Goal: Complete application form

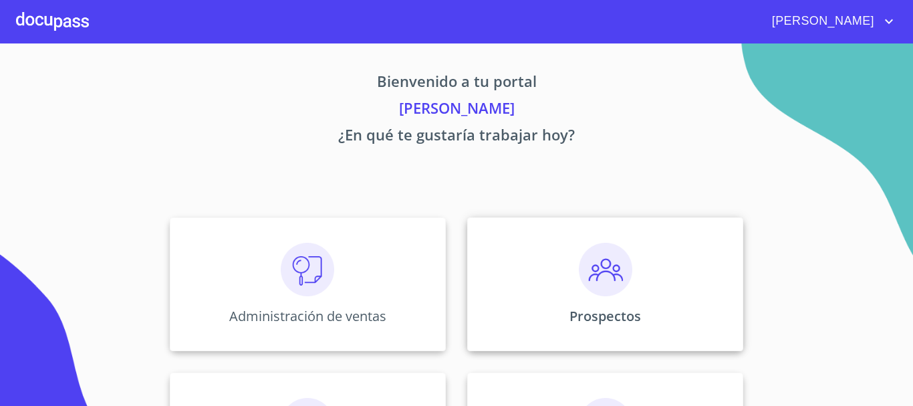
click at [584, 288] on img at bounding box center [605, 269] width 53 height 53
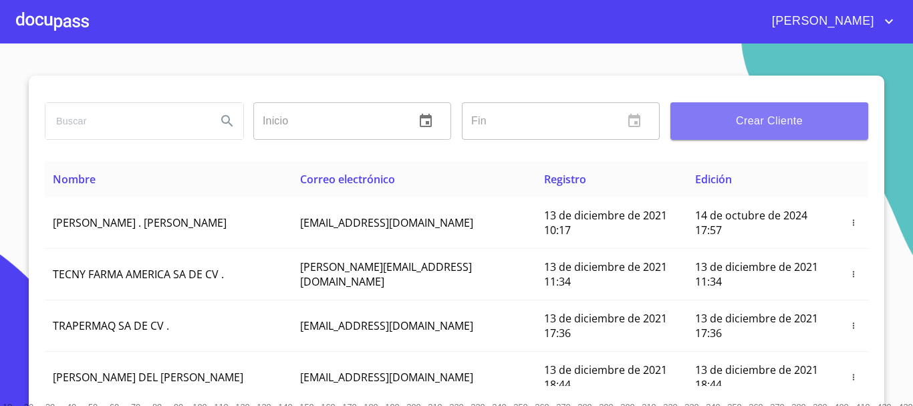
click at [743, 122] on span "Crear Cliente" at bounding box center [769, 121] width 176 height 19
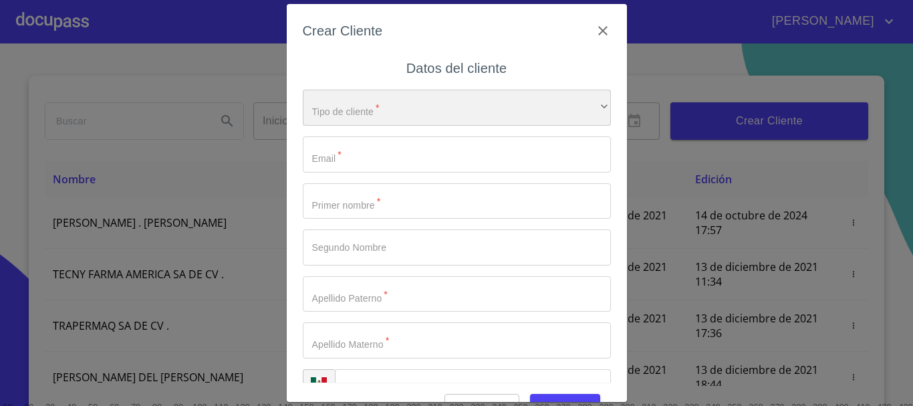
click at [352, 111] on div "​" at bounding box center [457, 108] width 308 height 36
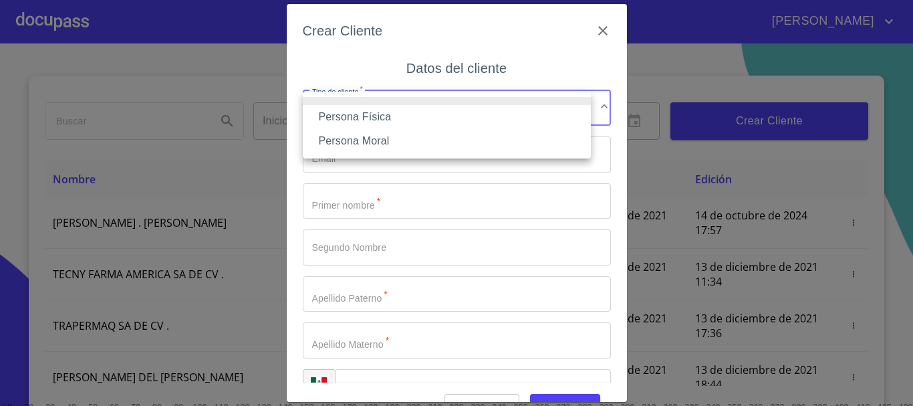
click at [347, 119] on li "Persona Física" at bounding box center [447, 117] width 288 height 24
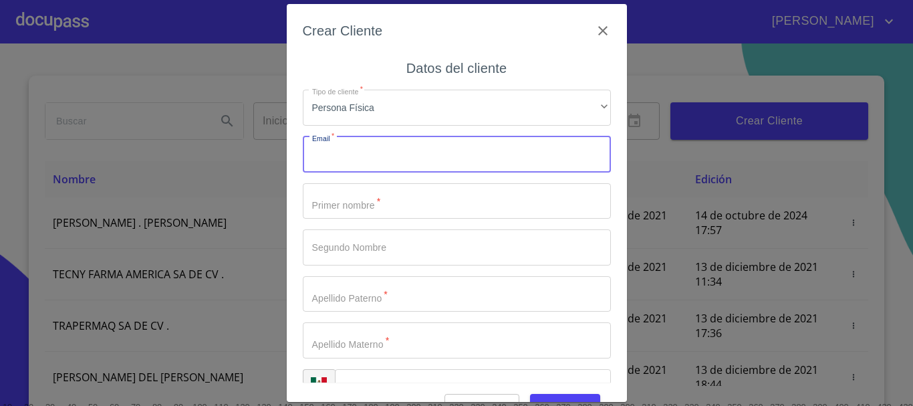
click at [344, 156] on input "Tipo de cliente   *" at bounding box center [457, 154] width 308 height 36
type input "[EMAIL_ADDRESS][DOMAIN_NAME]"
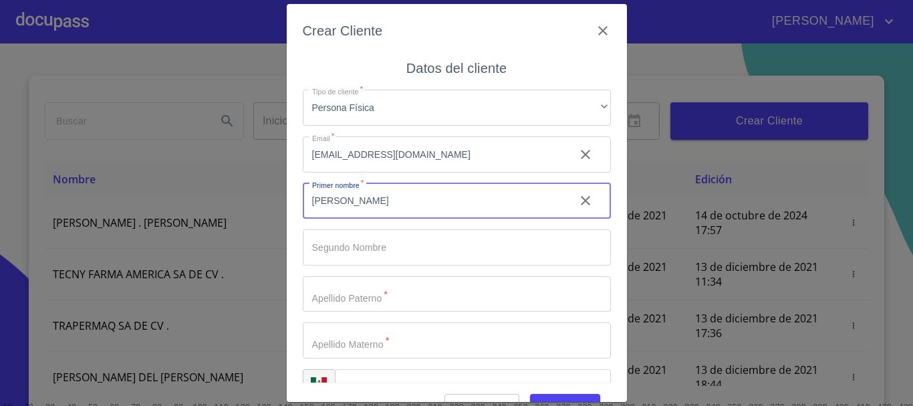
type input "[PERSON_NAME]"
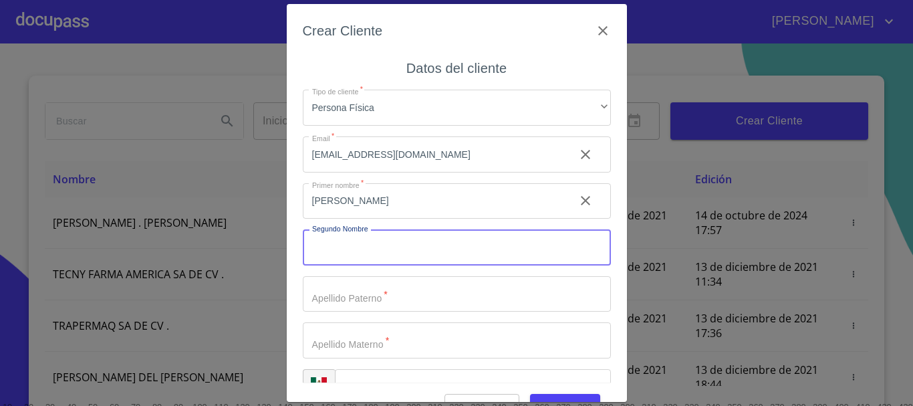
click at [374, 251] on input "Tipo de cliente   *" at bounding box center [457, 247] width 308 height 36
type input "[PERSON_NAME]"
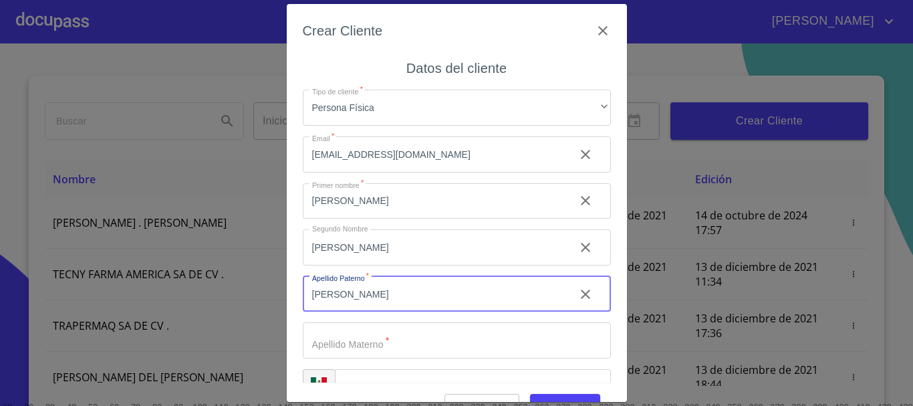
type input "[PERSON_NAME]"
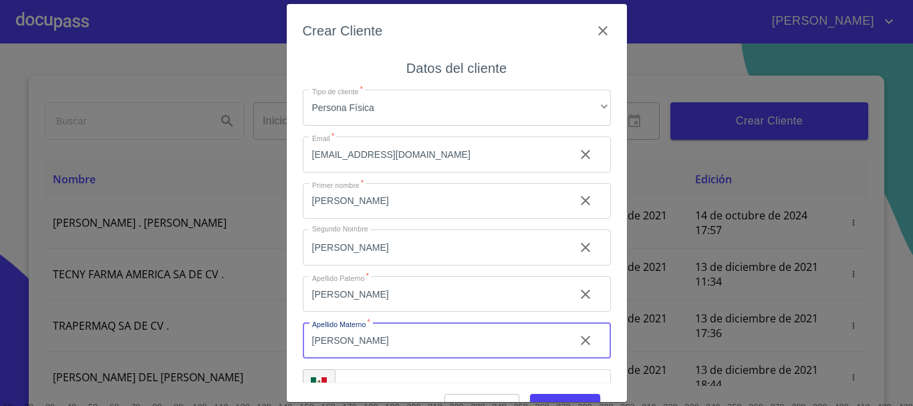
type input "[PERSON_NAME]"
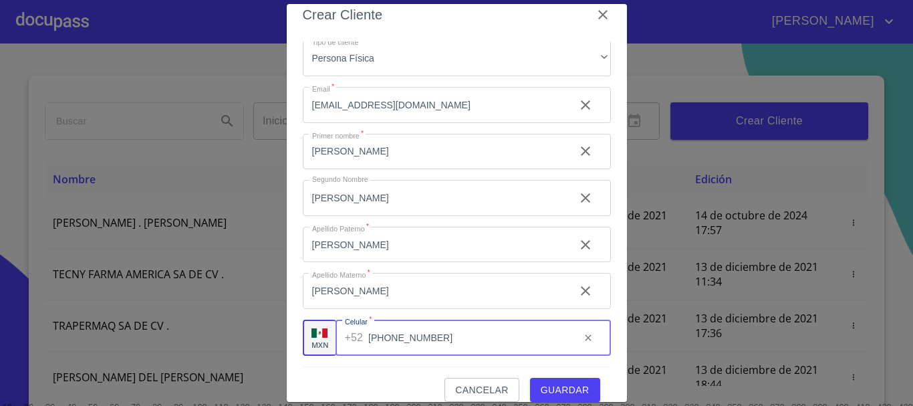
scroll to position [32, 0]
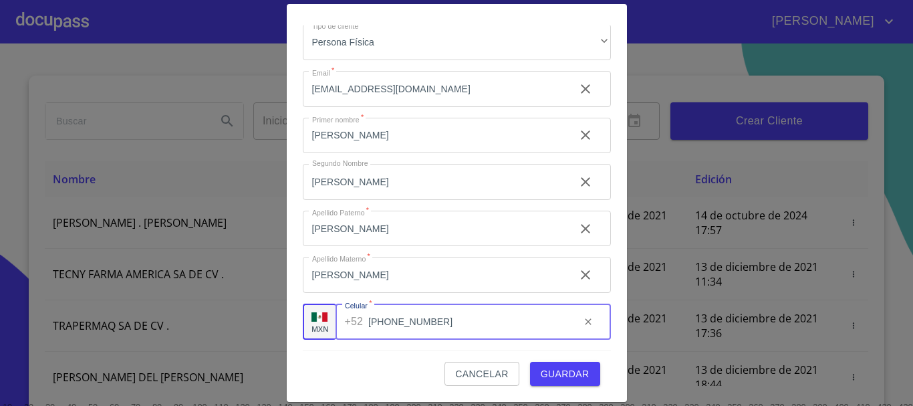
type input "[PHONE_NUMBER]"
click at [583, 378] on button "Guardar" at bounding box center [565, 374] width 70 height 25
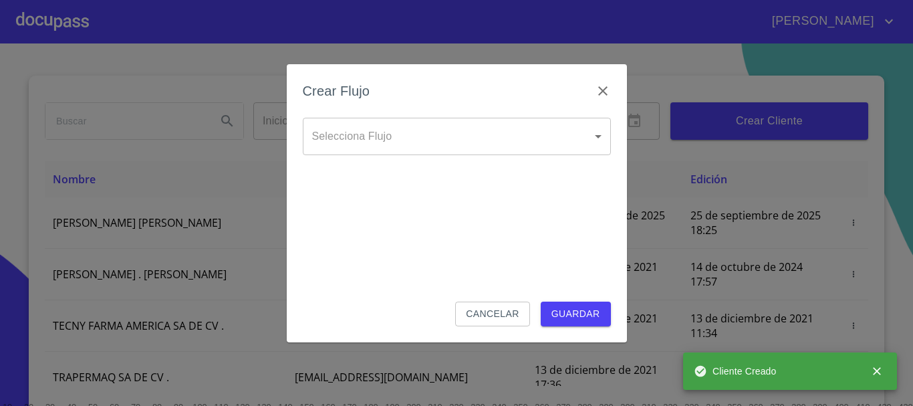
click at [469, 142] on body "[PERSON_NAME] ​ Fin ​ Crear Cliente Nombre Correo electrónico Registro Edición …" at bounding box center [456, 203] width 913 height 406
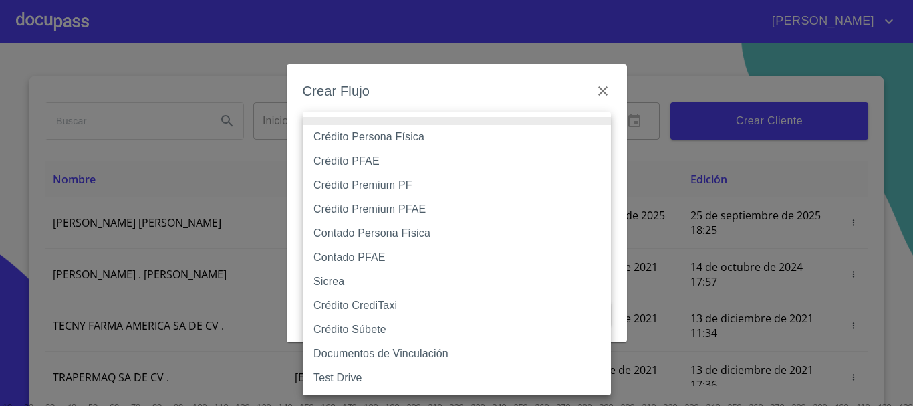
click at [394, 128] on li "Crédito Persona Física" at bounding box center [457, 137] width 308 height 24
type input "61b033e49b8c202ad5bb7912"
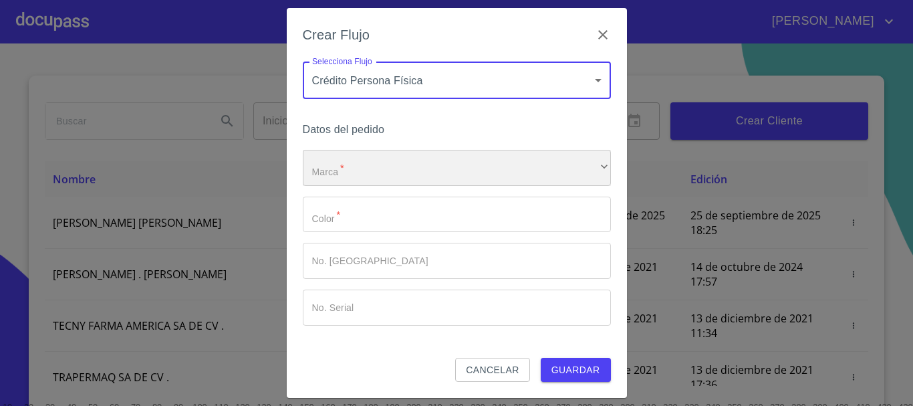
click at [354, 167] on div "​" at bounding box center [457, 168] width 308 height 36
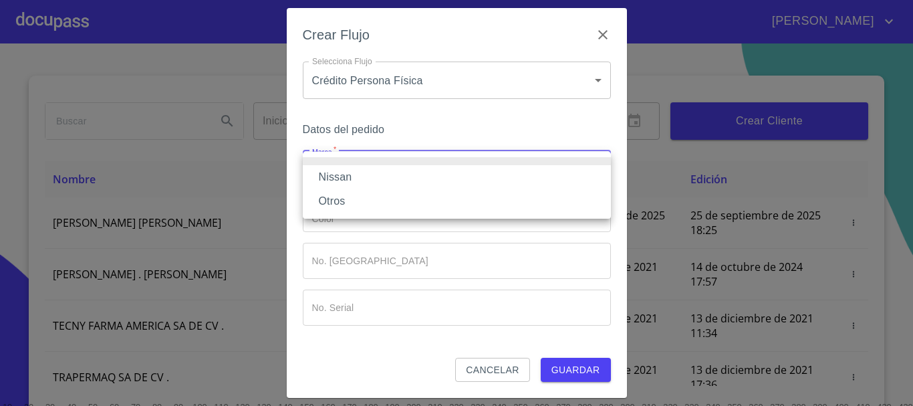
click at [352, 170] on li "Nissan" at bounding box center [457, 177] width 308 height 24
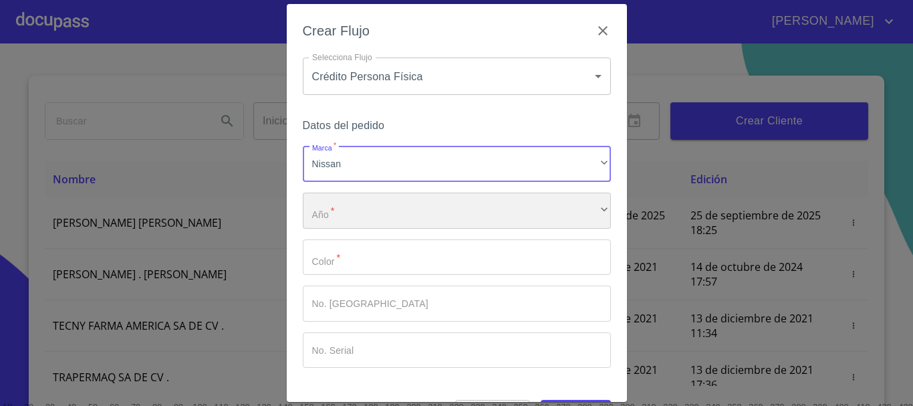
click at [354, 203] on div "​" at bounding box center [457, 211] width 308 height 36
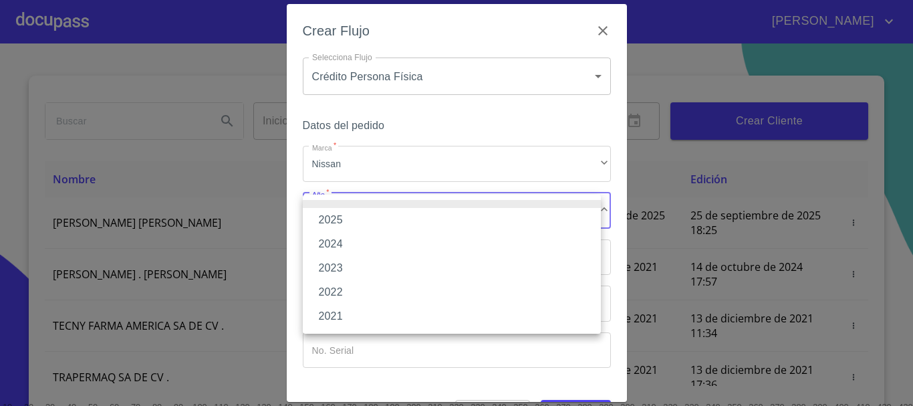
click at [350, 225] on li "2025" at bounding box center [452, 220] width 298 height 24
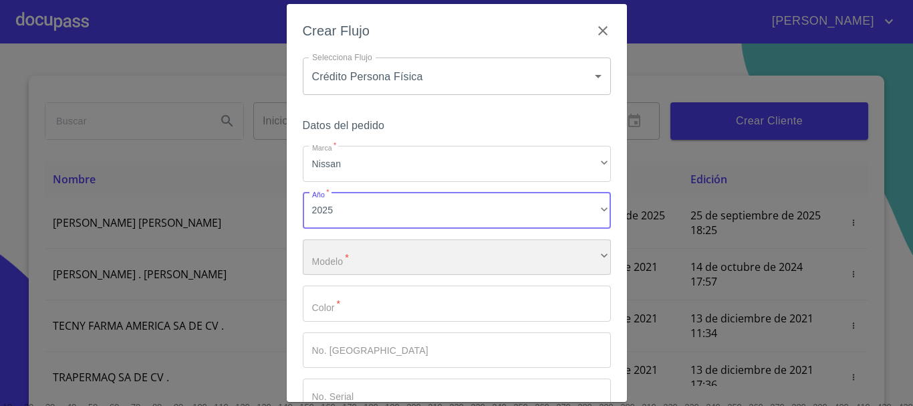
click at [348, 247] on div "​" at bounding box center [457, 257] width 308 height 36
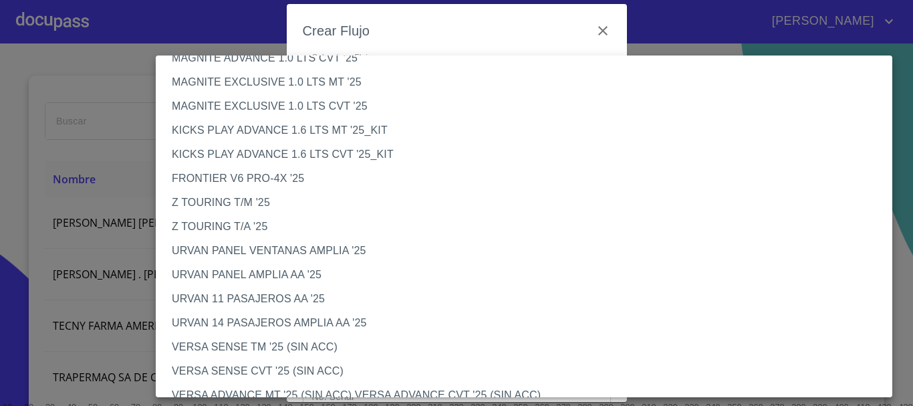
scroll to position [401, 0]
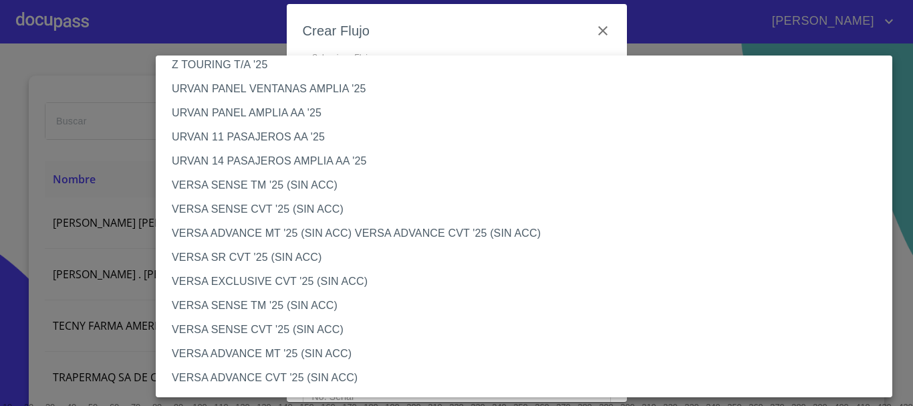
click at [285, 308] on li "VERSA SENSE TM '25 (SIN ACC)" at bounding box center [529, 305] width 747 height 24
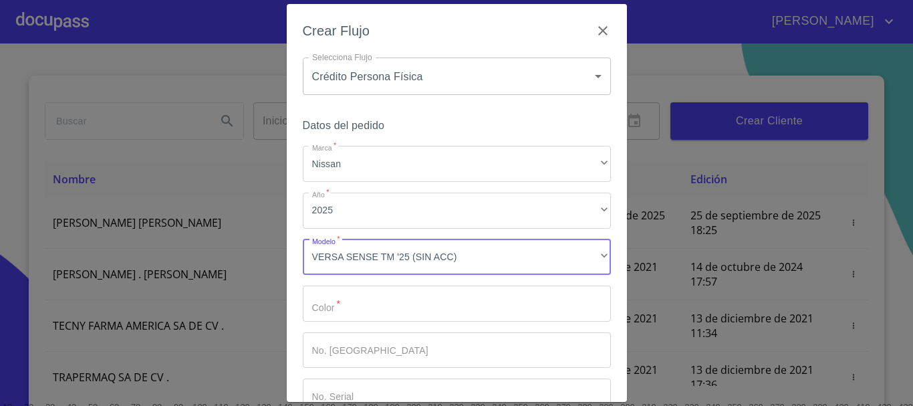
click at [334, 303] on input "Marca   *" at bounding box center [457, 303] width 308 height 36
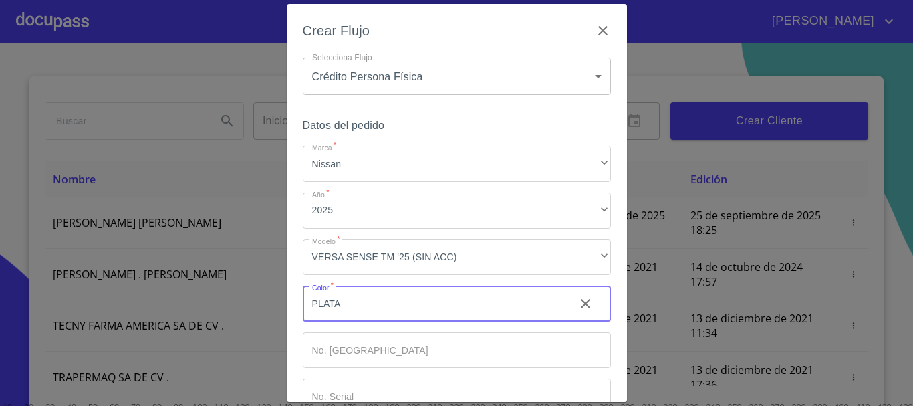
type input "PLATA"
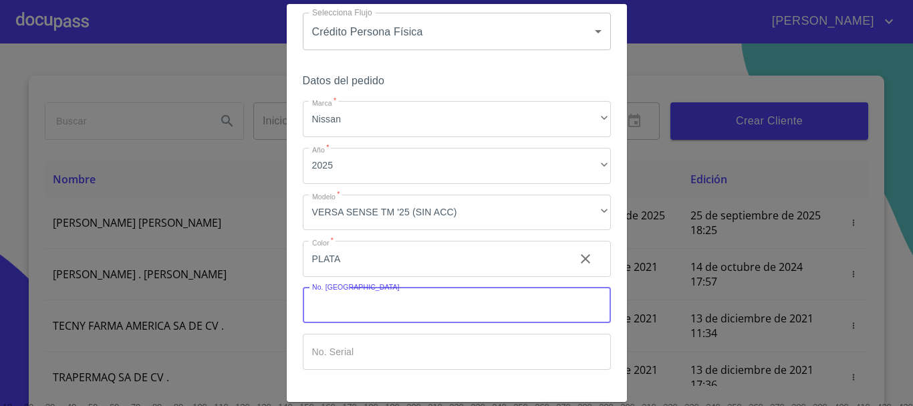
scroll to position [86, 0]
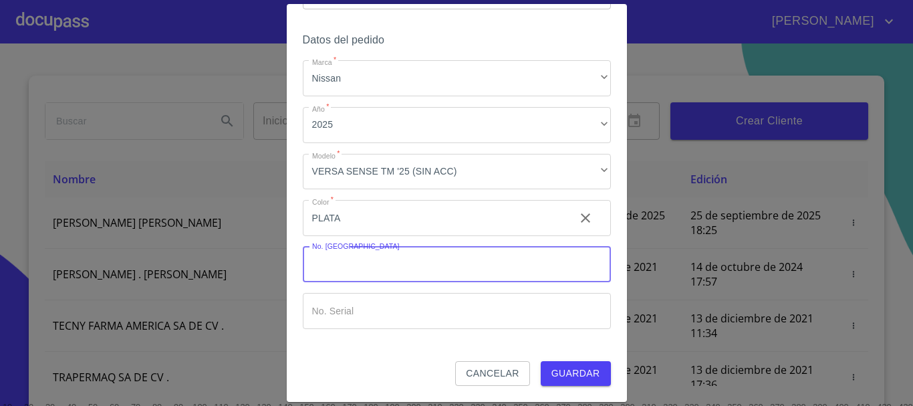
click at [554, 370] on span "Guardar" at bounding box center [576, 373] width 49 height 17
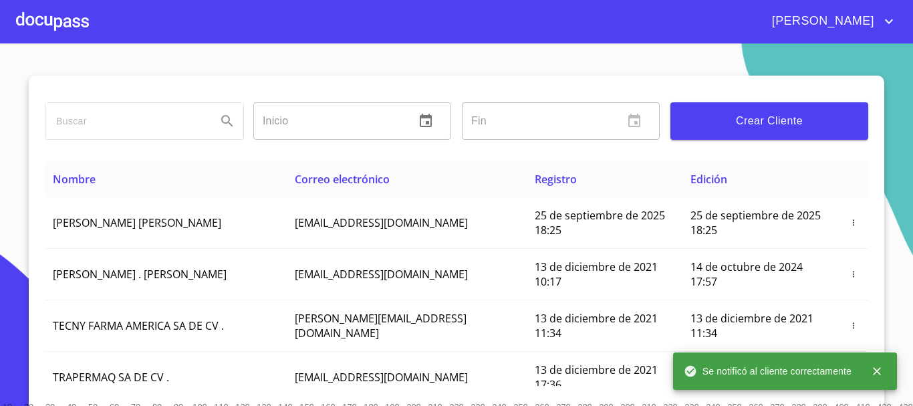
click at [57, 21] on div at bounding box center [52, 21] width 73 height 43
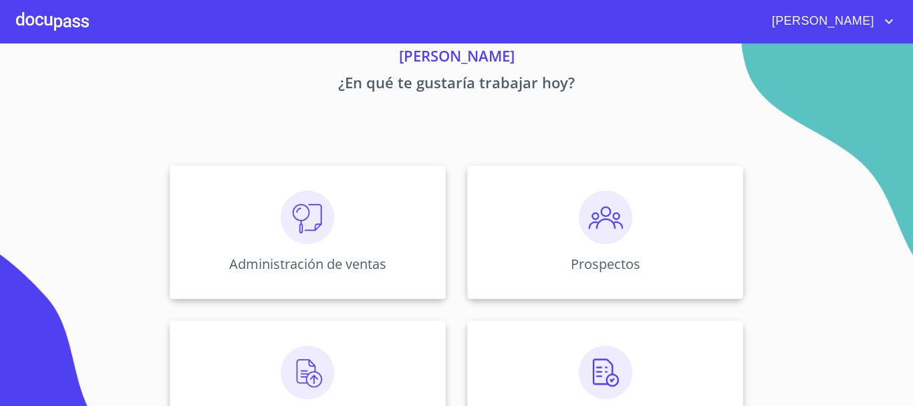
scroll to position [67, 0]
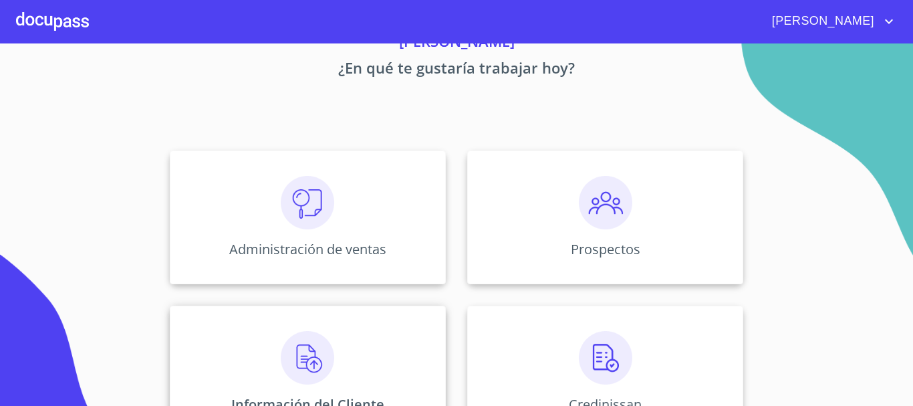
click at [304, 340] on img at bounding box center [307, 357] width 53 height 53
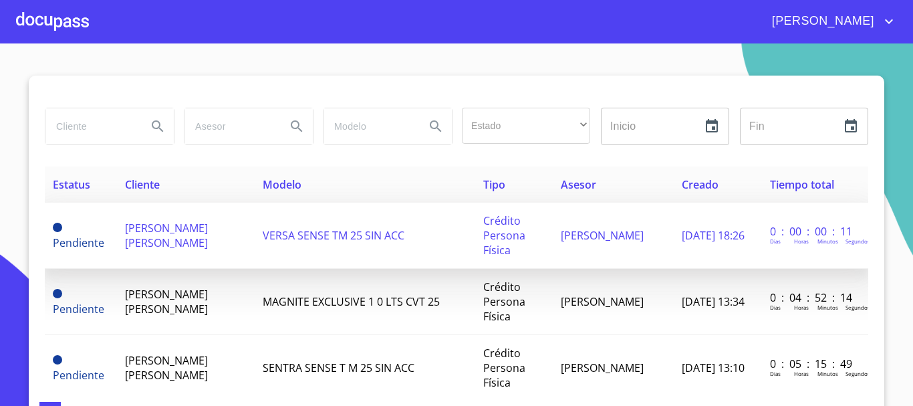
click at [172, 237] on span "[PERSON_NAME] [PERSON_NAME]" at bounding box center [166, 235] width 83 height 29
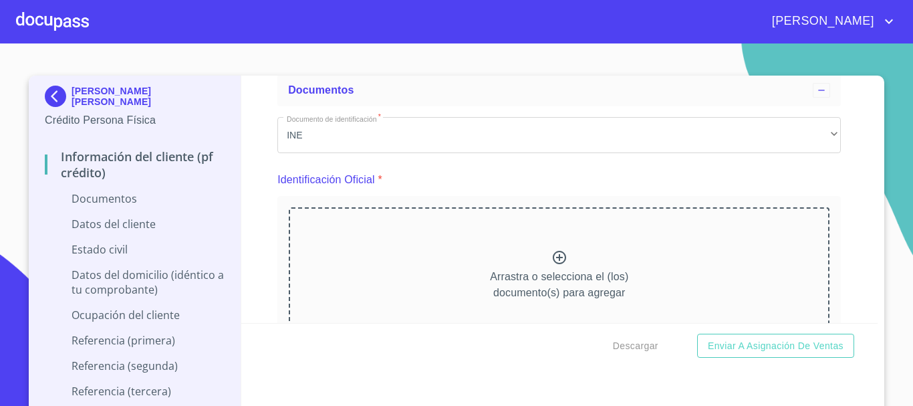
scroll to position [134, 0]
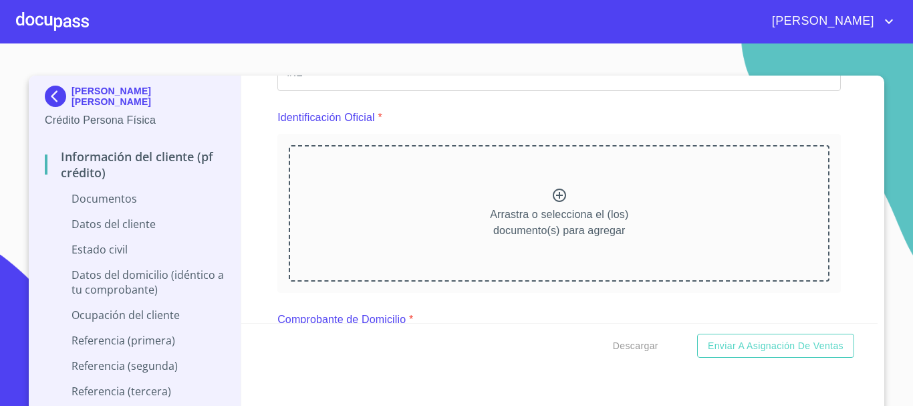
click at [553, 196] on icon at bounding box center [559, 195] width 13 height 13
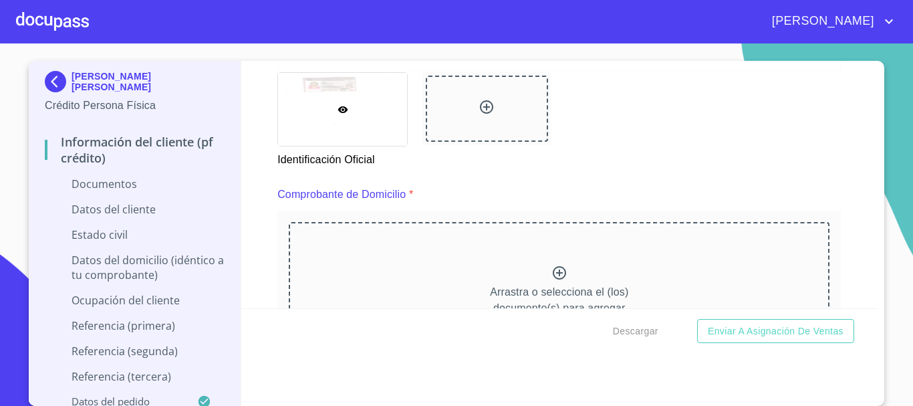
scroll to position [735, 0]
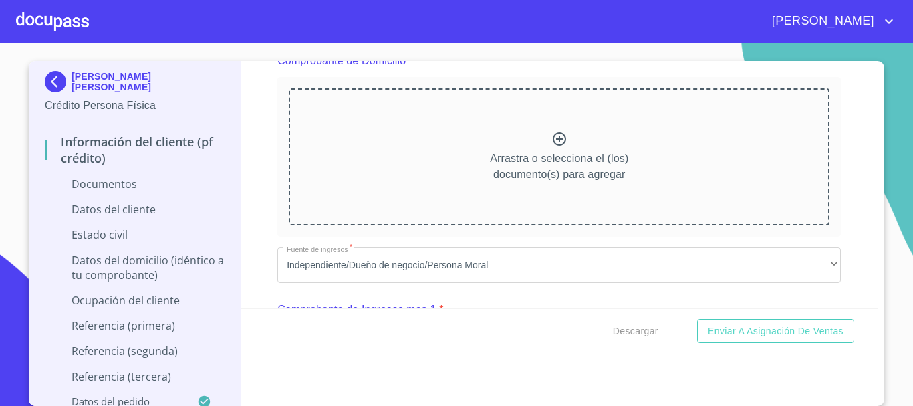
click at [552, 140] on icon at bounding box center [560, 139] width 16 height 16
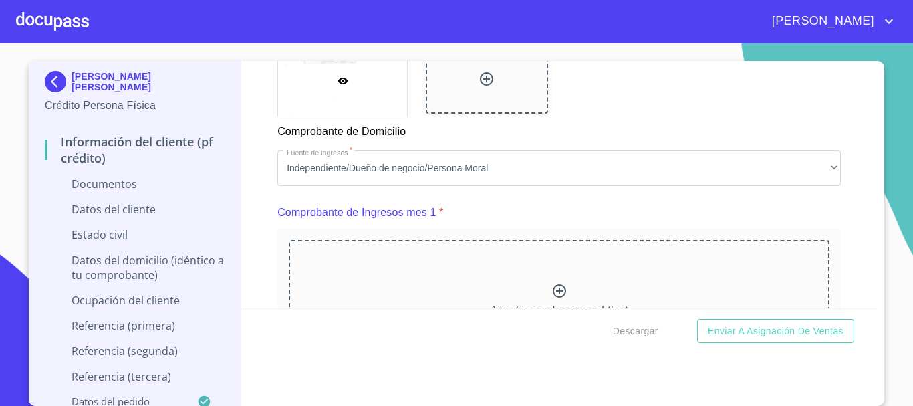
scroll to position [1270, 0]
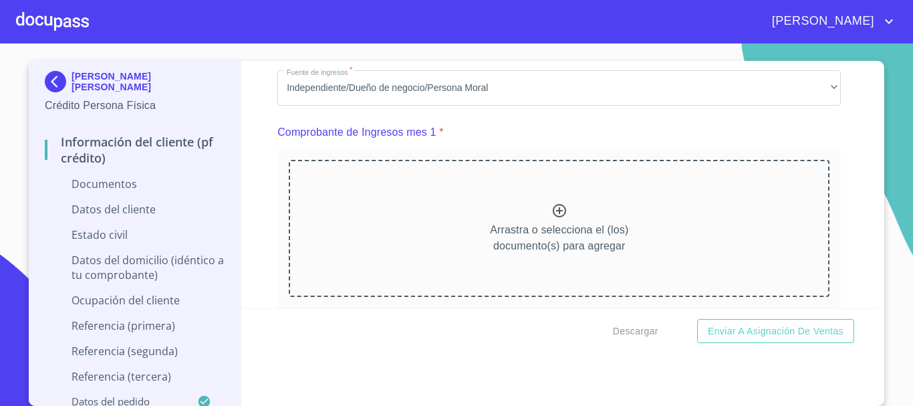
click at [553, 217] on icon at bounding box center [559, 210] width 13 height 13
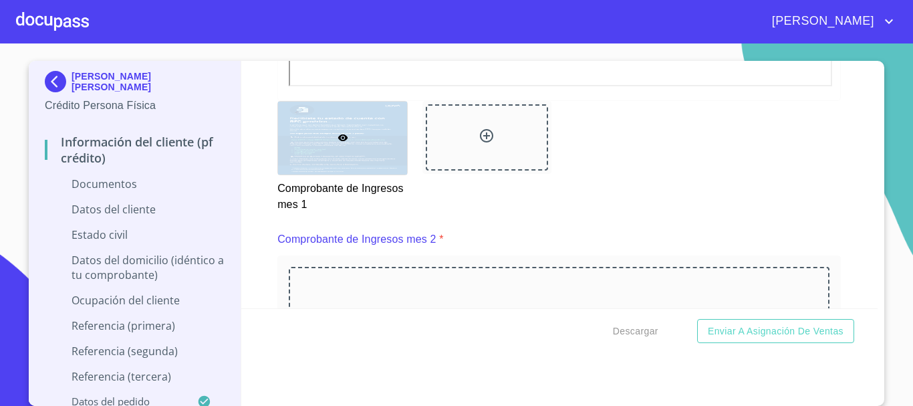
scroll to position [1872, 0]
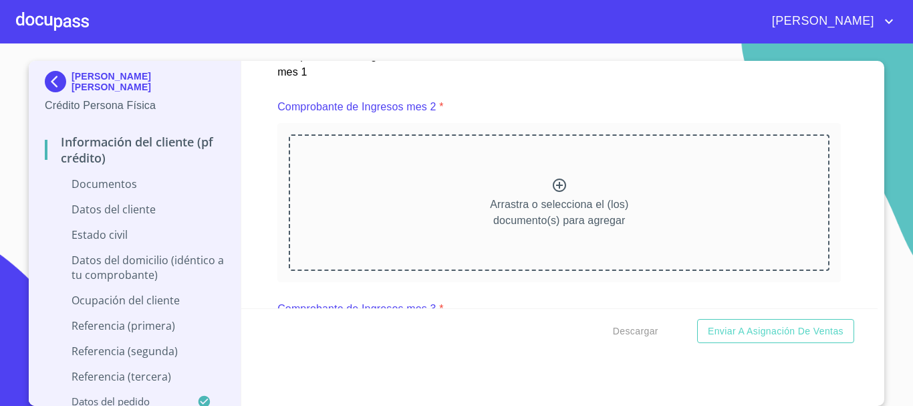
click at [552, 193] on icon at bounding box center [560, 185] width 16 height 16
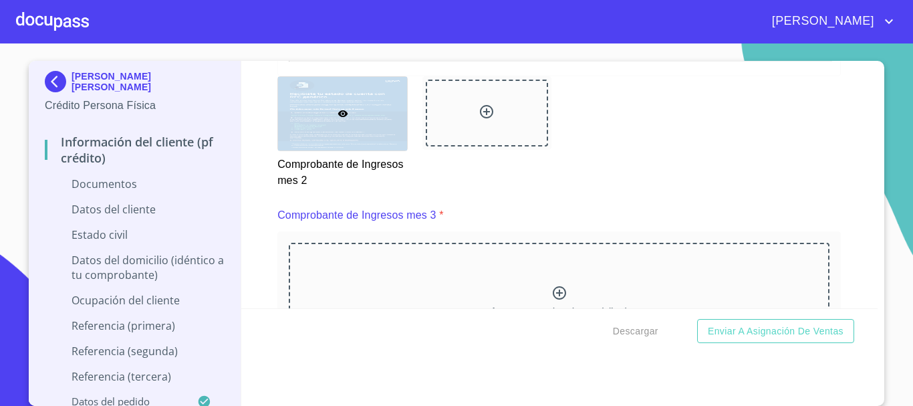
scroll to position [2474, 0]
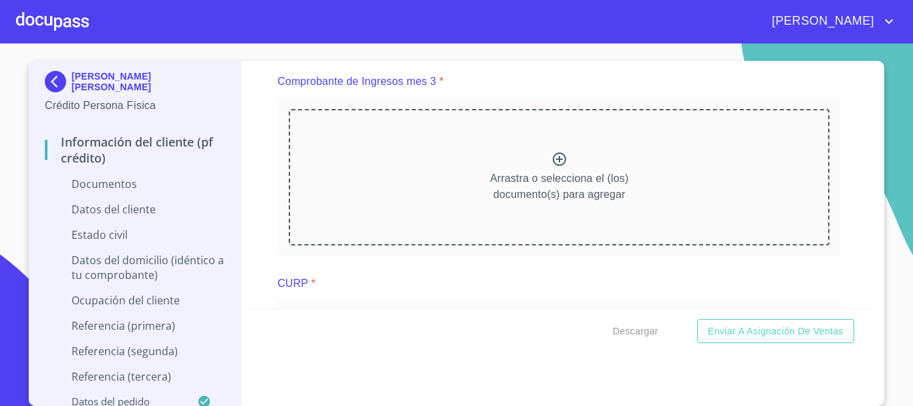
click at [552, 167] on icon at bounding box center [560, 159] width 16 height 16
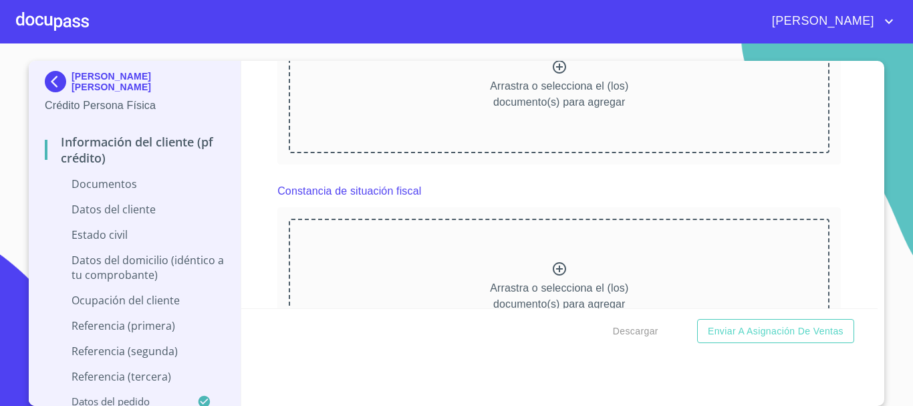
scroll to position [2942, 0]
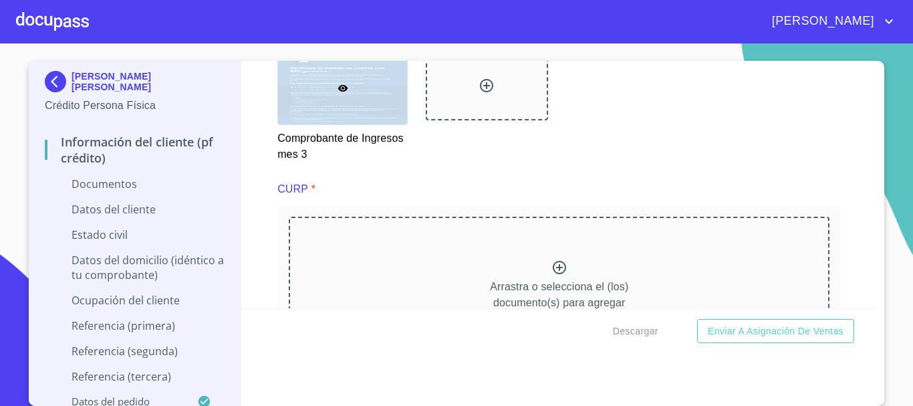
click at [552, 275] on icon at bounding box center [560, 267] width 16 height 16
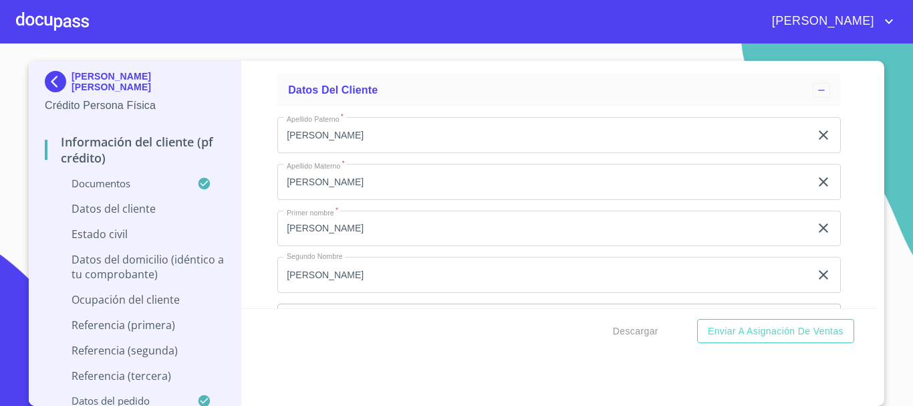
scroll to position [3878, 0]
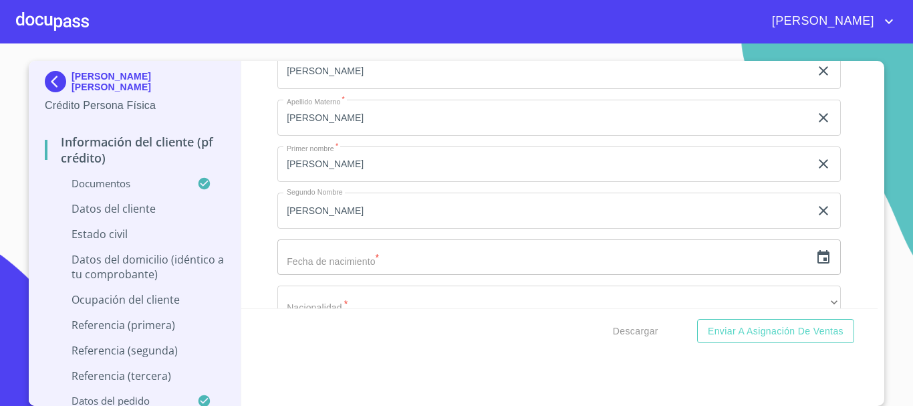
click at [816, 265] on icon "button" at bounding box center [824, 257] width 16 height 16
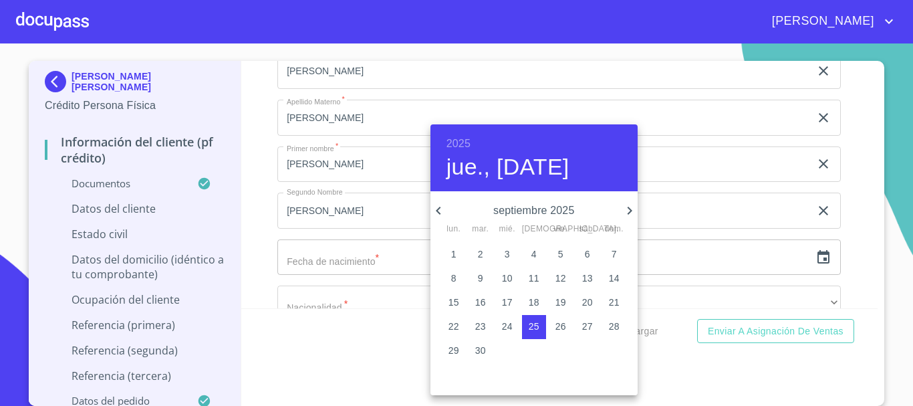
click at [460, 144] on h6 "2025" at bounding box center [459, 143] width 24 height 19
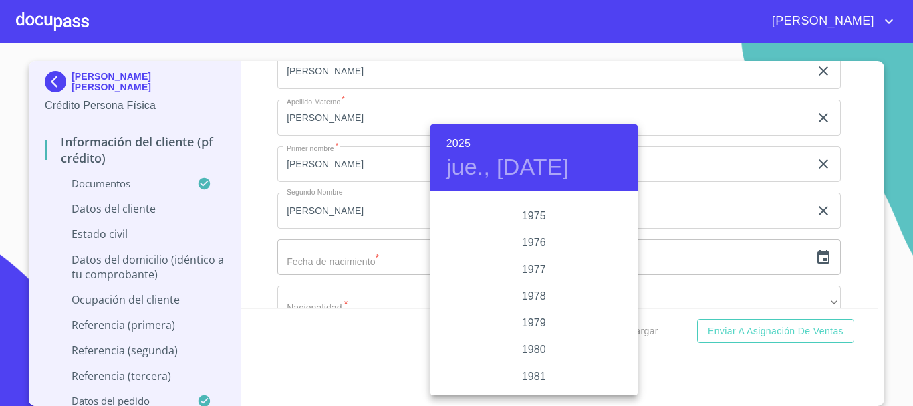
scroll to position [1324, 0]
click at [529, 245] on div "1976" at bounding box center [534, 246] width 207 height 27
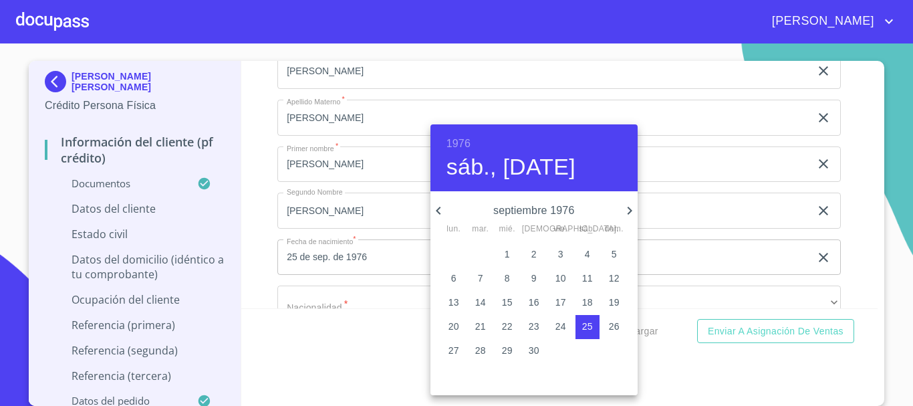
click at [443, 206] on icon "button" at bounding box center [439, 211] width 16 height 16
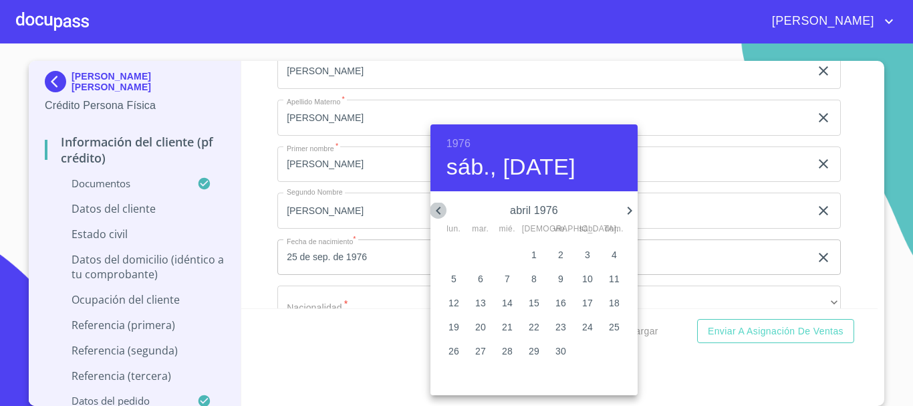
click at [443, 206] on icon "button" at bounding box center [439, 211] width 16 height 16
click at [476, 346] on p "27" at bounding box center [480, 350] width 11 height 13
type input "27 de ene. de 1976"
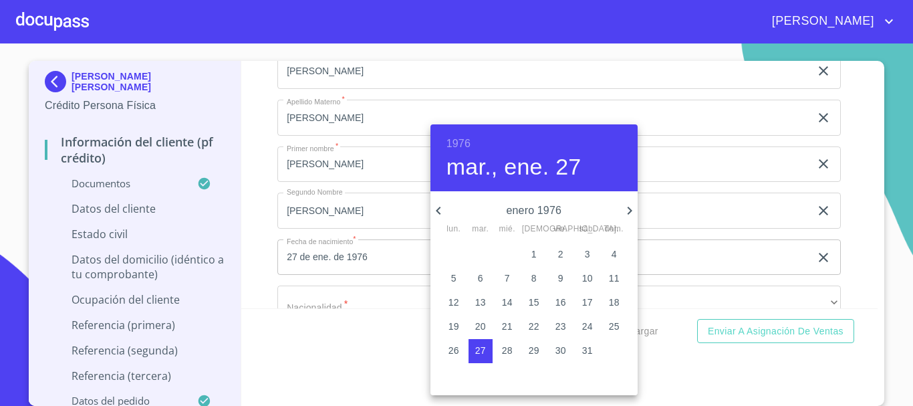
click at [847, 235] on div at bounding box center [456, 203] width 913 height 406
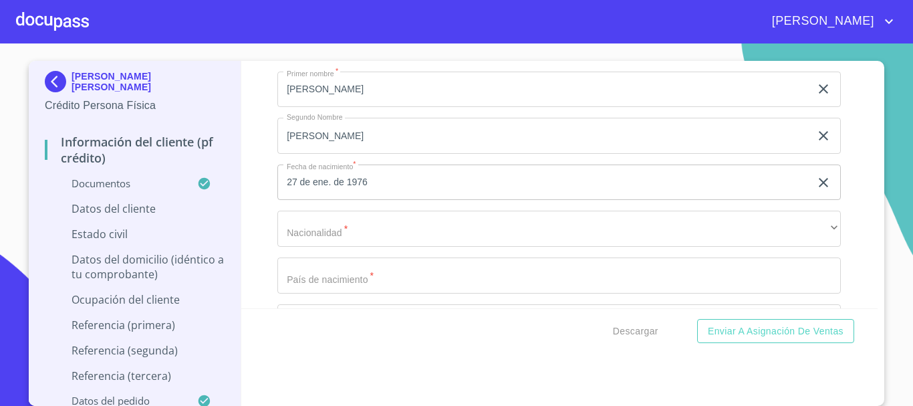
scroll to position [4011, 0]
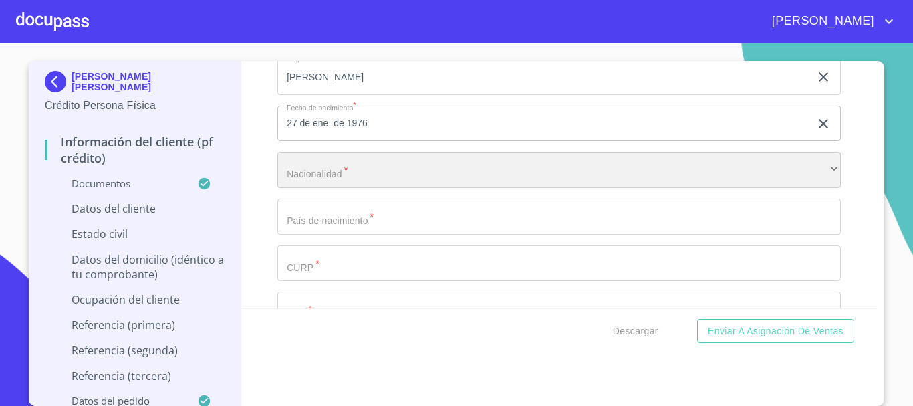
click at [379, 188] on div "​" at bounding box center [559, 170] width 564 height 36
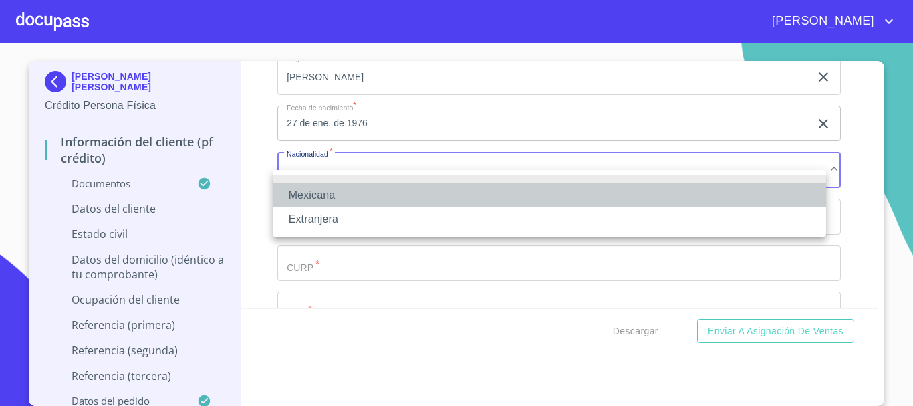
click at [379, 195] on li "Mexicana" at bounding box center [550, 195] width 554 height 24
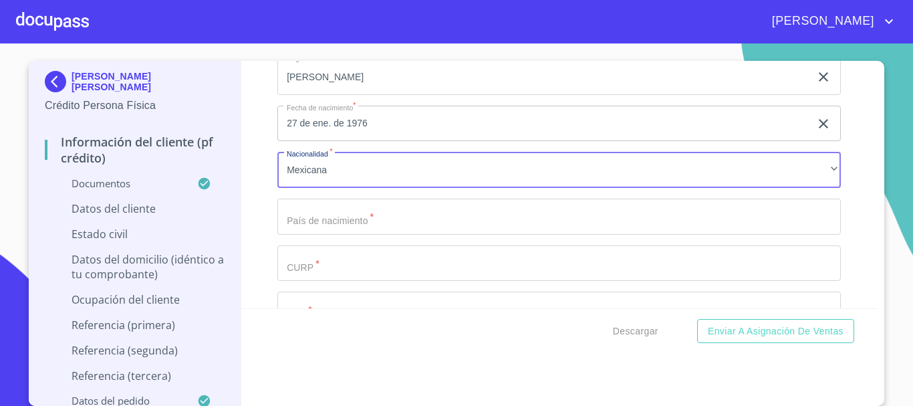
click at [321, 236] on div "Mexicana Extranjera" at bounding box center [456, 203] width 913 height 406
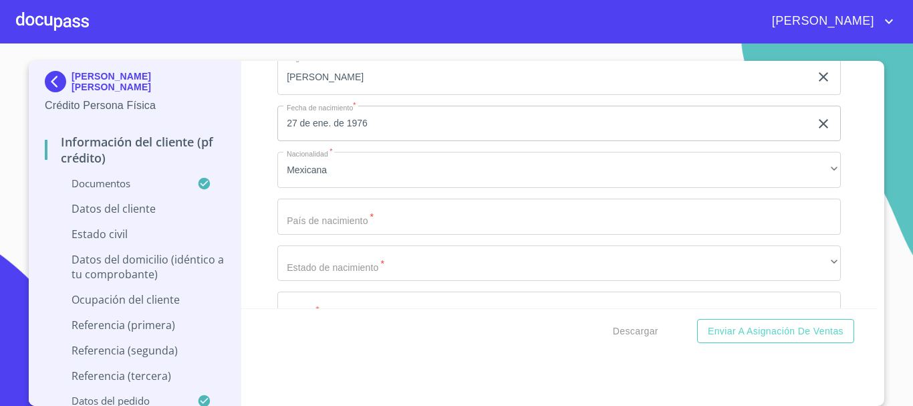
click at [321, 235] on input "Documento de identificación   *" at bounding box center [559, 217] width 564 height 36
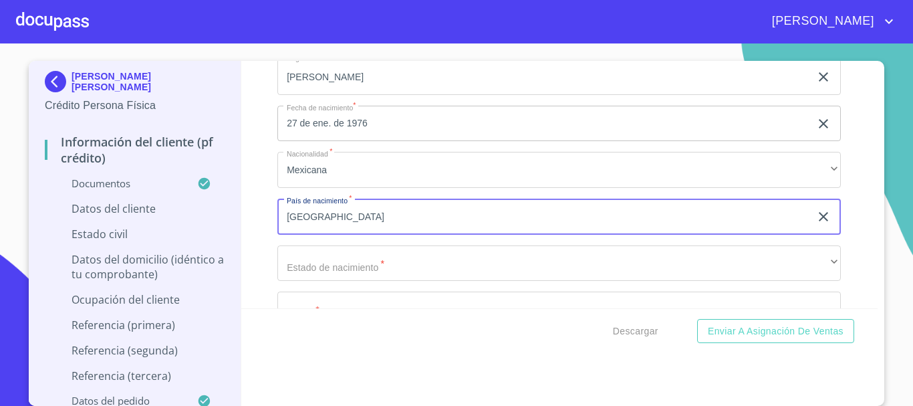
type input "[GEOGRAPHIC_DATA]"
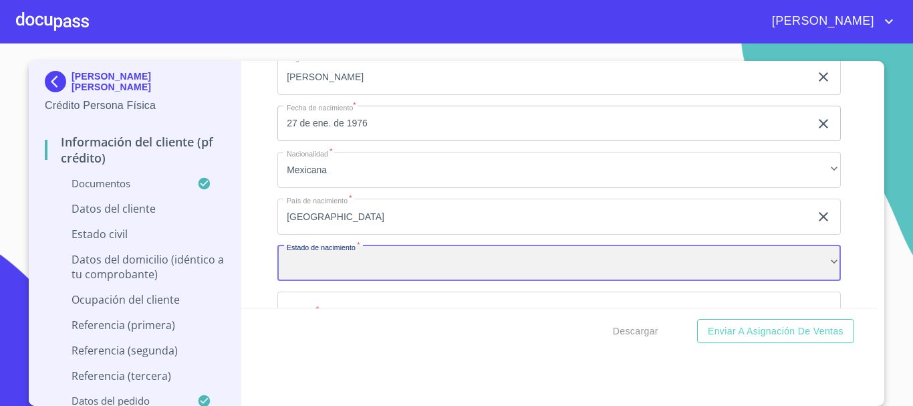
click at [319, 277] on div "​" at bounding box center [559, 263] width 564 height 36
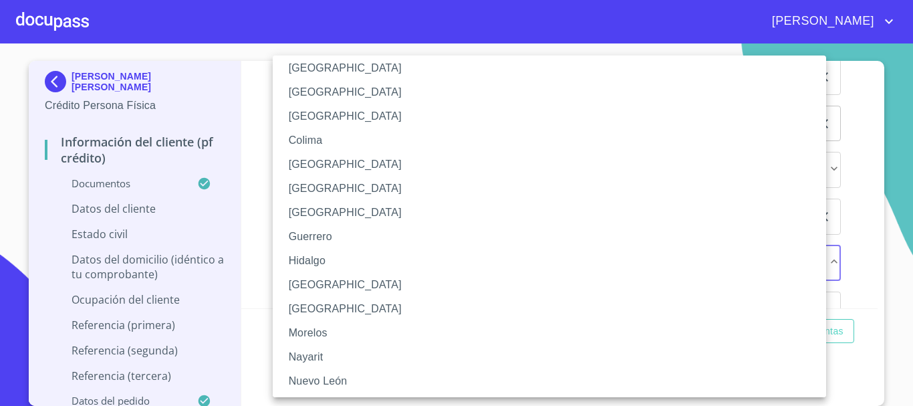
scroll to position [134, 0]
click at [313, 283] on li "[GEOGRAPHIC_DATA]" at bounding box center [555, 284] width 564 height 24
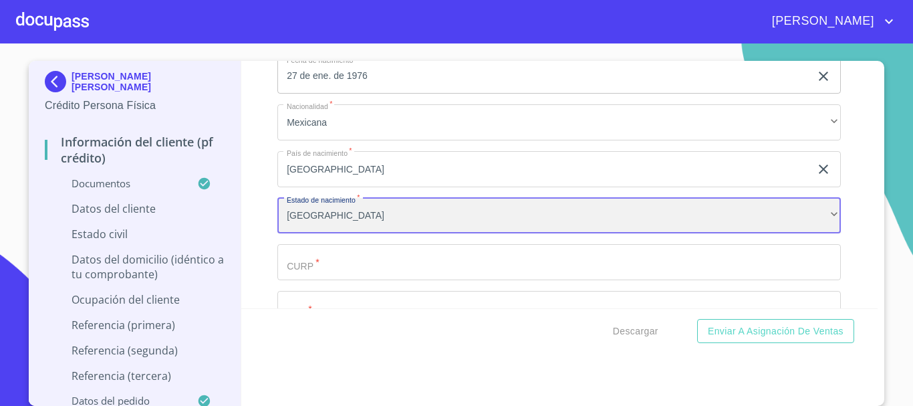
scroll to position [4145, 0]
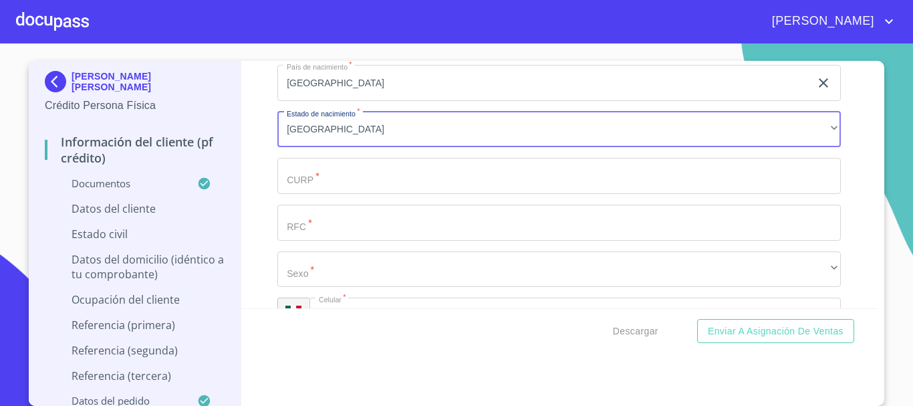
click at [294, 189] on input "Documento de identificación   *" at bounding box center [559, 176] width 564 height 36
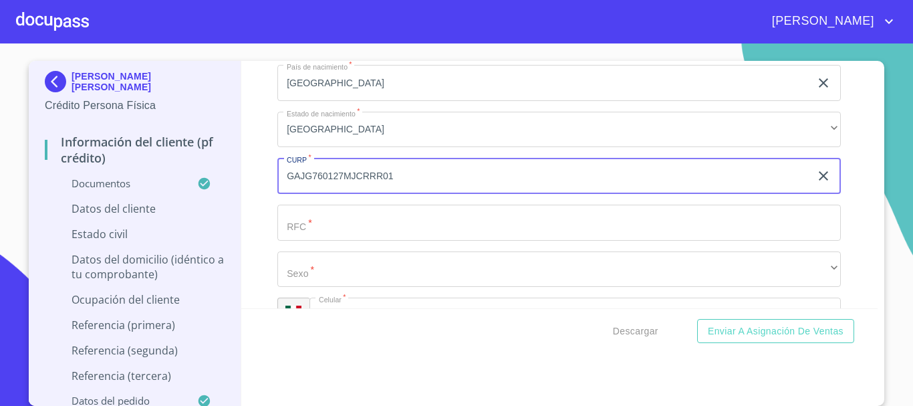
type input "GAJG760127MJCRRR01"
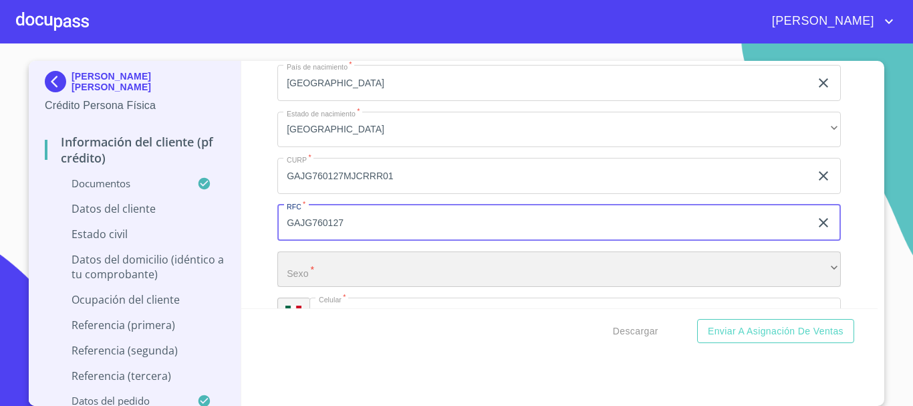
click at [353, 276] on div "​" at bounding box center [559, 269] width 564 height 36
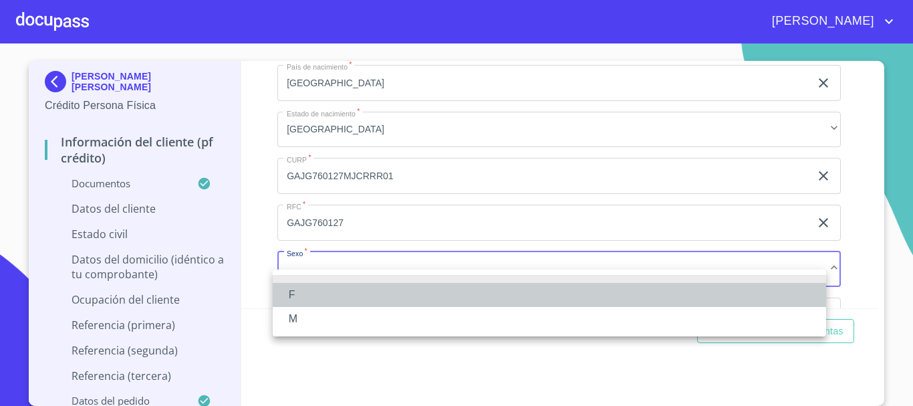
click at [328, 288] on li "F" at bounding box center [550, 295] width 554 height 24
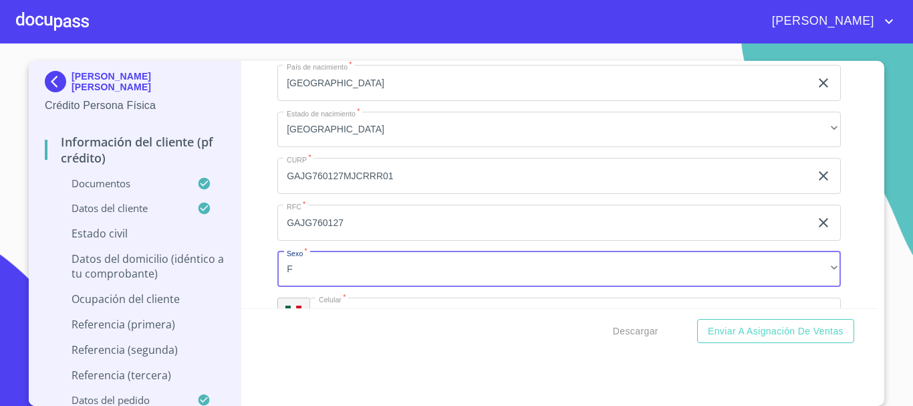
click at [363, 241] on input "GAJG760127" at bounding box center [543, 223] width 533 height 36
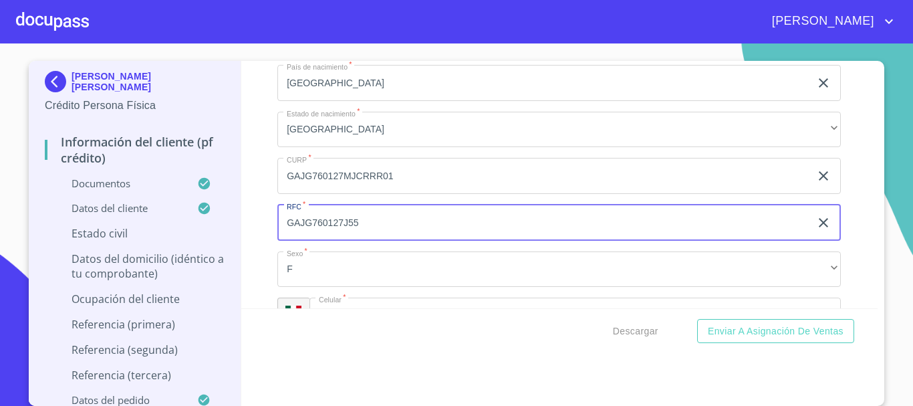
type input "GAJG760127J55"
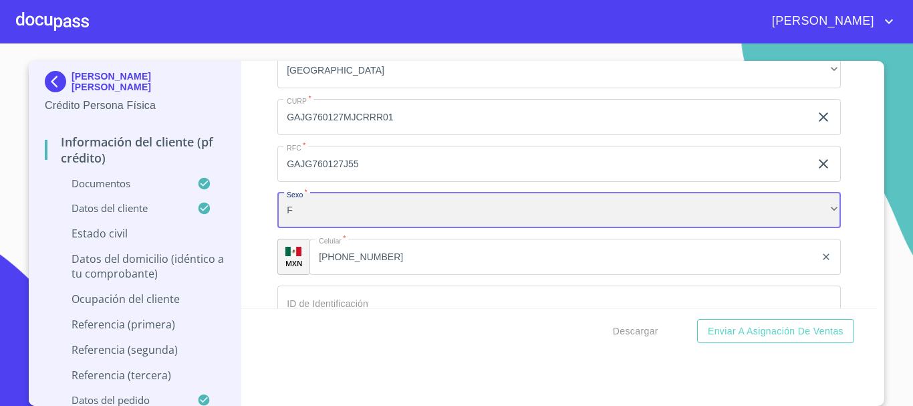
scroll to position [4279, 0]
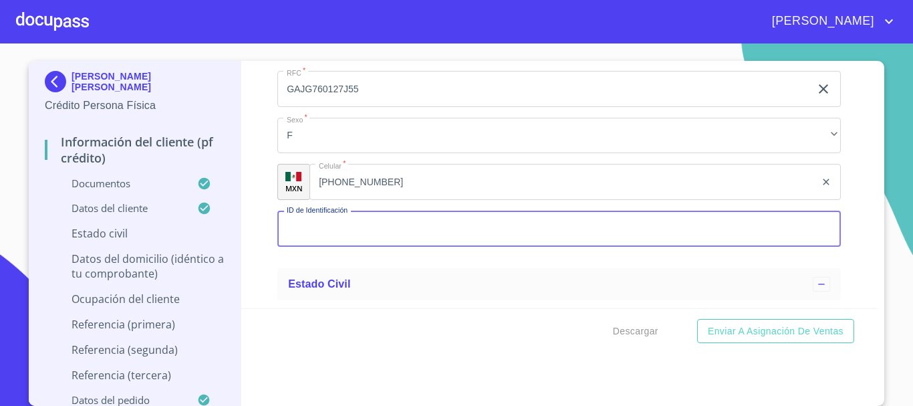
click at [364, 244] on input "Documento de identificación   *" at bounding box center [559, 229] width 564 height 36
type input "2126676086"
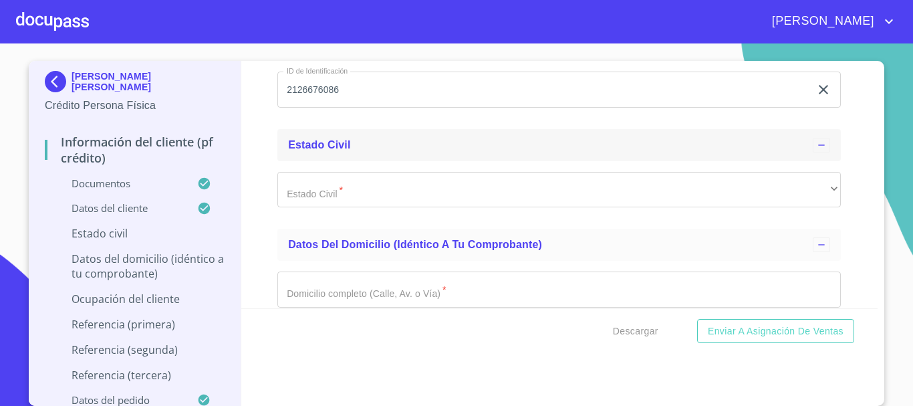
scroll to position [4487, 0]
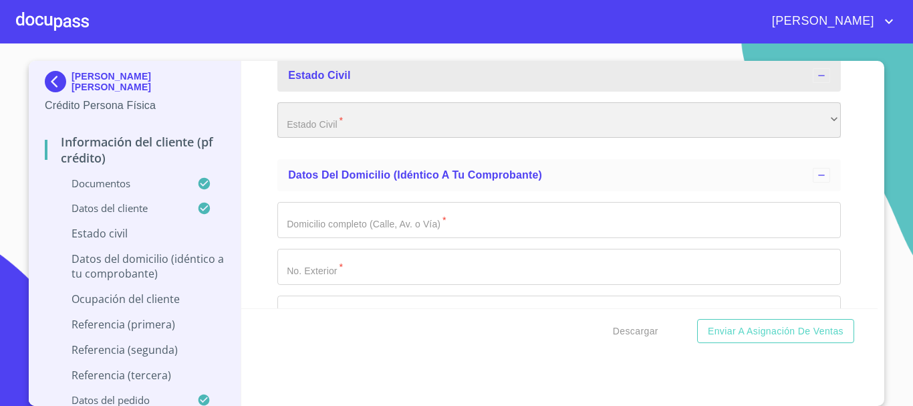
click at [364, 133] on div "​" at bounding box center [559, 120] width 564 height 36
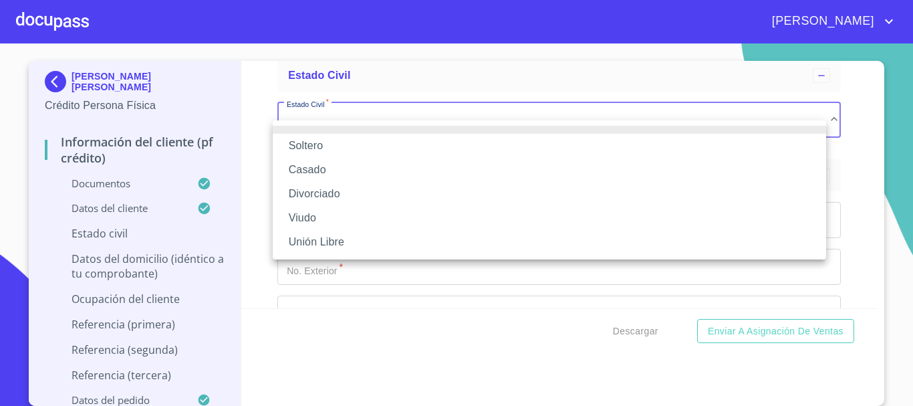
click at [340, 166] on li "Casado" at bounding box center [550, 170] width 554 height 24
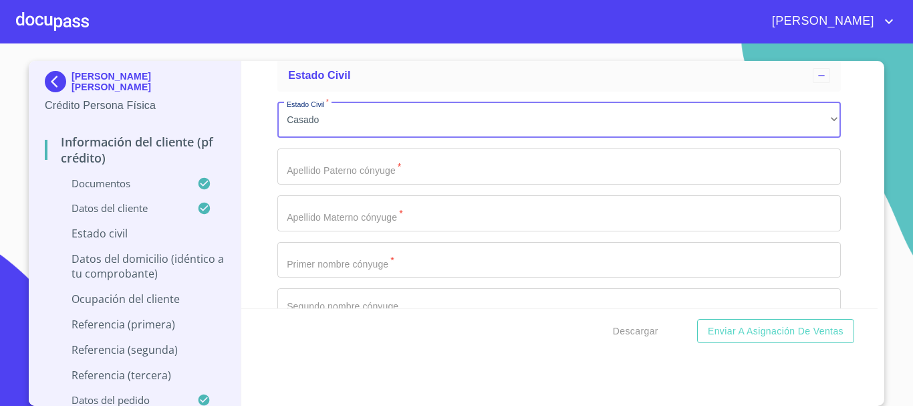
click at [356, 276] on input "Documento de identificación   *" at bounding box center [559, 260] width 564 height 36
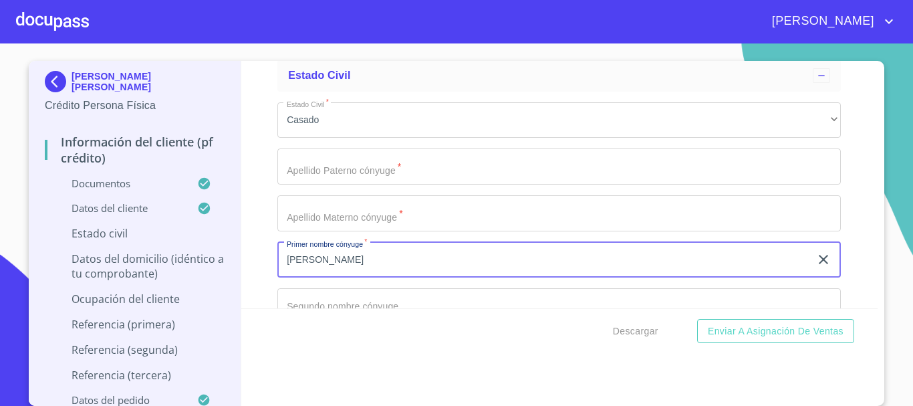
type input "[PERSON_NAME]"
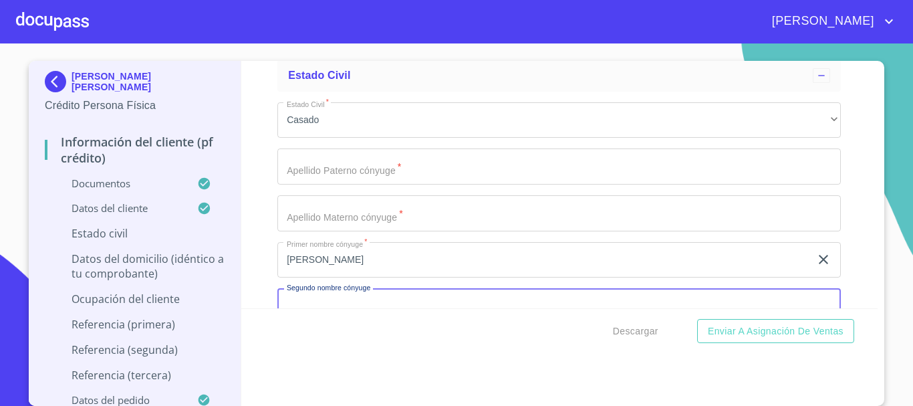
scroll to position [4519, 0]
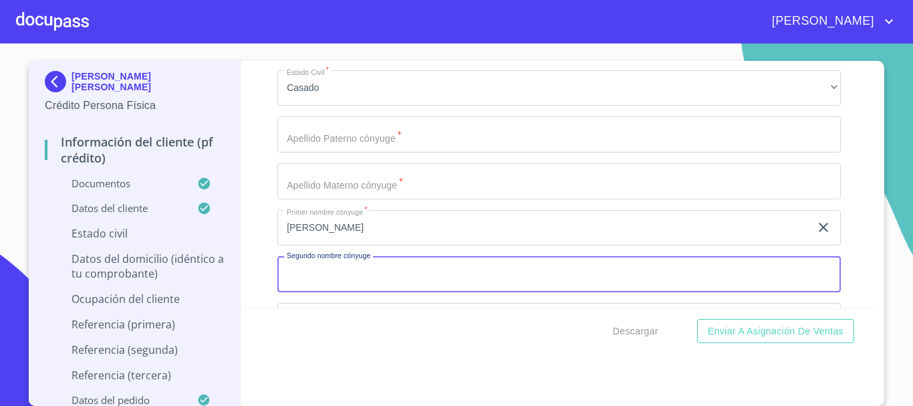
click at [328, 152] on input "Documento de identificación   *" at bounding box center [559, 134] width 564 height 36
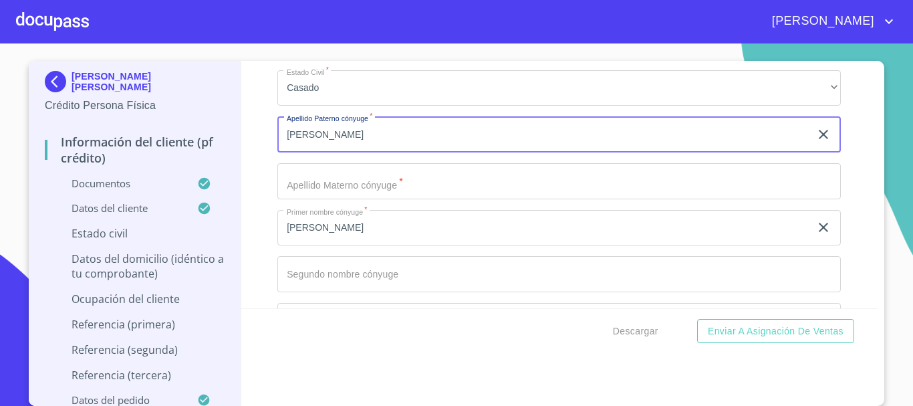
type input "[PERSON_NAME]"
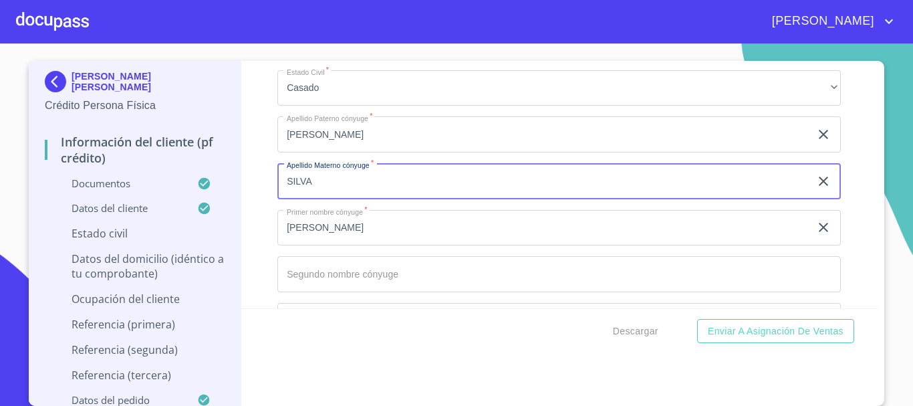
type input "SILVA"
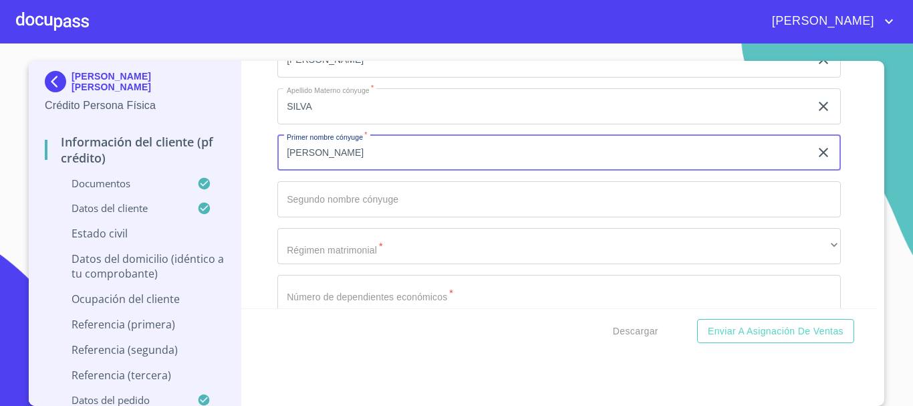
scroll to position [4653, 0]
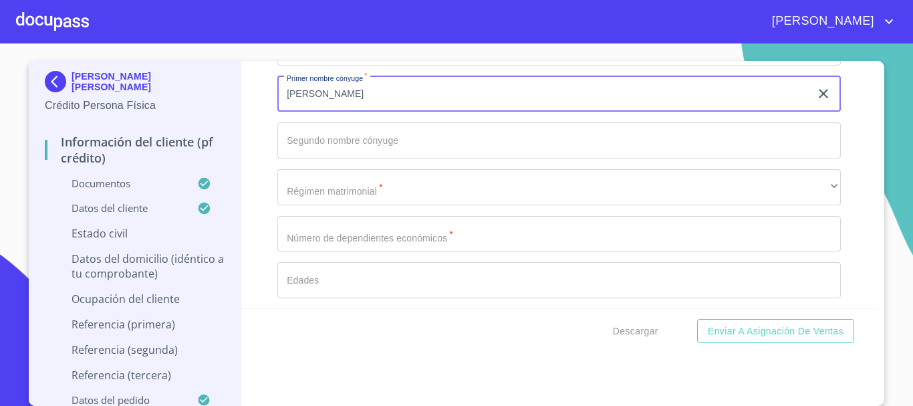
click at [314, 141] on input "Documento de identificación   *" at bounding box center [559, 140] width 564 height 36
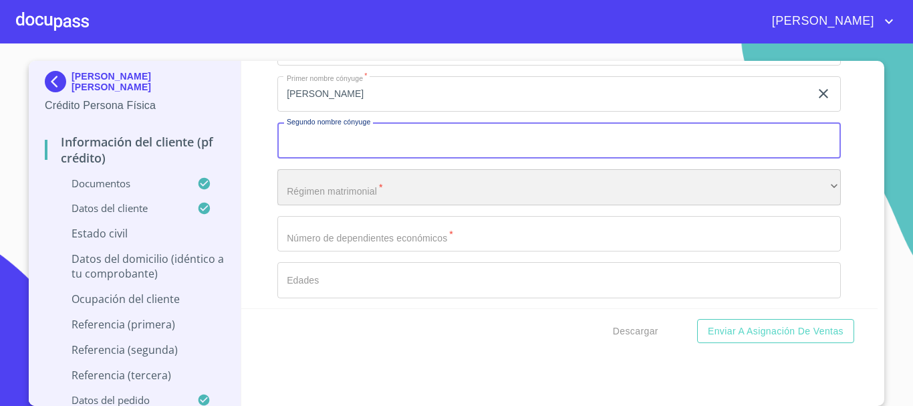
click at [320, 205] on div "​" at bounding box center [559, 187] width 564 height 36
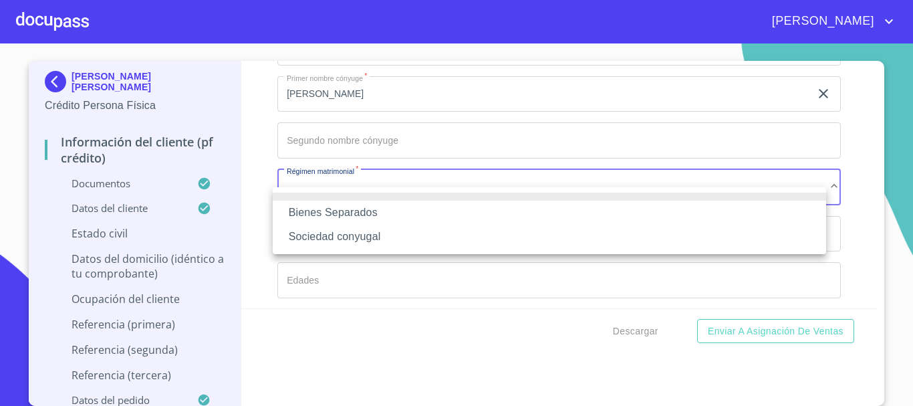
click at [314, 238] on li "Sociedad conyugal" at bounding box center [550, 237] width 554 height 24
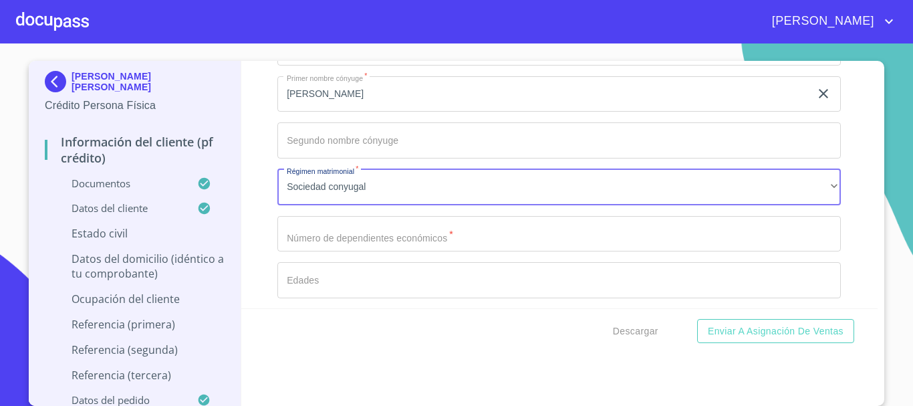
click at [364, 249] on input "Documento de identificación   *" at bounding box center [559, 234] width 564 height 36
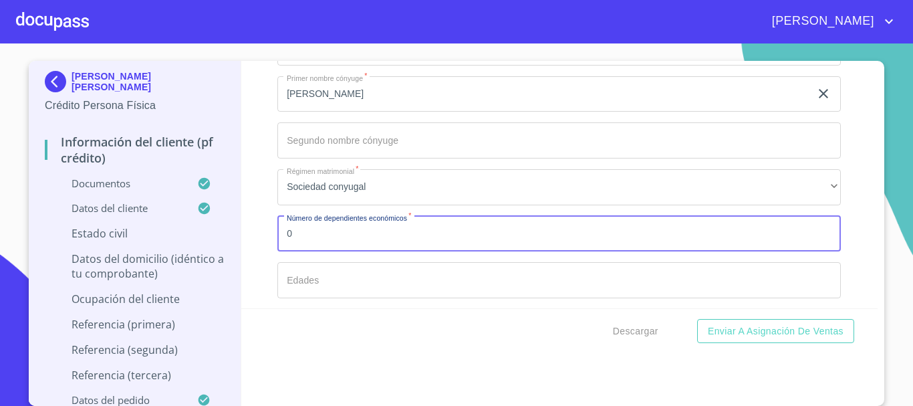
type input "0"
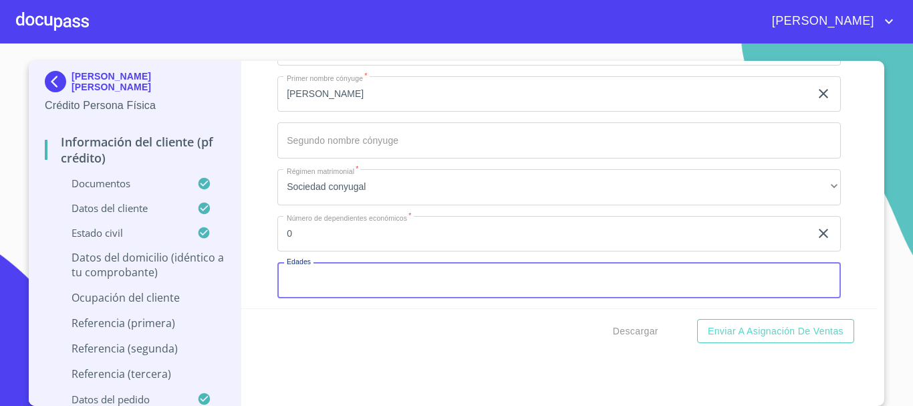
scroll to position [4659, 0]
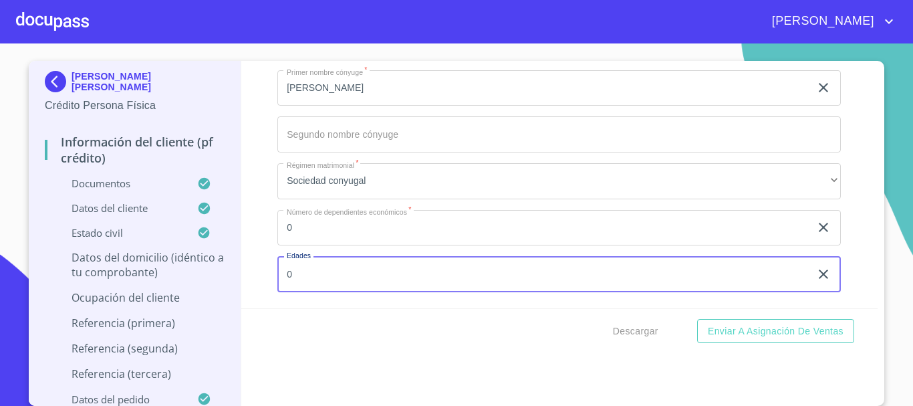
type input "0"
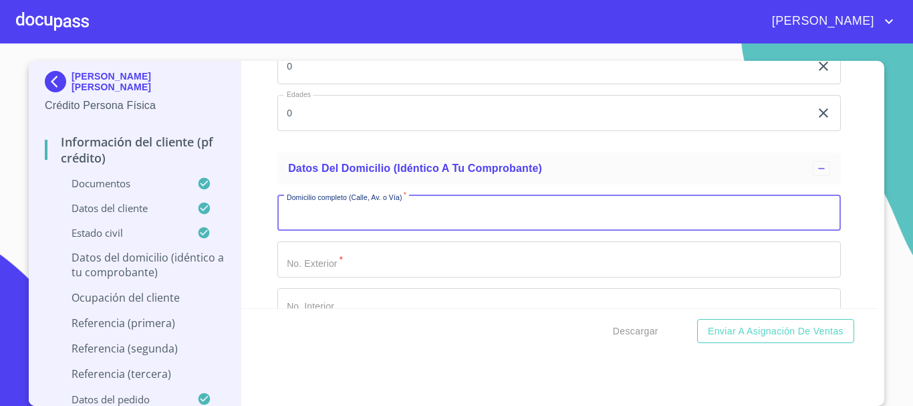
click at [387, 229] on input "Documento de identificación   *" at bounding box center [559, 213] width 564 height 36
type input "[PERSON_NAME] DE SAN [PERSON_NAME]"
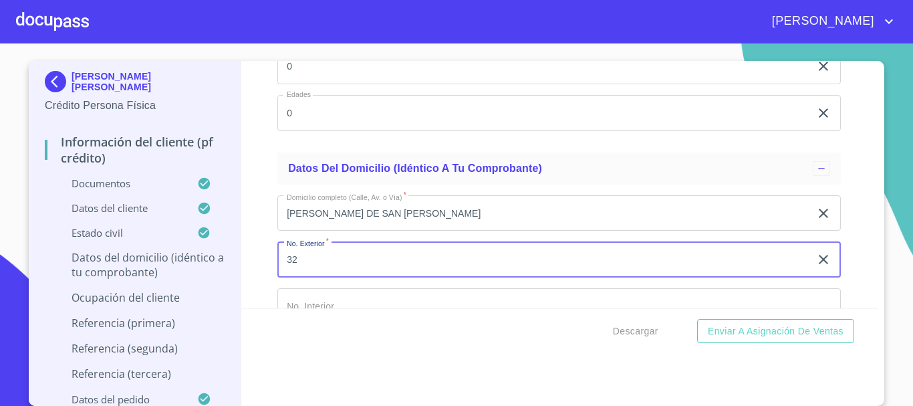
type input "32"
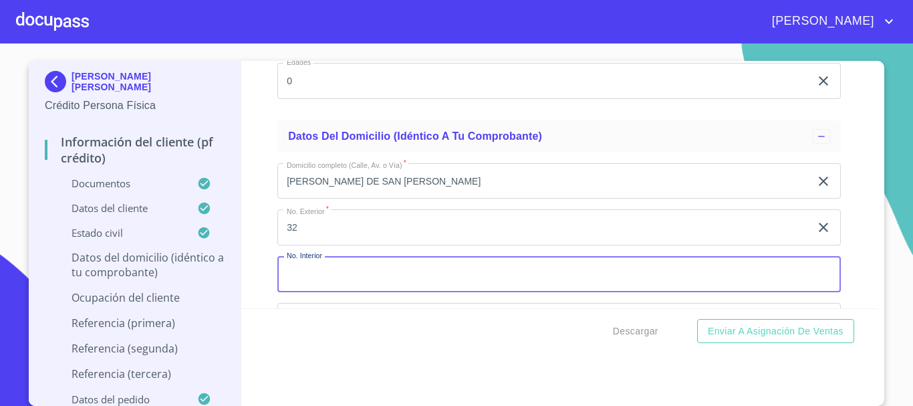
scroll to position [4919, 0]
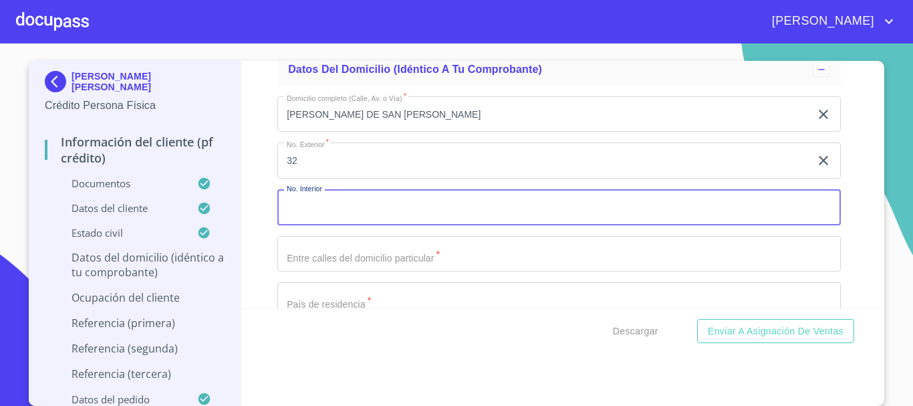
click at [357, 268] on input "Documento de identificación   *" at bounding box center [559, 254] width 564 height 36
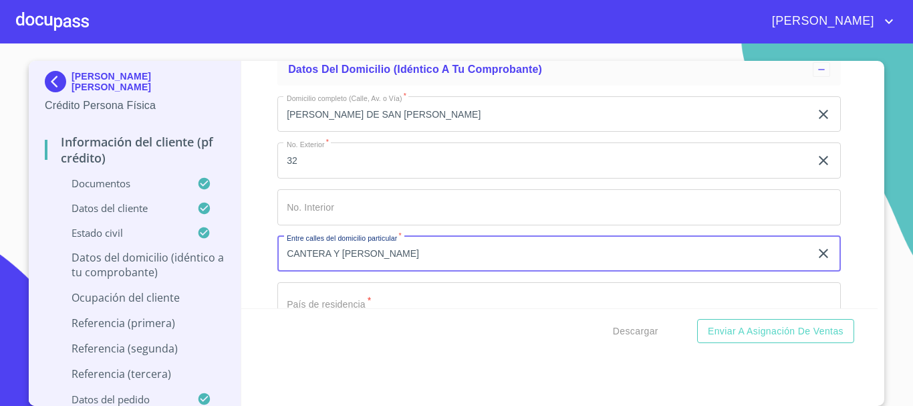
type input "CANTERA Y [PERSON_NAME]"
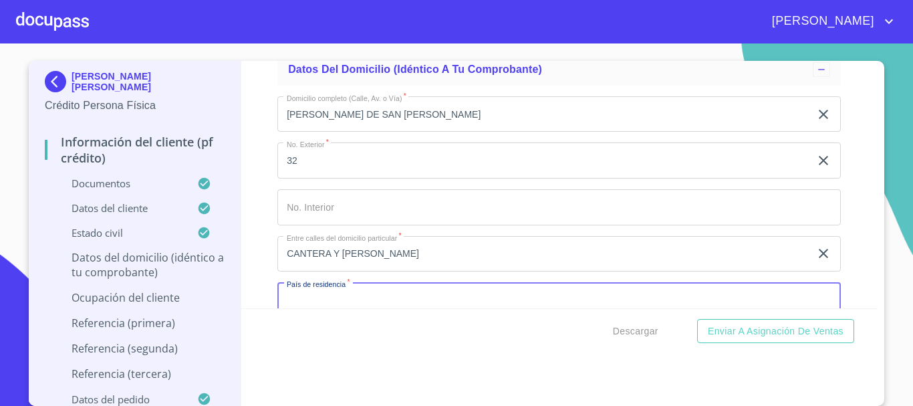
scroll to position [4945, 0]
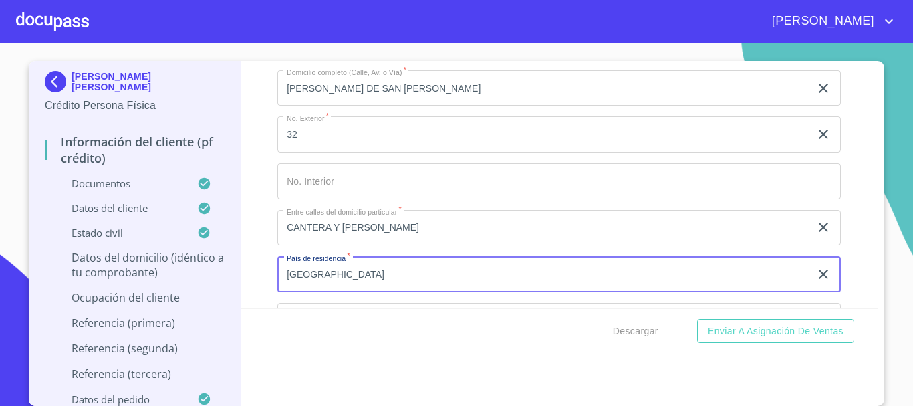
type input "[GEOGRAPHIC_DATA]"
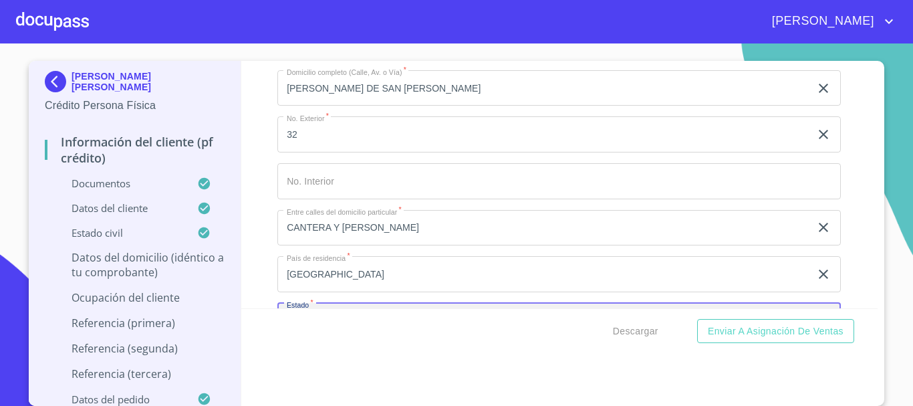
scroll to position [5098, 0]
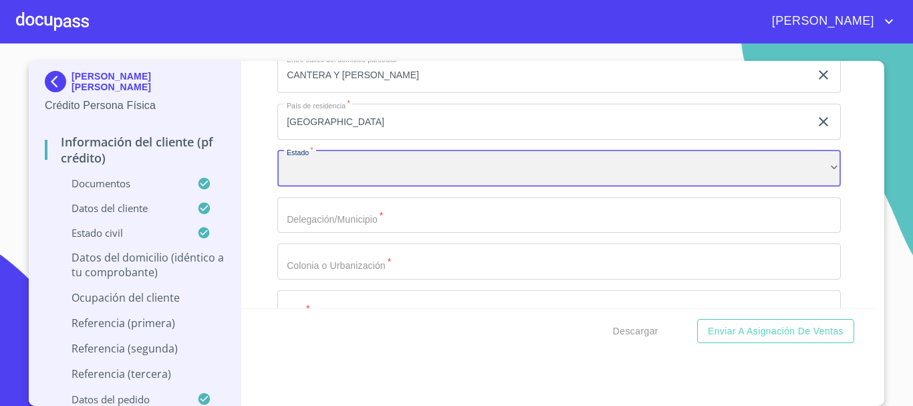
click at [326, 176] on div "​" at bounding box center [559, 168] width 564 height 36
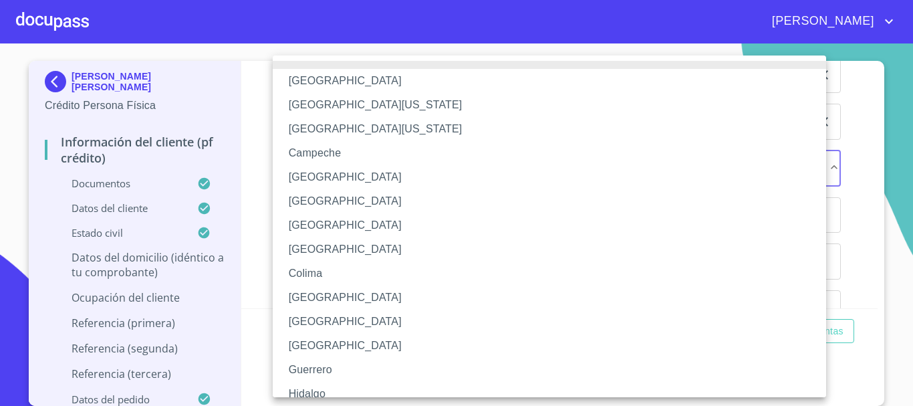
scroll to position [134, 0]
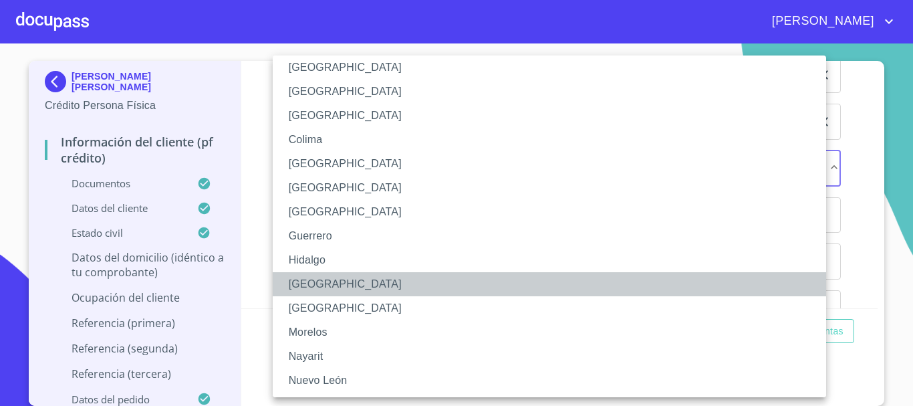
click at [330, 283] on li "[GEOGRAPHIC_DATA]" at bounding box center [555, 284] width 564 height 24
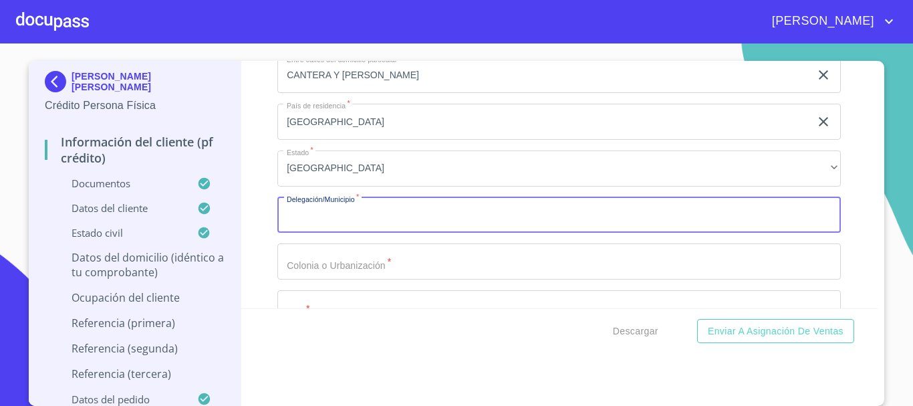
click at [399, 233] on input "Documento de identificación   *" at bounding box center [559, 215] width 564 height 36
type input "SAN PEDRO TLAQUEPAQUE"
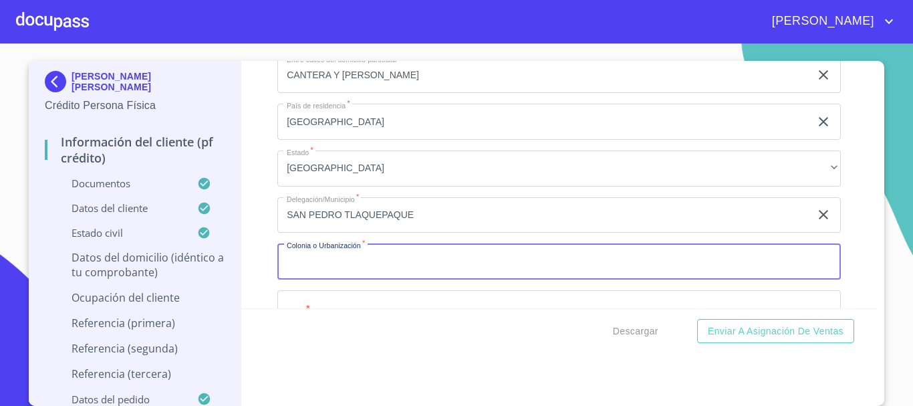
click at [352, 279] on input "Documento de identificación   *" at bounding box center [559, 261] width 564 height 36
type input "JARDINES DE [GEOGRAPHIC_DATA][PERSON_NAME]"
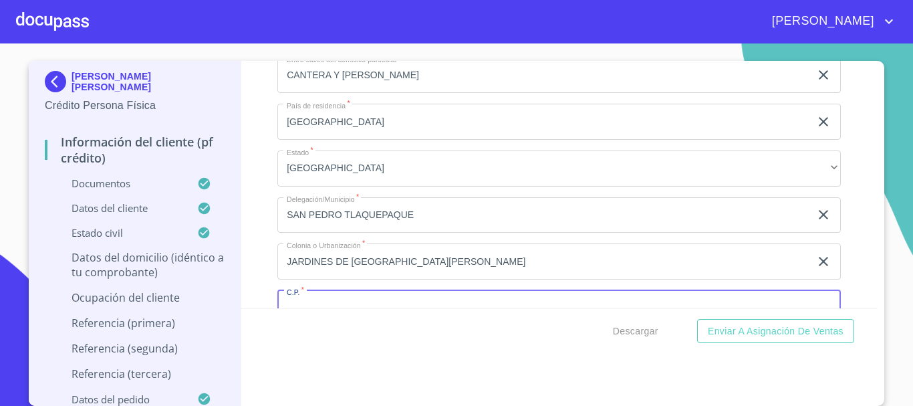
scroll to position [5132, 0]
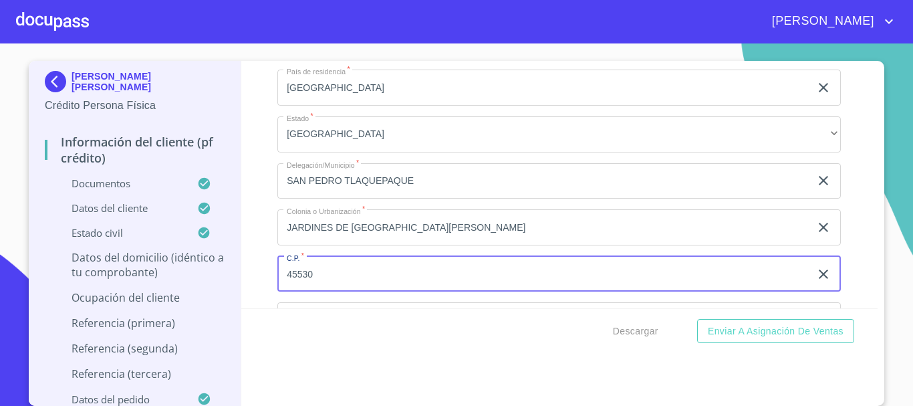
type input "45530"
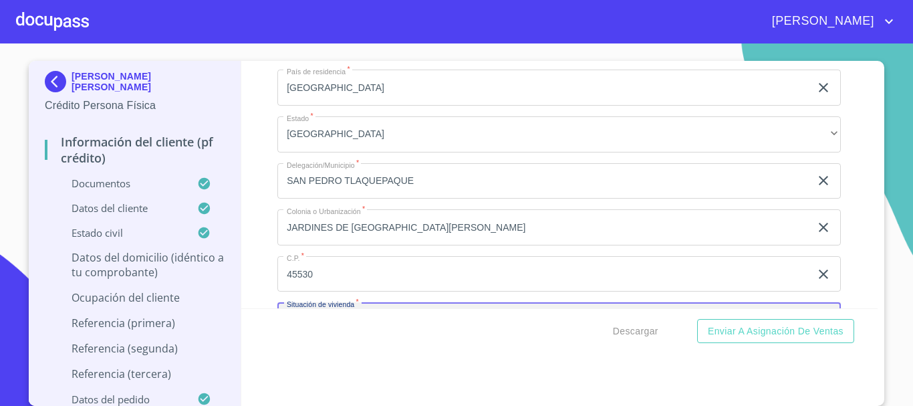
scroll to position [5284, 0]
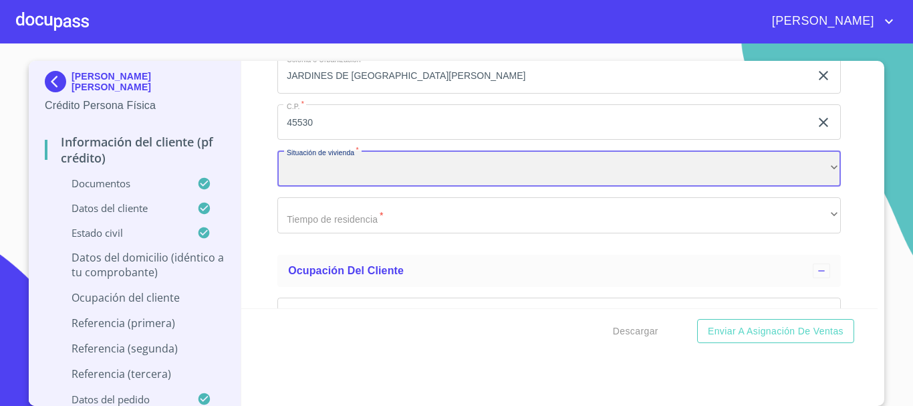
click at [303, 187] on div "​" at bounding box center [559, 168] width 564 height 36
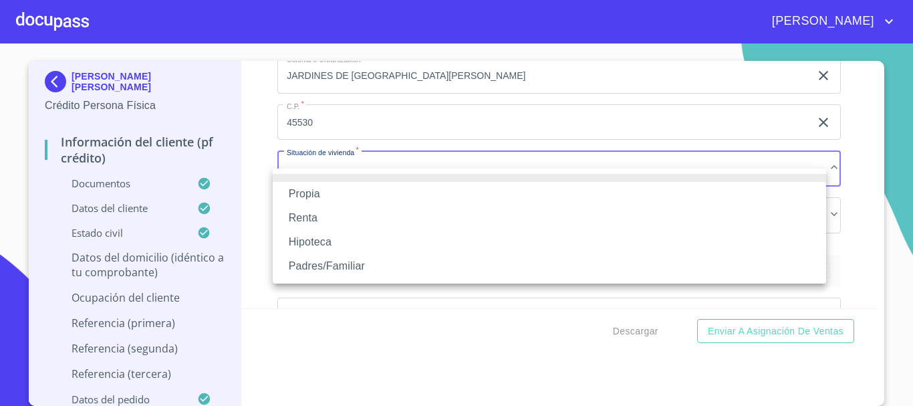
click at [314, 199] on li "Propia" at bounding box center [550, 194] width 554 height 24
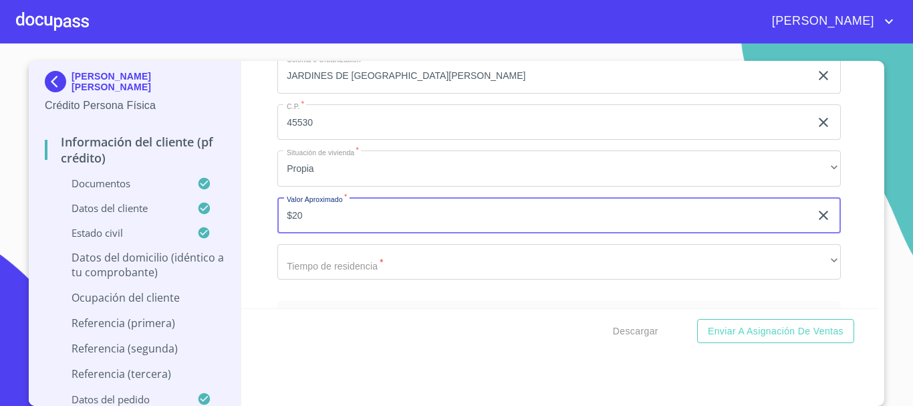
type input "$20"
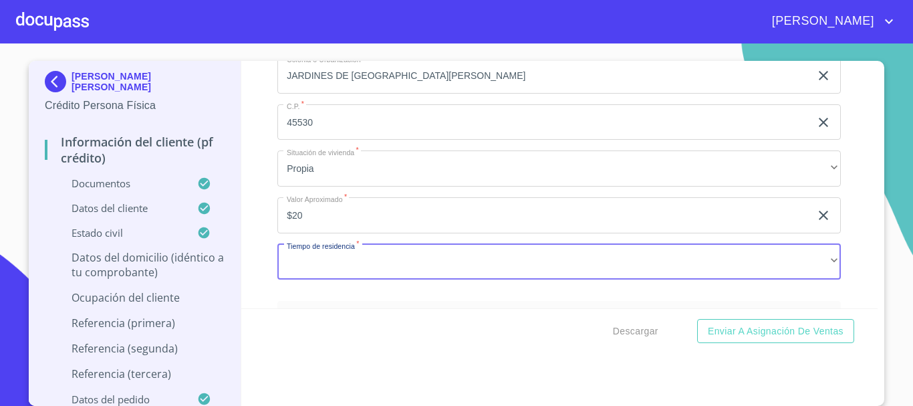
click at [343, 233] on input "$20" at bounding box center [543, 215] width 533 height 36
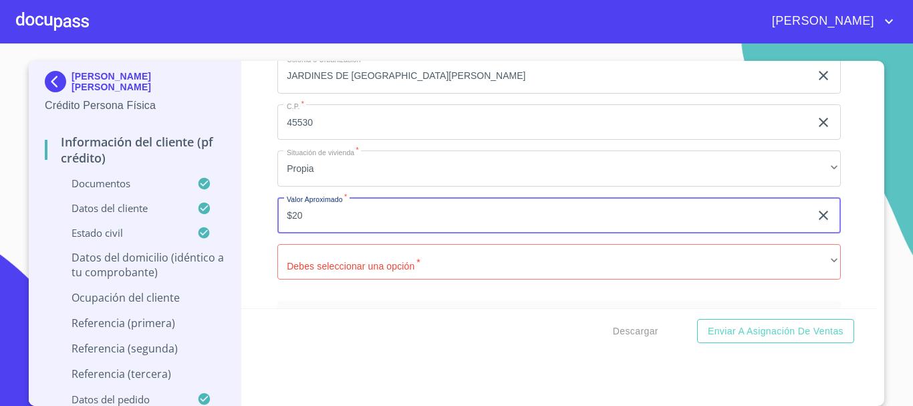
click at [343, 233] on input "$20" at bounding box center [543, 215] width 533 height 36
type input "$4,500,000"
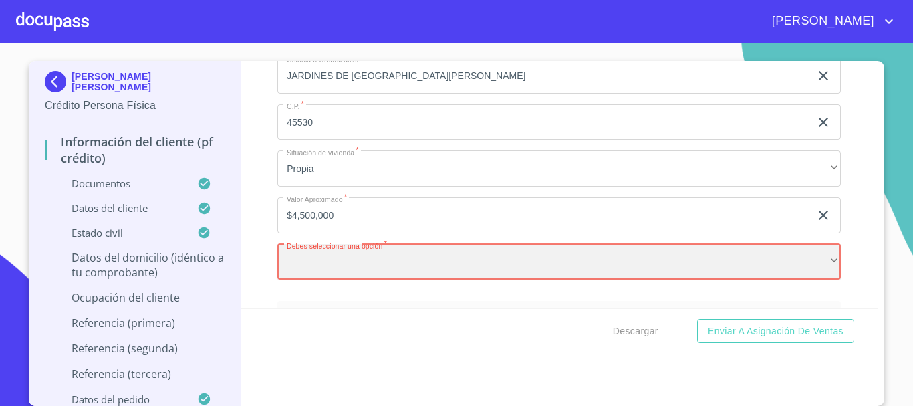
click at [328, 279] on div "​" at bounding box center [559, 262] width 564 height 36
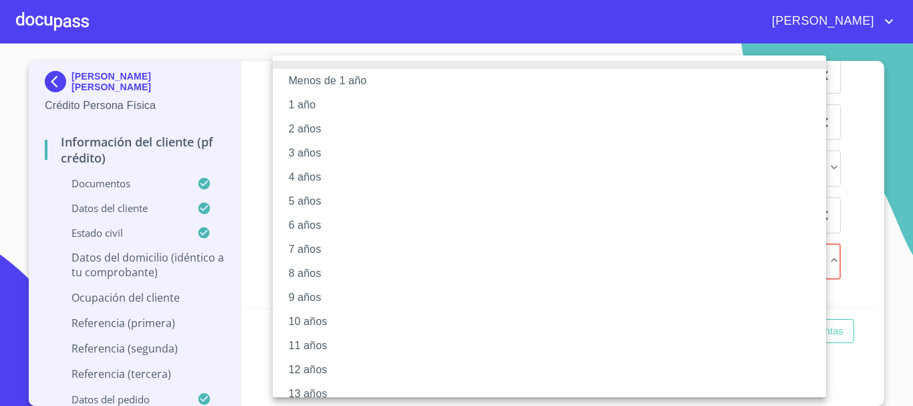
scroll to position [183, 0]
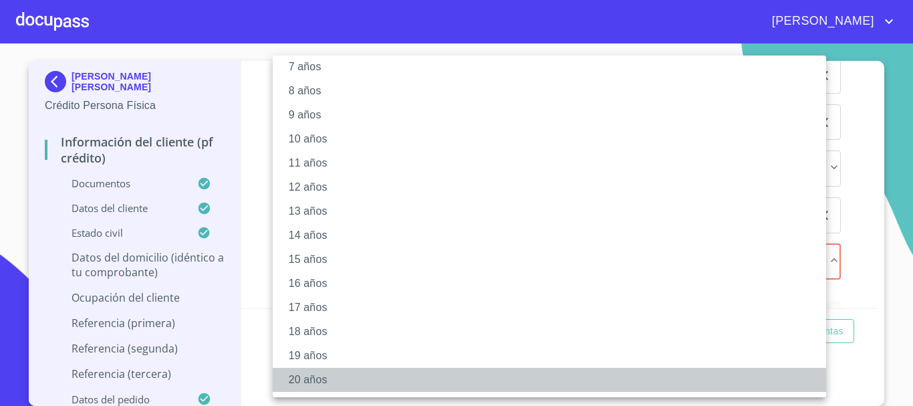
click at [342, 379] on li "20 años" at bounding box center [555, 380] width 564 height 24
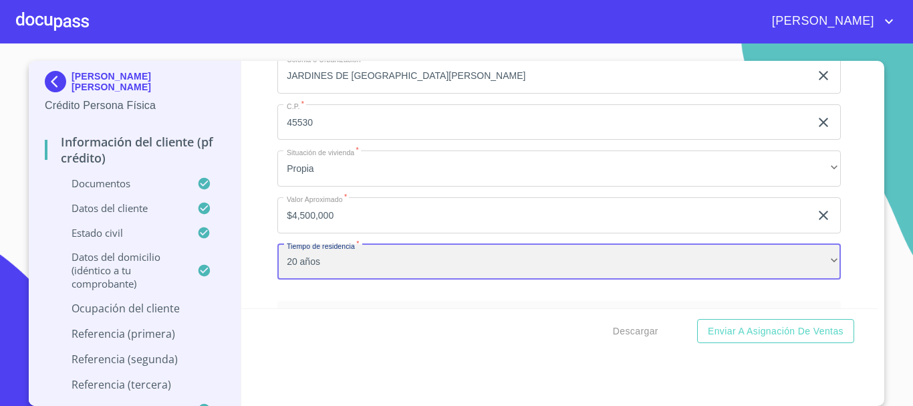
scroll to position [182, 0]
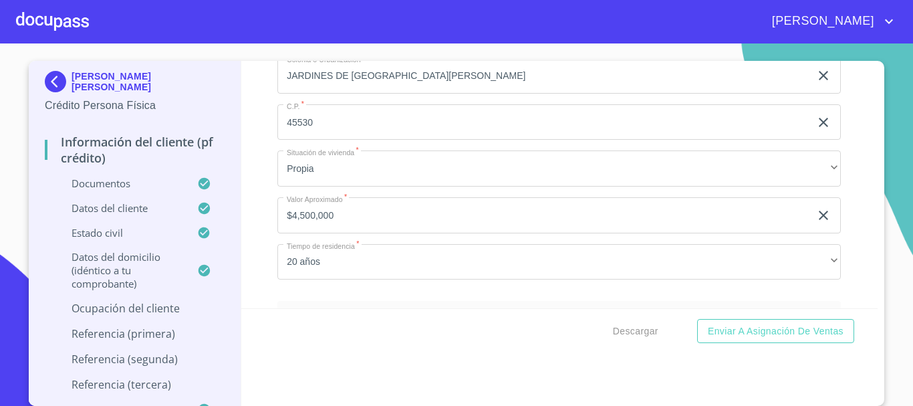
click at [252, 287] on div "Información del cliente (PF crédito) Documentos Documento de identificación   *…" at bounding box center [559, 184] width 637 height 247
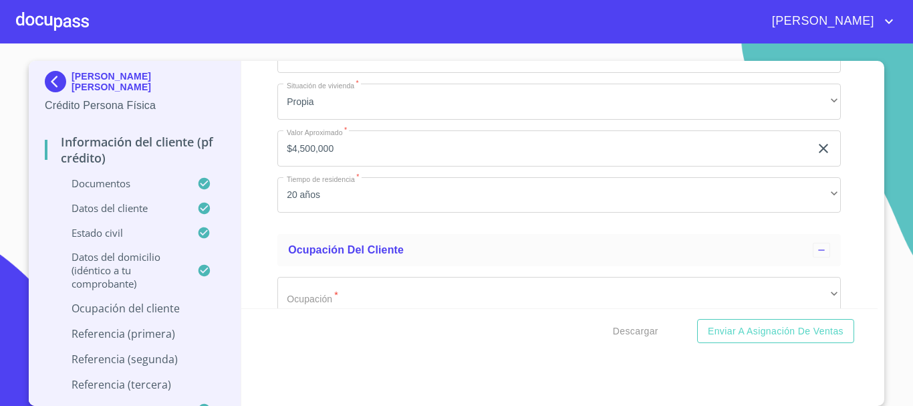
scroll to position [5484, 0]
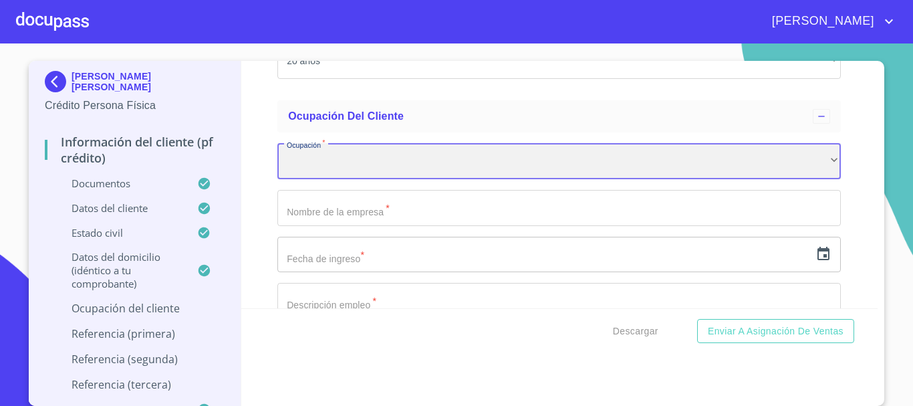
click at [378, 179] on div "​" at bounding box center [559, 161] width 564 height 36
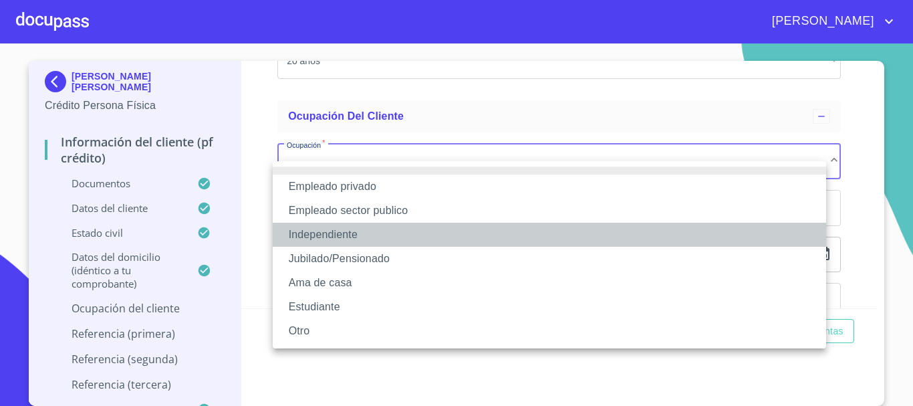
click at [354, 233] on li "Independiente" at bounding box center [550, 235] width 554 height 24
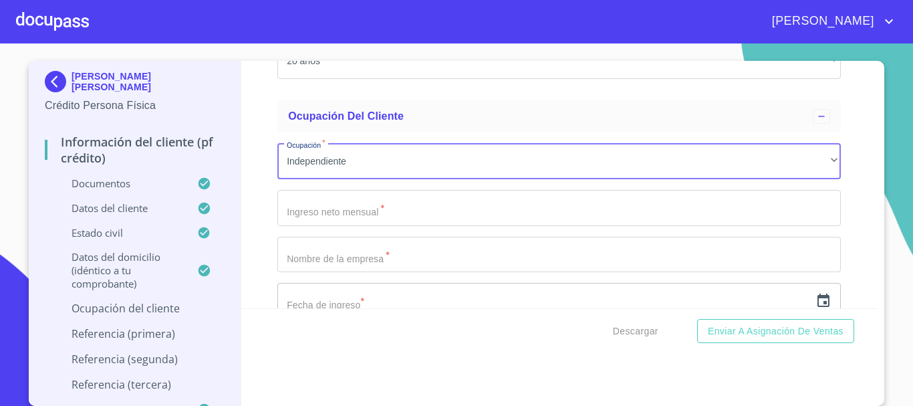
click at [293, 226] on input "Documento de identificación   *" at bounding box center [559, 208] width 564 height 36
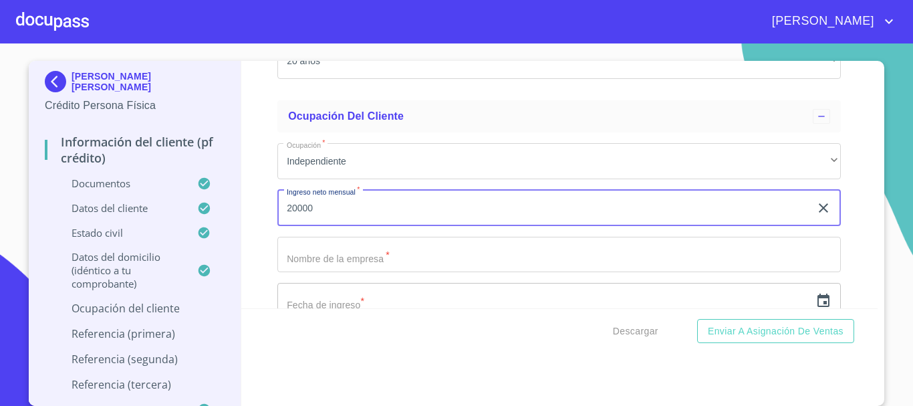
type input "20000"
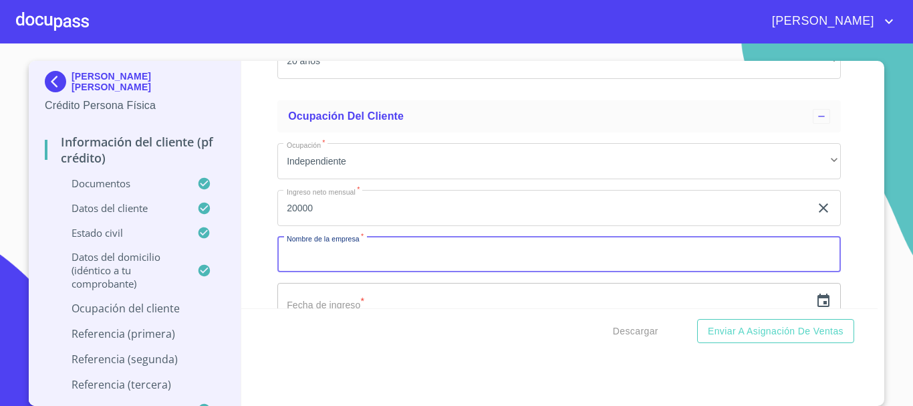
click at [327, 273] on input "Documento de identificación   *" at bounding box center [559, 255] width 564 height 36
type input "[PERSON_NAME] [PERSON_NAME]"
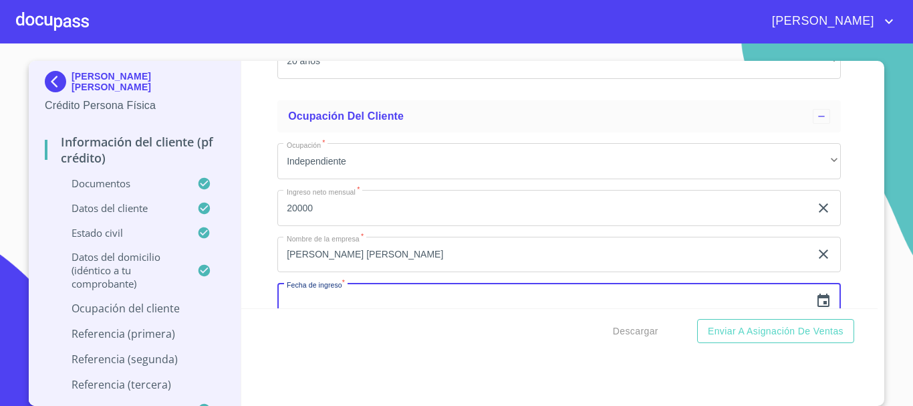
scroll to position [5511, 0]
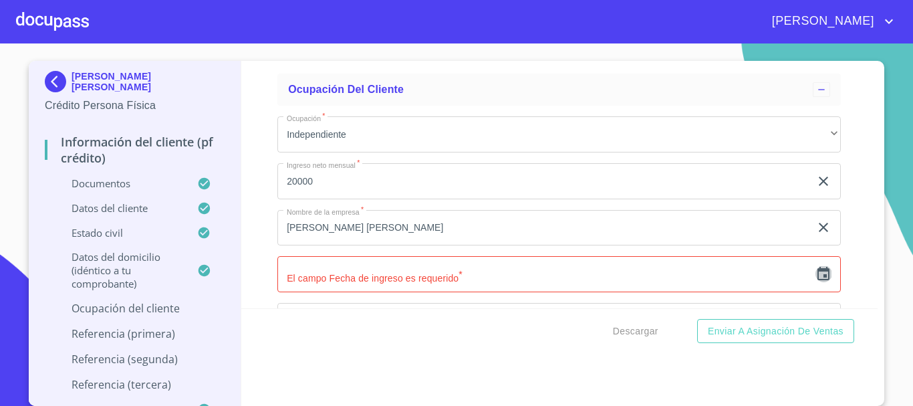
click at [818, 280] on icon "button" at bounding box center [824, 273] width 12 height 13
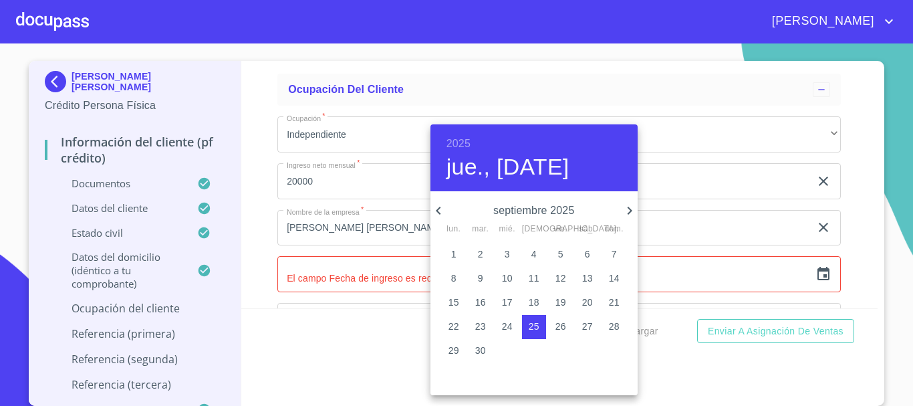
click at [452, 144] on h6 "2025" at bounding box center [459, 143] width 24 height 19
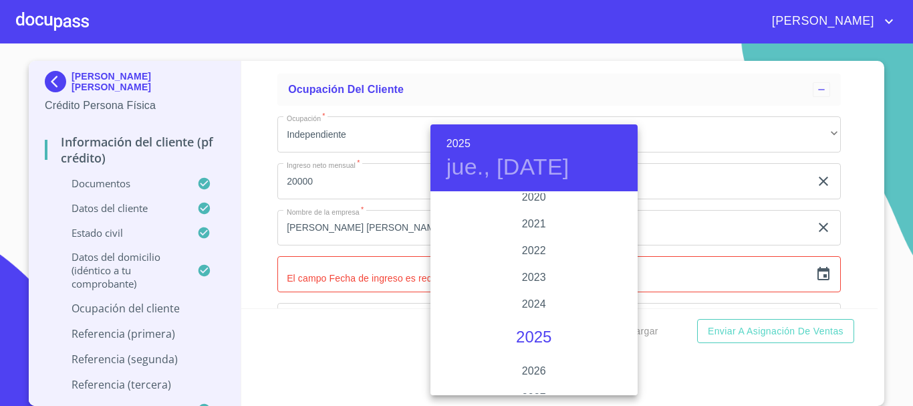
scroll to position [2527, 0]
click at [538, 219] on div "2020" at bounding box center [534, 220] width 207 height 27
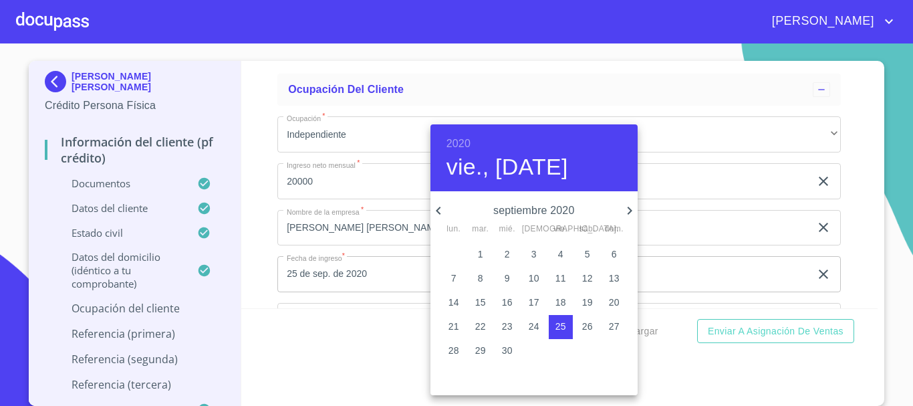
click at [438, 212] on icon "button" at bounding box center [438, 211] width 5 height 8
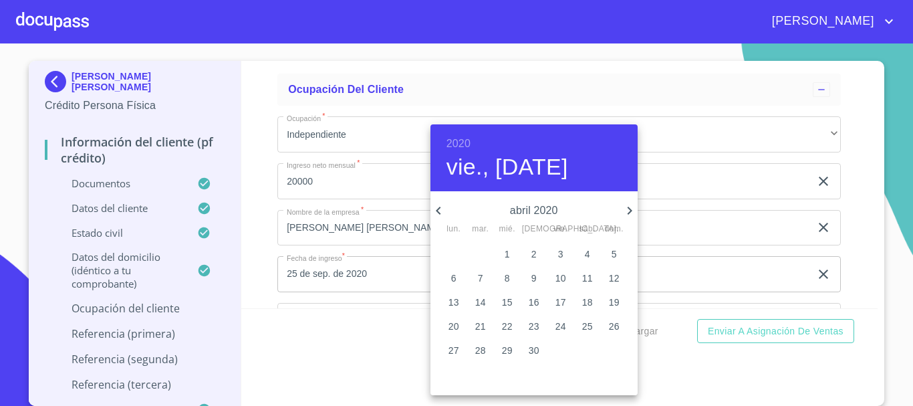
click at [438, 211] on icon "button" at bounding box center [438, 211] width 5 height 8
click at [632, 211] on icon "button" at bounding box center [630, 211] width 16 height 16
click at [585, 252] on p "1" at bounding box center [587, 253] width 5 height 13
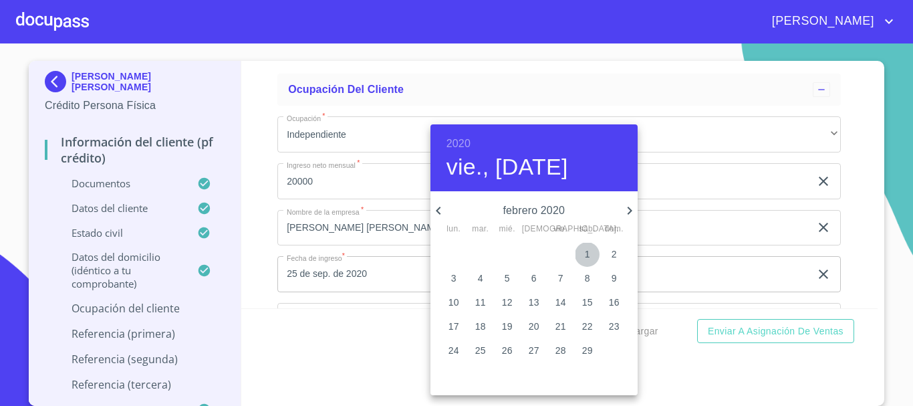
type input "1 de feb. de 2020"
click at [847, 260] on div at bounding box center [456, 203] width 913 height 406
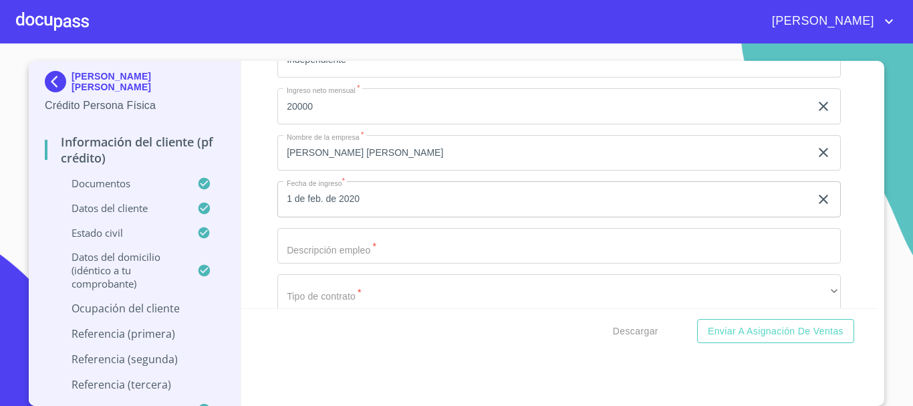
scroll to position [5645, 0]
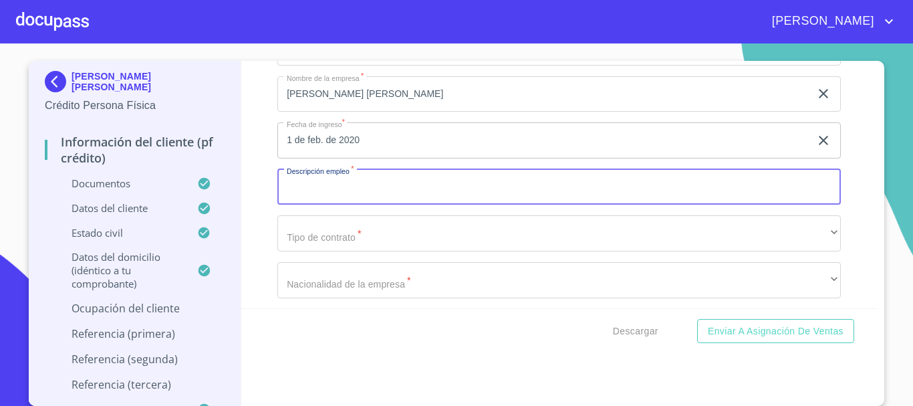
click at [479, 205] on input "Documento de identificación   *" at bounding box center [559, 187] width 564 height 36
type input "VENTA POR CATALOGO"
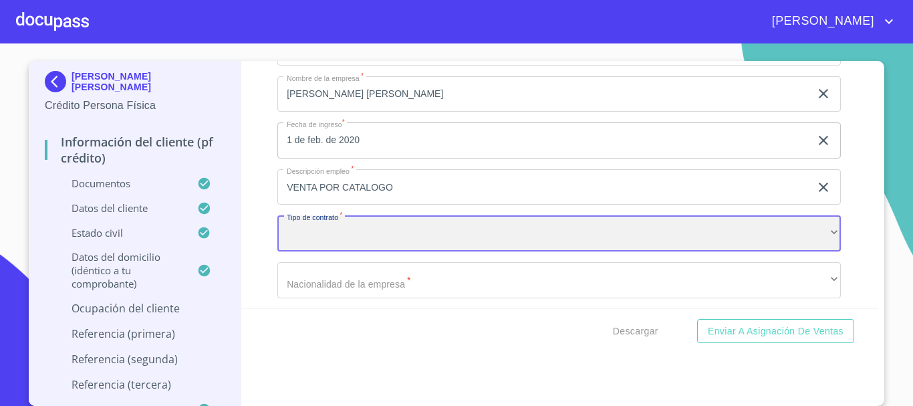
click at [316, 249] on div "​" at bounding box center [559, 233] width 564 height 36
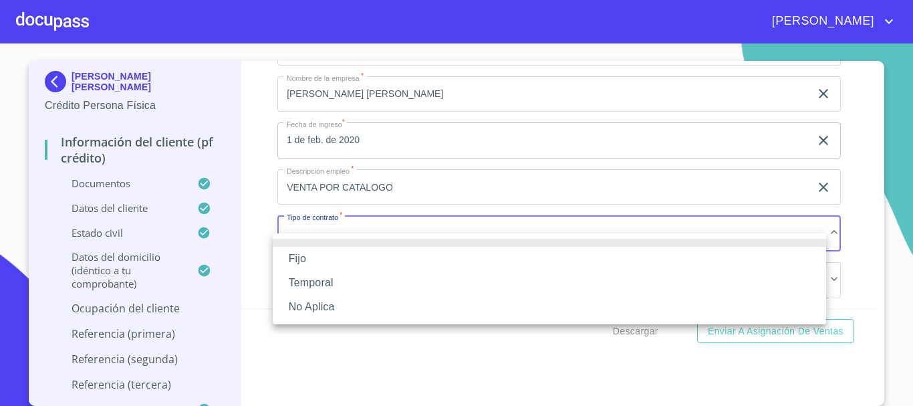
click at [331, 307] on li "No Aplica" at bounding box center [550, 307] width 554 height 24
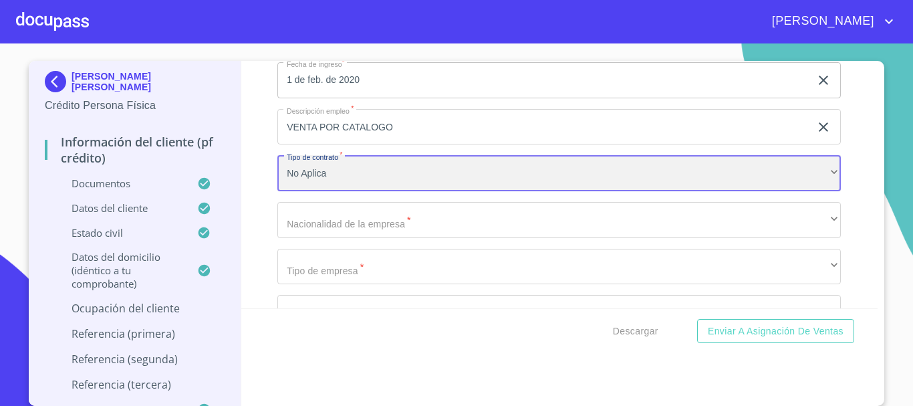
scroll to position [5711, 0]
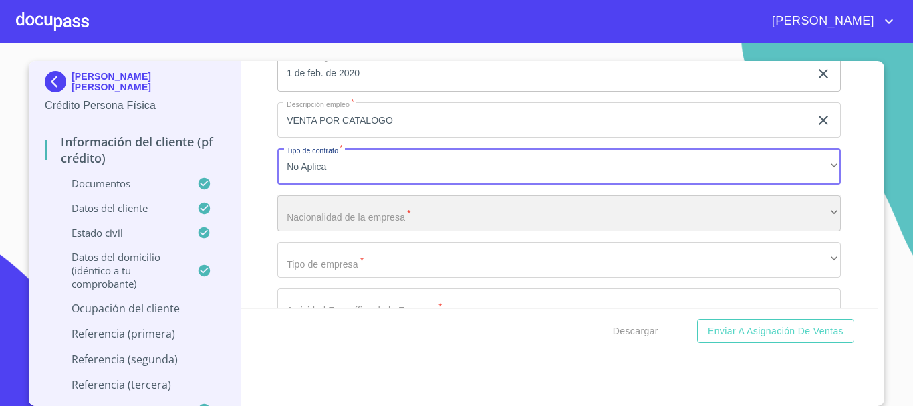
click at [420, 229] on div "​" at bounding box center [559, 213] width 564 height 36
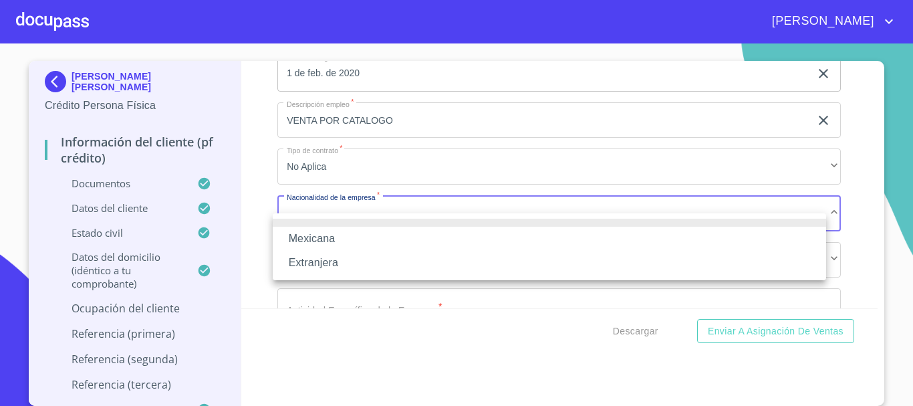
click at [354, 237] on li "Mexicana" at bounding box center [550, 239] width 554 height 24
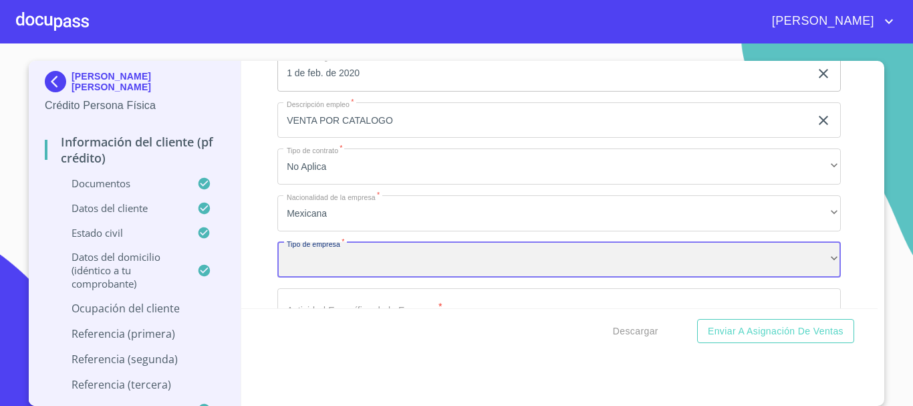
click at [346, 278] on div "​" at bounding box center [559, 260] width 564 height 36
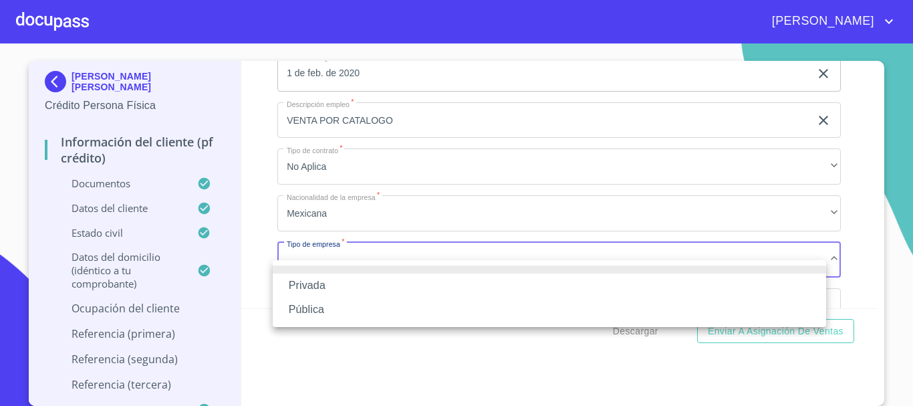
click at [336, 280] on li "Privada" at bounding box center [550, 285] width 554 height 24
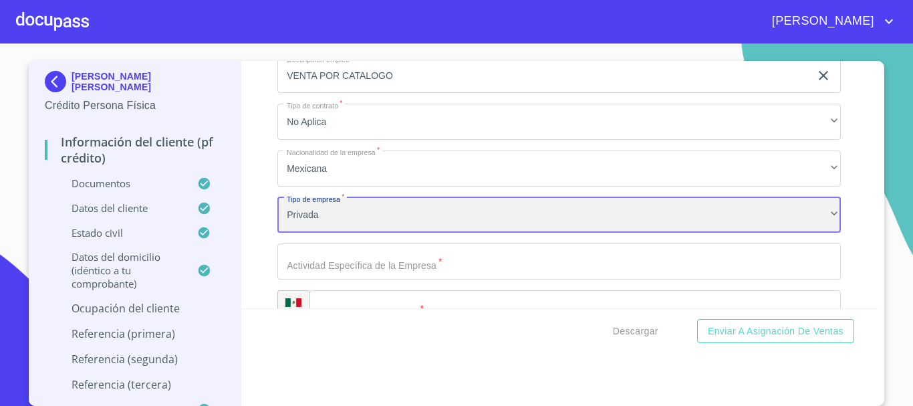
scroll to position [5778, 0]
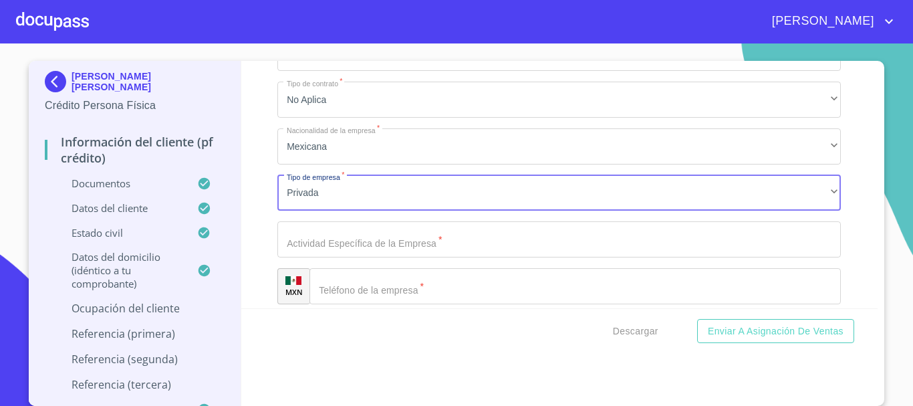
click at [349, 257] on input "Documento de identificación   *" at bounding box center [559, 239] width 564 height 36
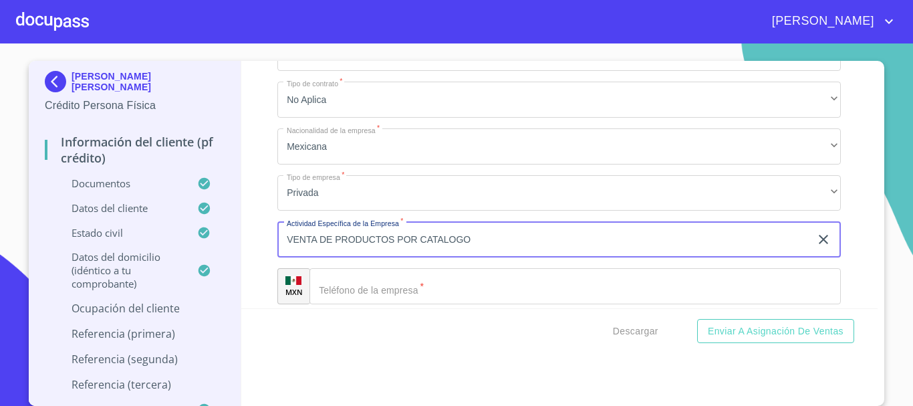
type input "VENTA DE PRODUCTOS POR CATALOGO"
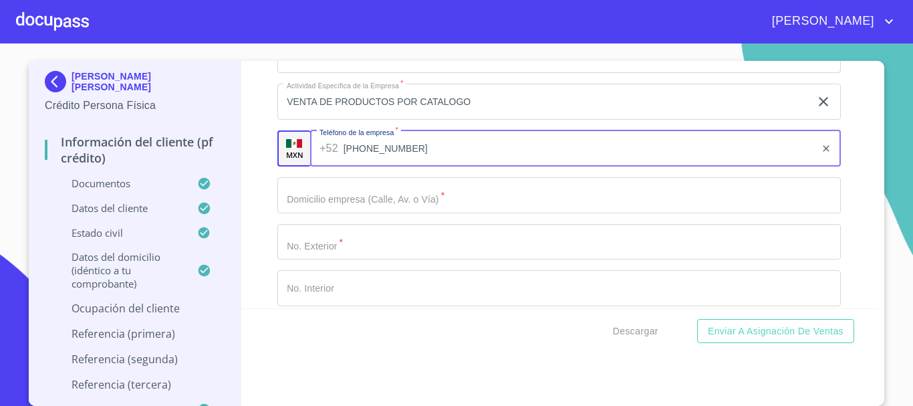
scroll to position [5991, 0]
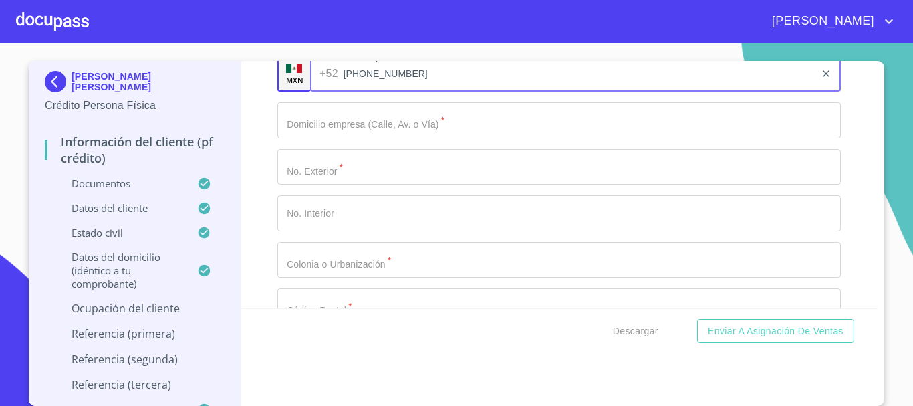
type input "[PHONE_NUMBER]"
click at [383, 138] on input "Documento de identificación   *" at bounding box center [559, 120] width 564 height 36
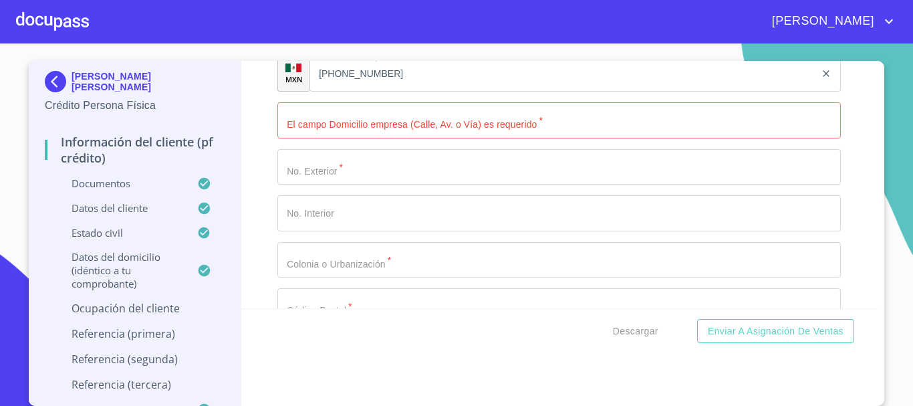
click at [248, 153] on div "Información del cliente (PF crédito) Documentos Documento de identificación   *…" at bounding box center [559, 184] width 637 height 247
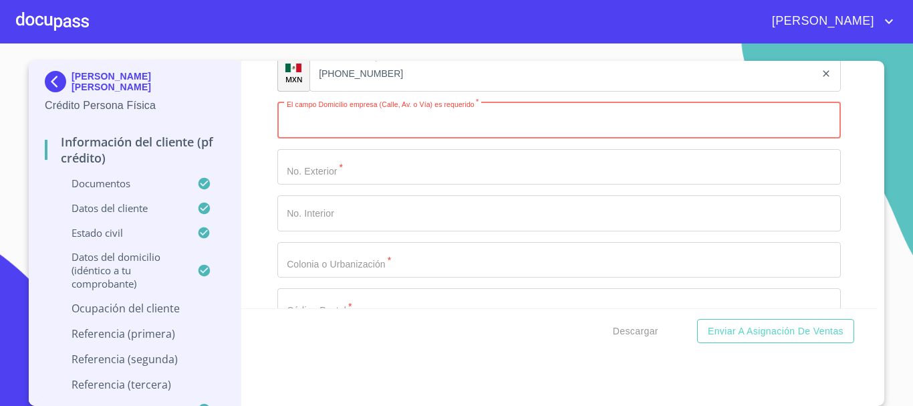
click at [450, 138] on input "Documento de identificación   *" at bounding box center [559, 120] width 564 height 36
type input "[PERSON_NAME]"
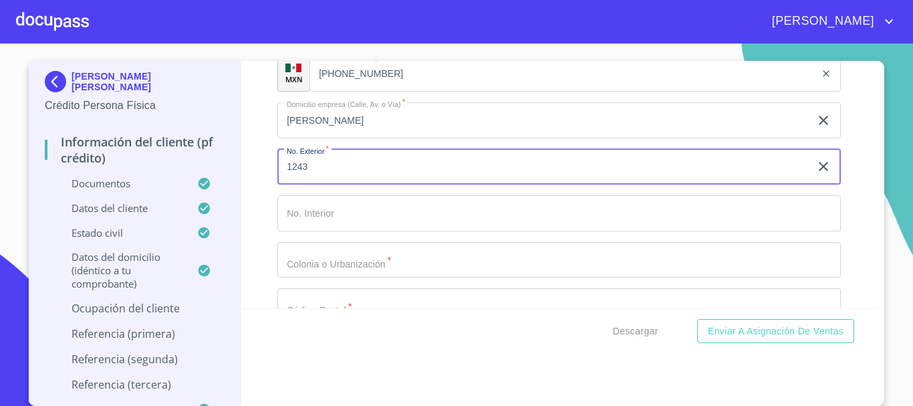
type input "1243"
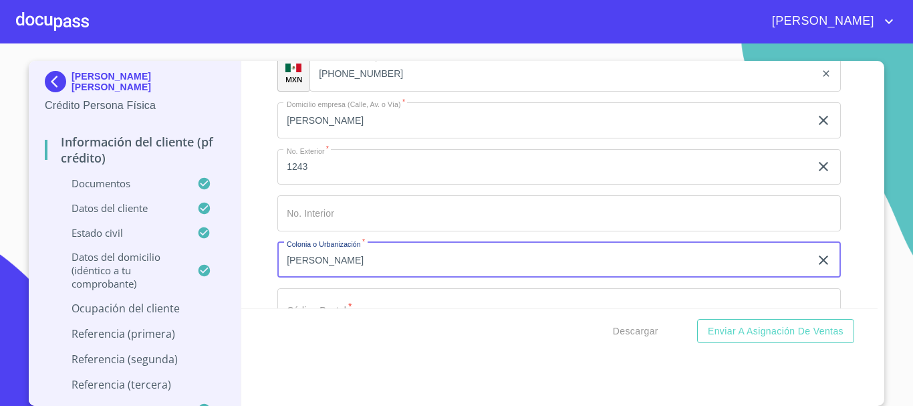
type input "[PERSON_NAME]"
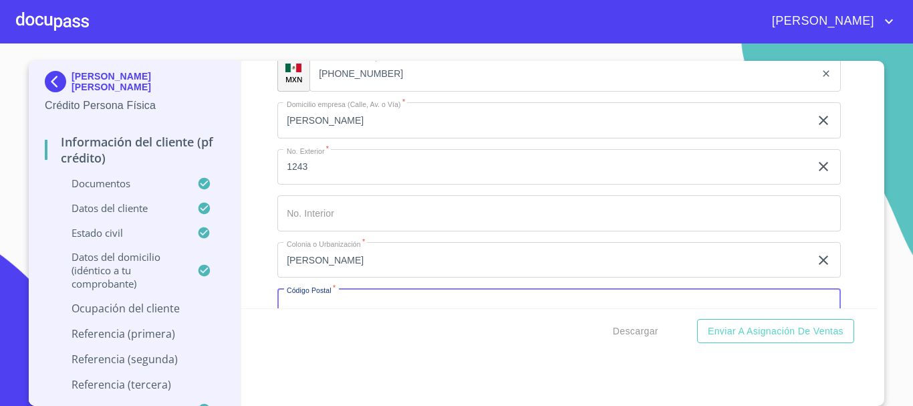
scroll to position [6024, 0]
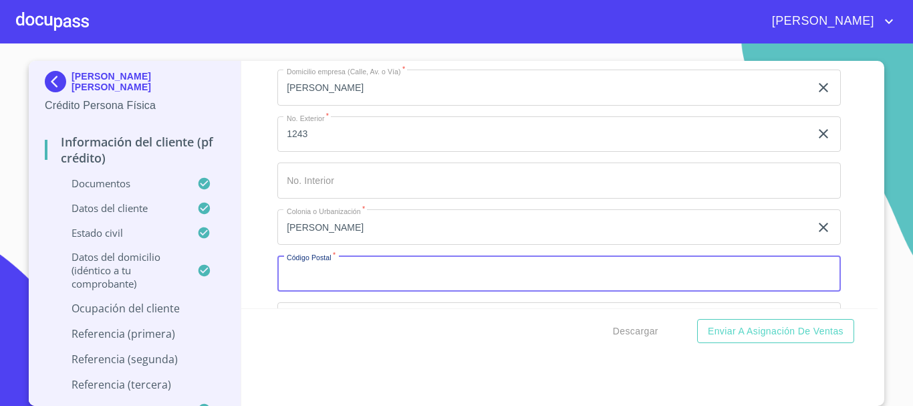
click at [360, 290] on input "Documento de identificación   *" at bounding box center [559, 273] width 564 height 36
type input "44970"
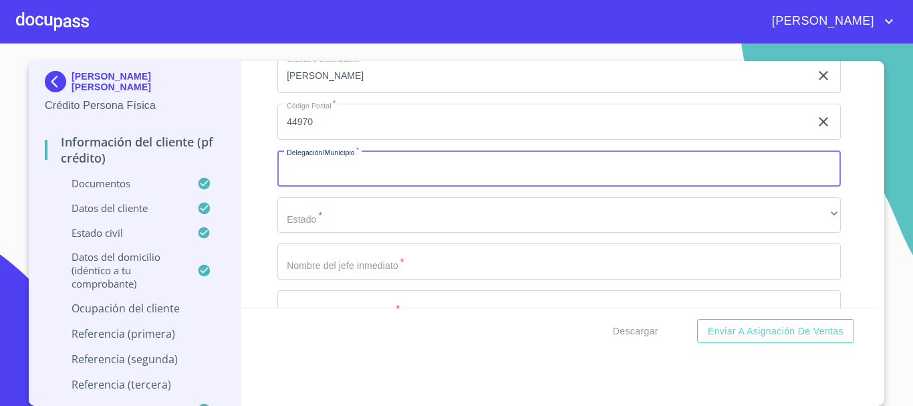
click at [350, 180] on input "Documento de identificación   *" at bounding box center [559, 168] width 564 height 36
type input "[GEOGRAPHIC_DATA]"
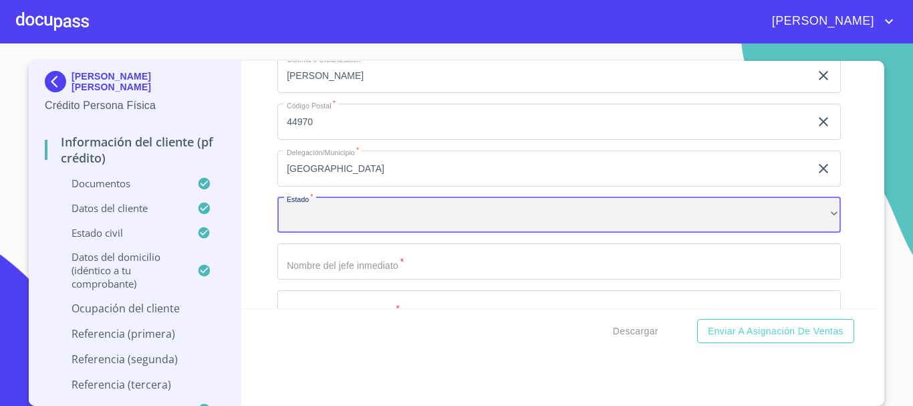
click at [337, 228] on div "​" at bounding box center [559, 215] width 564 height 36
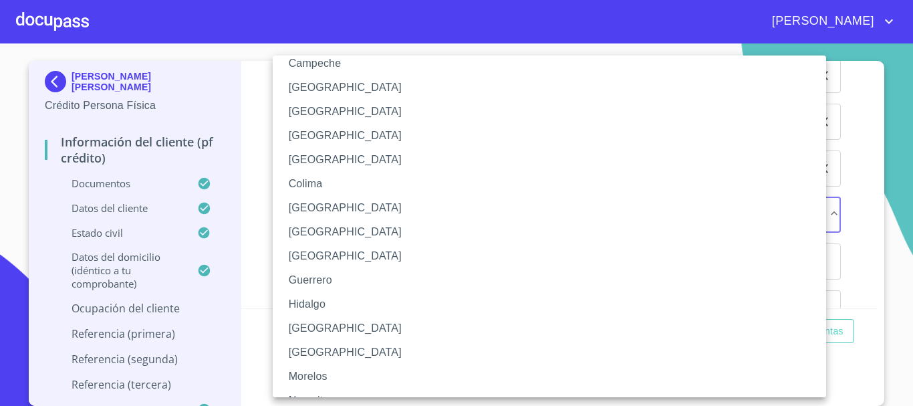
scroll to position [201, 0]
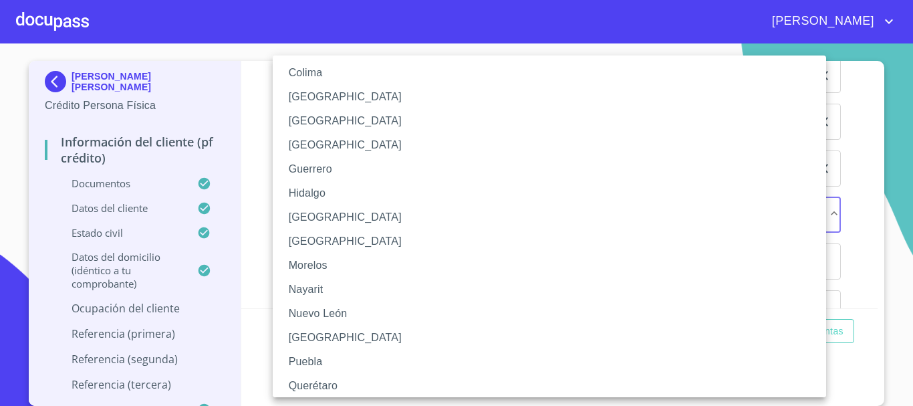
click at [322, 221] on li "[GEOGRAPHIC_DATA]" at bounding box center [555, 217] width 564 height 24
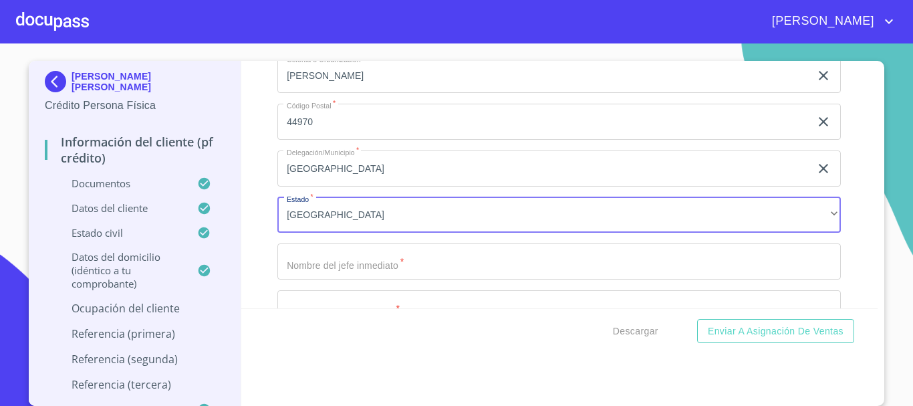
click at [466, 274] on input "Documento de identificación   *" at bounding box center [559, 261] width 564 height 36
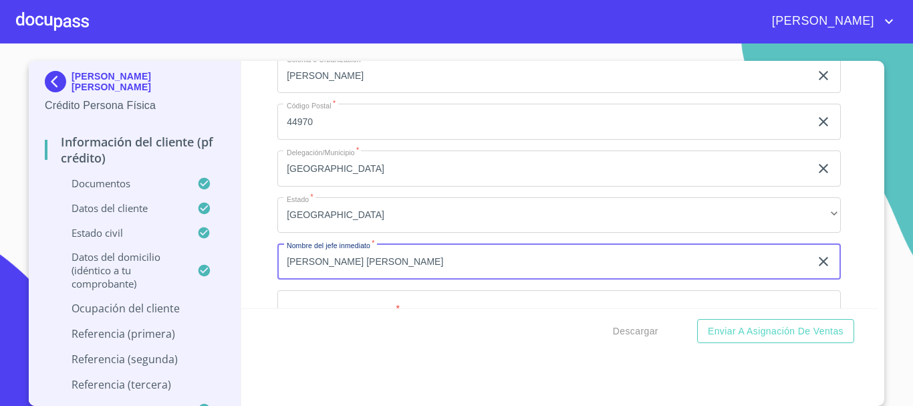
type input "[PERSON_NAME] [PERSON_NAME]"
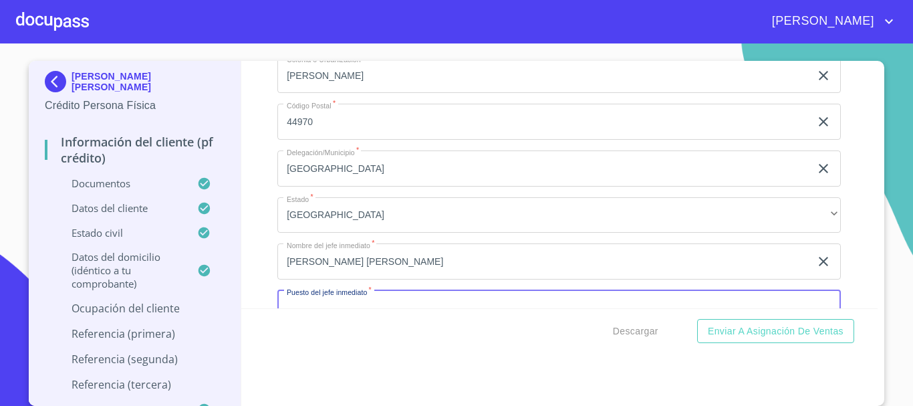
scroll to position [6210, 0]
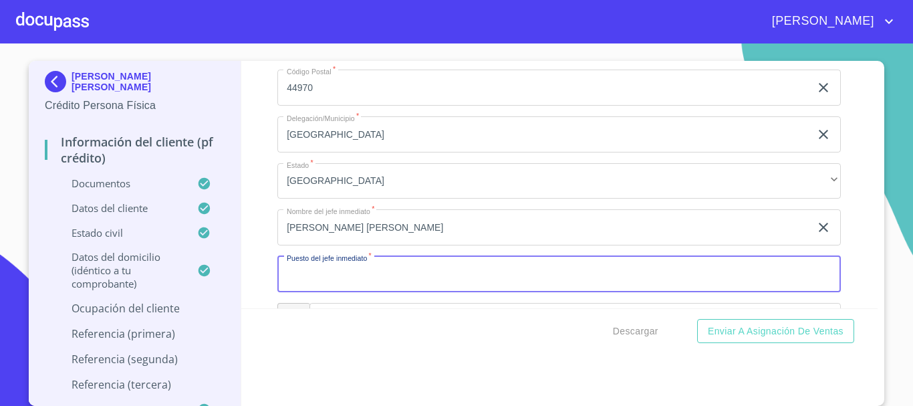
click at [360, 283] on input "Documento de identificación   *" at bounding box center [559, 274] width 564 height 36
type input "PROPIETARIA"
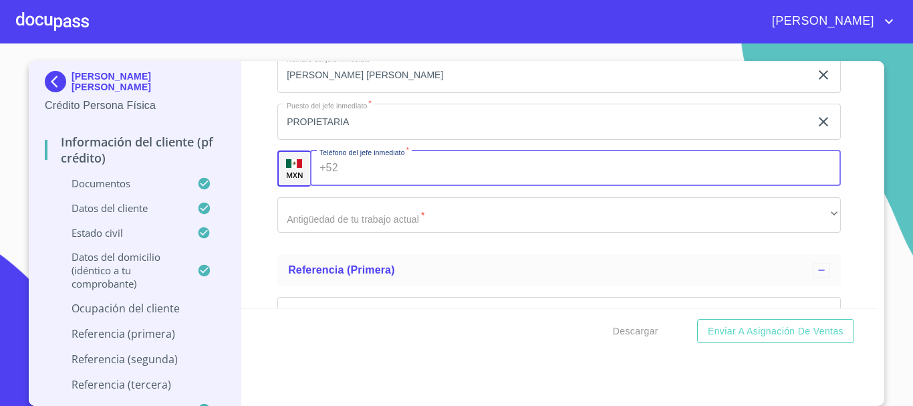
click at [388, 186] on input "Documento de identificación   *" at bounding box center [593, 168] width 498 height 36
type input "[PHONE_NUMBER]"
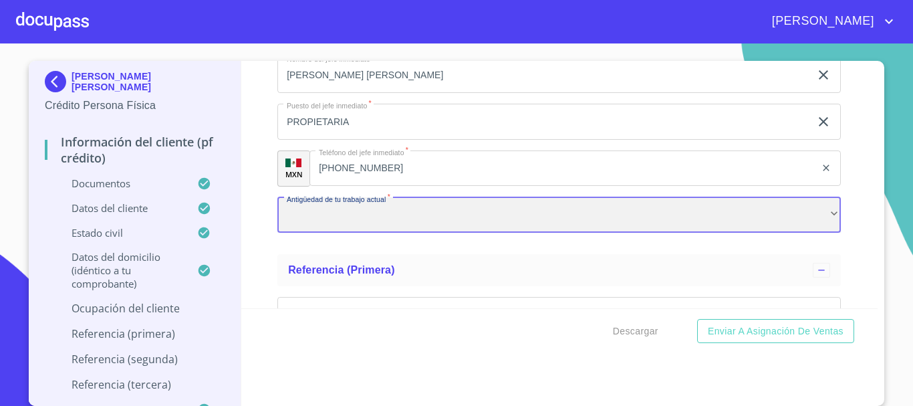
click at [348, 231] on div "​" at bounding box center [559, 215] width 564 height 36
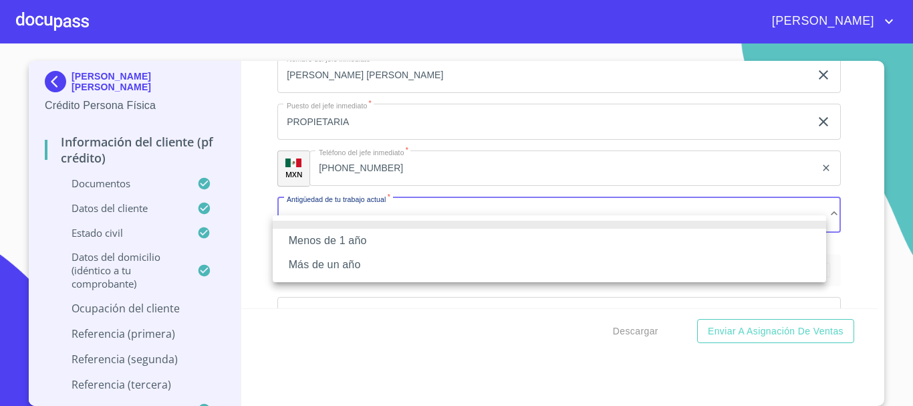
click at [342, 267] on li "Más de un año" at bounding box center [550, 265] width 554 height 24
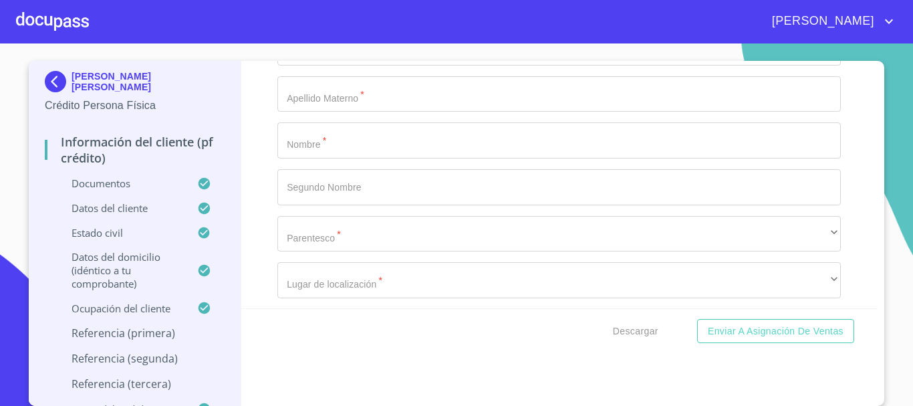
scroll to position [6496, 0]
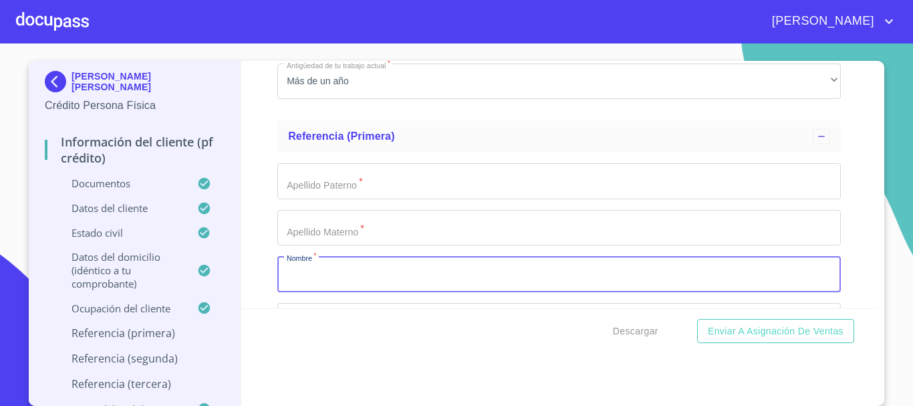
click at [333, 285] on input "Documento de identificación   *" at bounding box center [559, 274] width 564 height 36
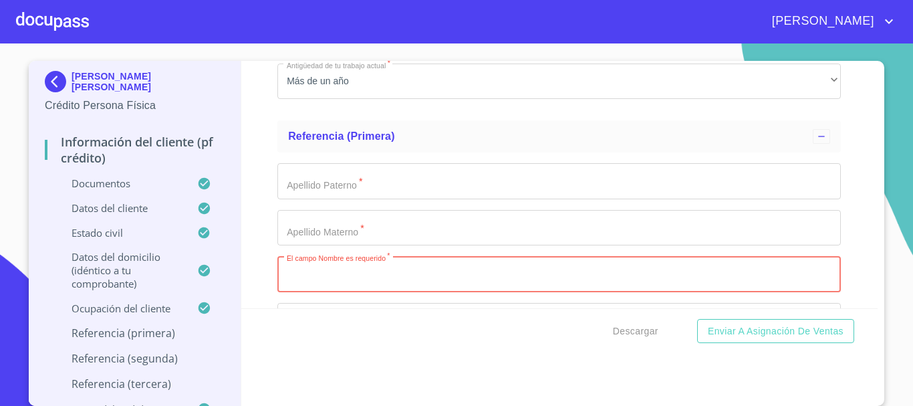
scroll to position [6563, 0]
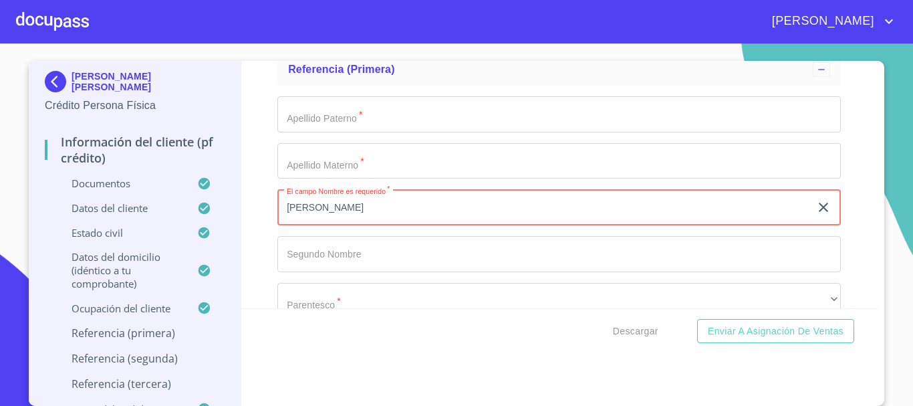
click at [320, 225] on input "[PERSON_NAME]" at bounding box center [543, 207] width 533 height 36
click at [377, 223] on input "ROSALBAA" at bounding box center [543, 207] width 533 height 36
type input "[PERSON_NAME]"
click at [360, 125] on input "Documento de identificación   *" at bounding box center [559, 114] width 564 height 36
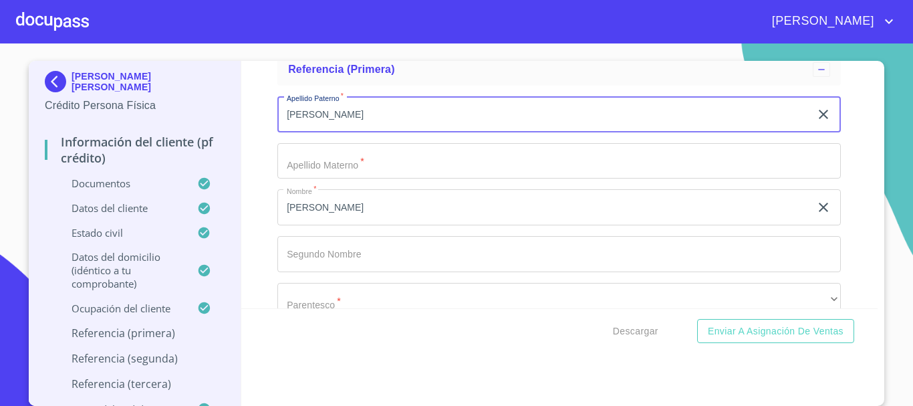
type input "[PERSON_NAME]"
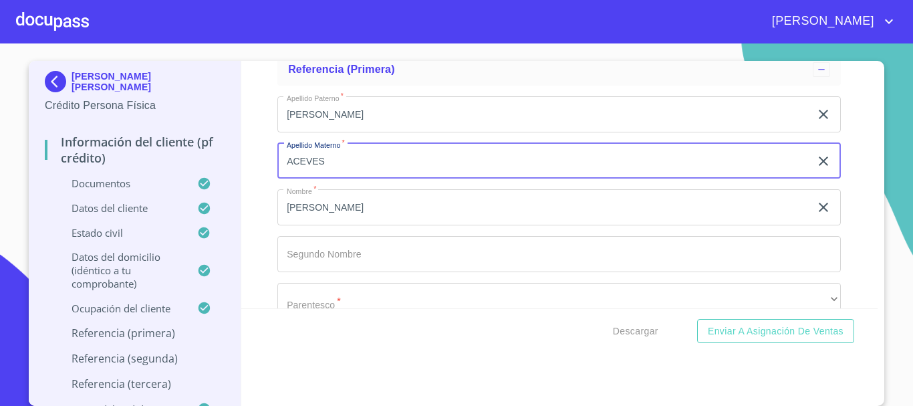
type input "ACEVES"
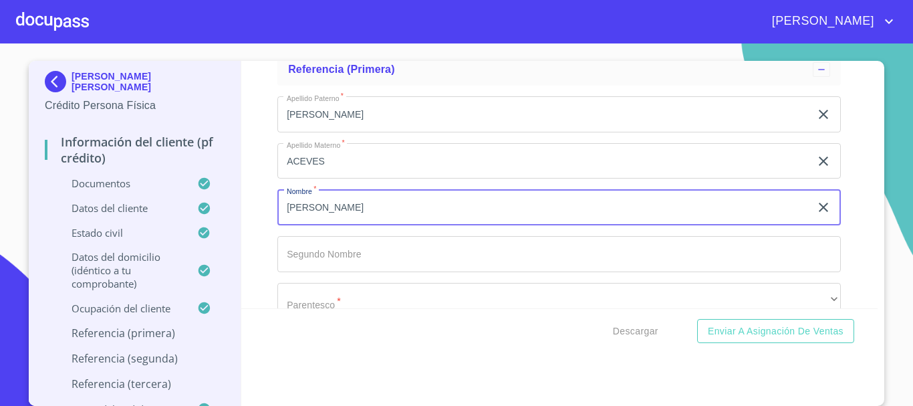
type input "[PERSON_NAME]"
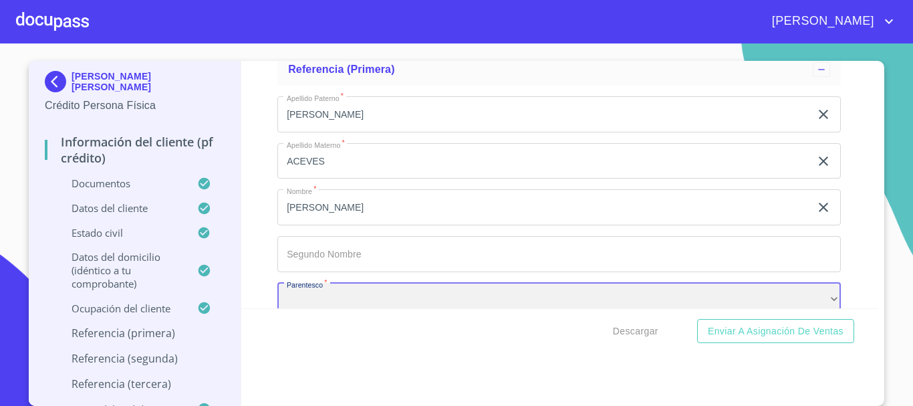
scroll to position [6589, 0]
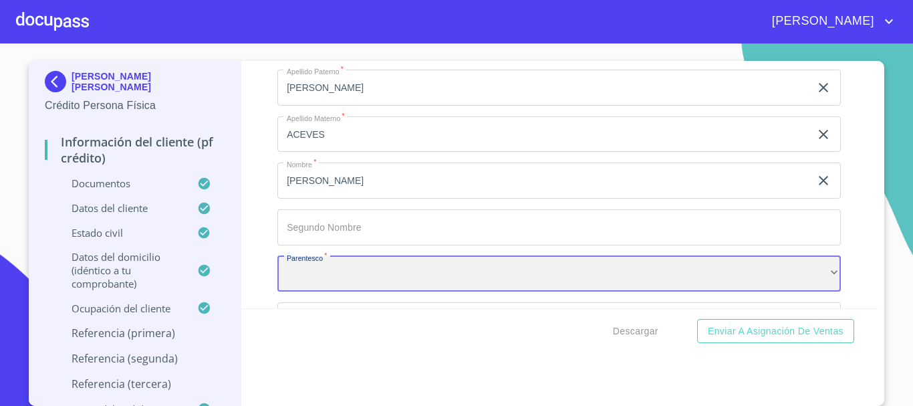
click at [303, 289] on div "​" at bounding box center [559, 274] width 564 height 36
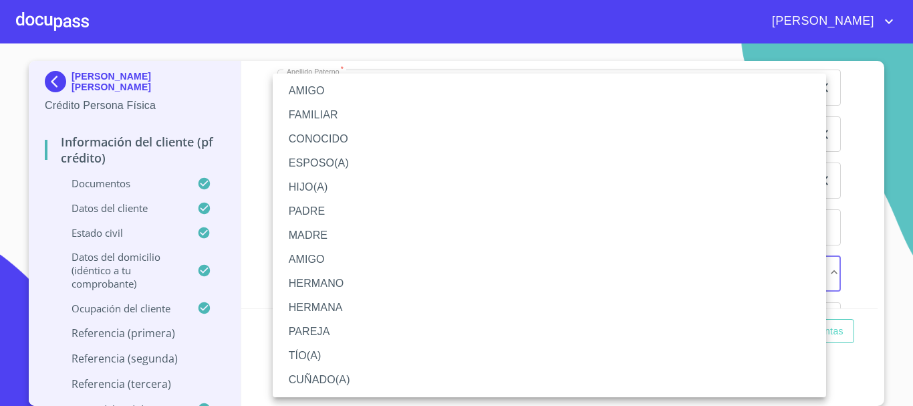
click at [321, 106] on li "FAMILIAR" at bounding box center [550, 115] width 554 height 24
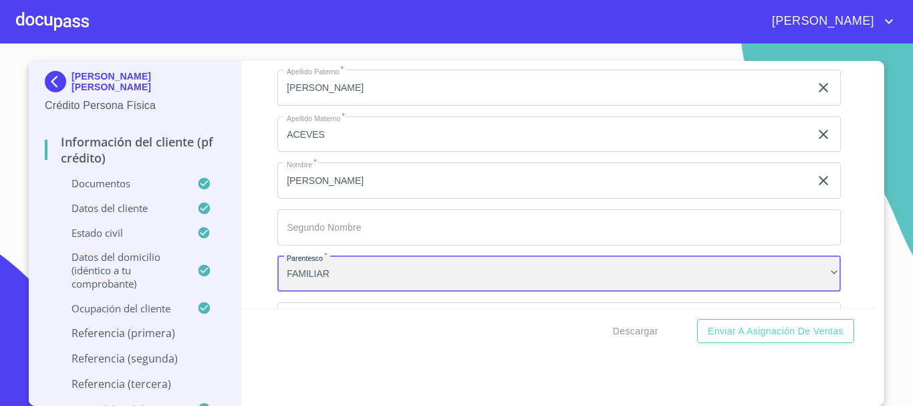
scroll to position [6656, 0]
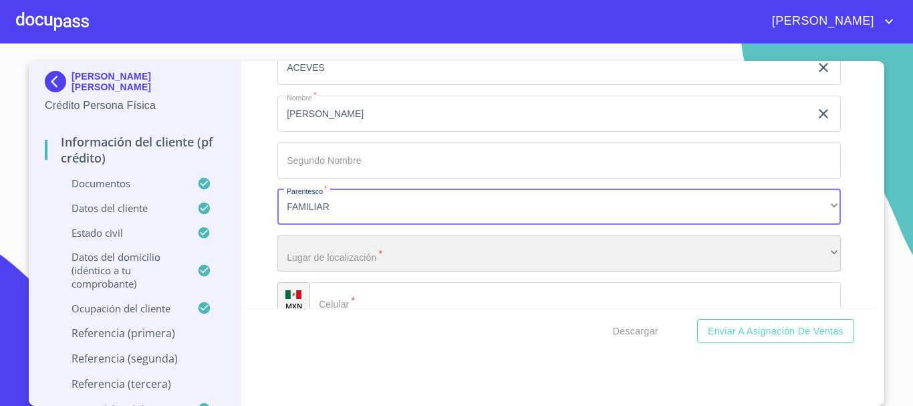
click at [313, 271] on div "​" at bounding box center [559, 253] width 564 height 36
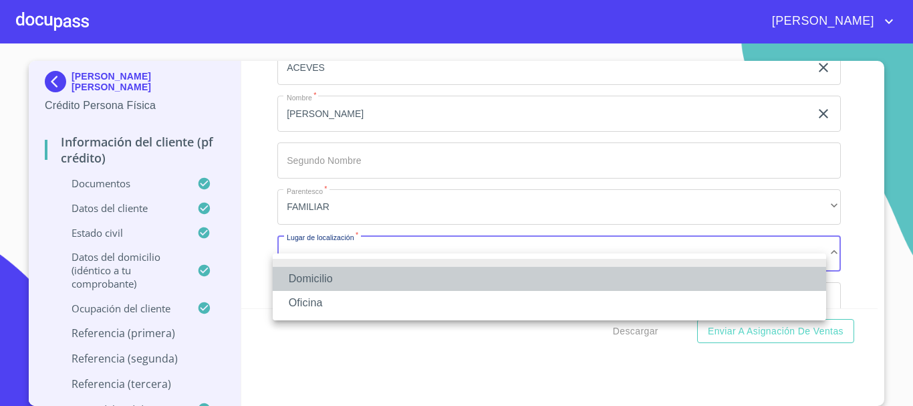
click at [318, 274] on li "Domicilio" at bounding box center [550, 279] width 554 height 24
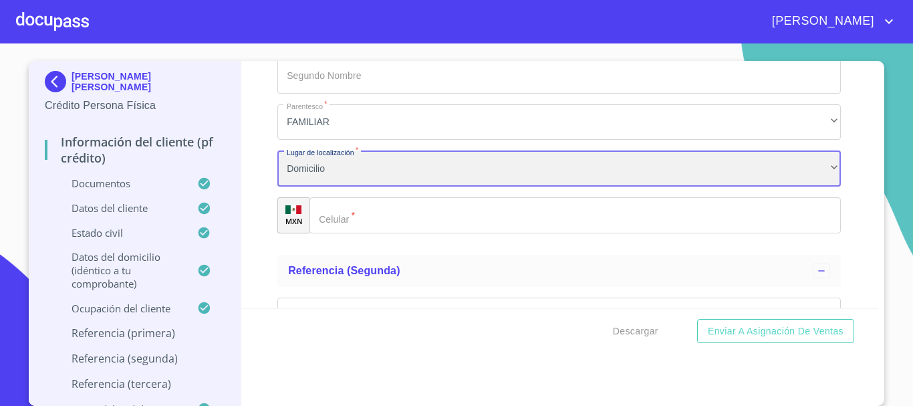
scroll to position [6790, 0]
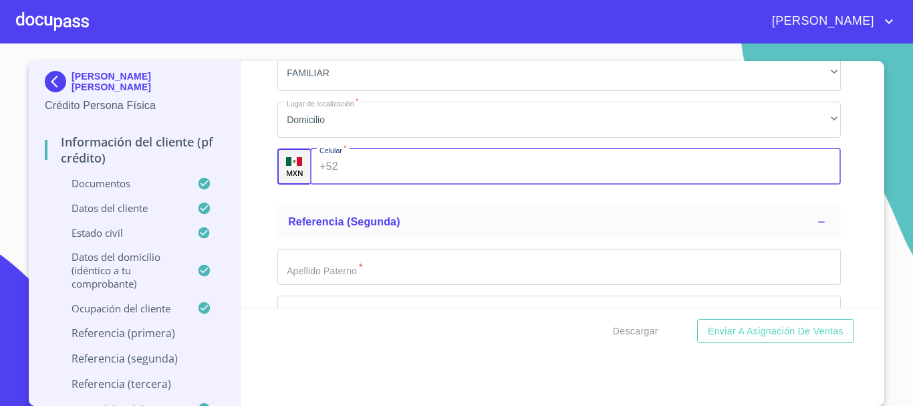
click at [332, 185] on div "+52 ​" at bounding box center [575, 166] width 531 height 36
type input "[PHONE_NUMBER]"
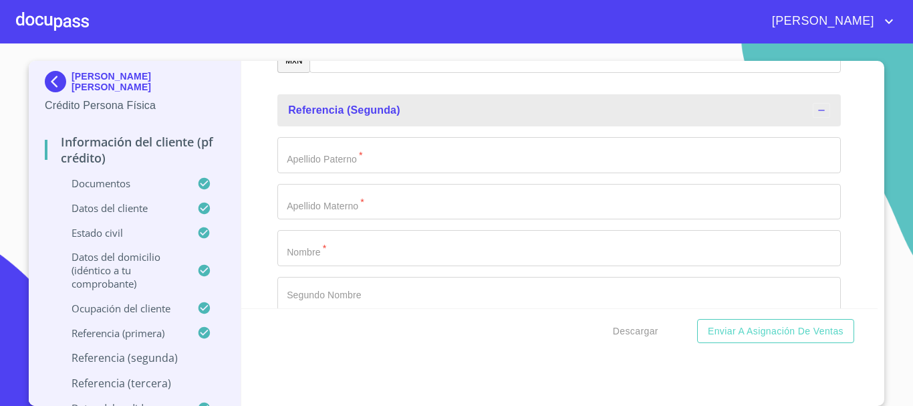
scroll to position [6924, 0]
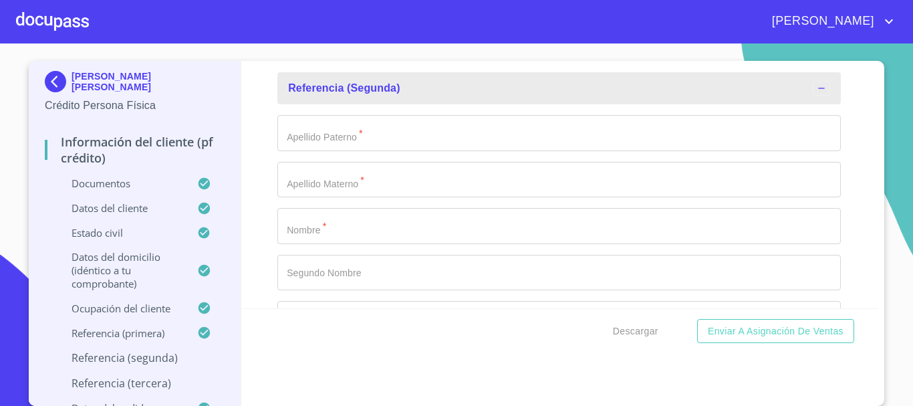
click at [344, 244] on input "Documento de identificación   *" at bounding box center [559, 226] width 564 height 36
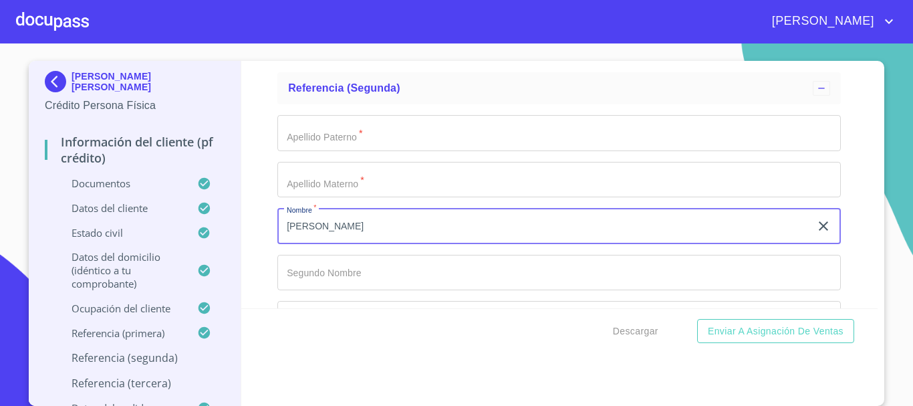
type input "[PERSON_NAME]"
click at [342, 150] on input "Documento de identificación   *" at bounding box center [559, 133] width 564 height 36
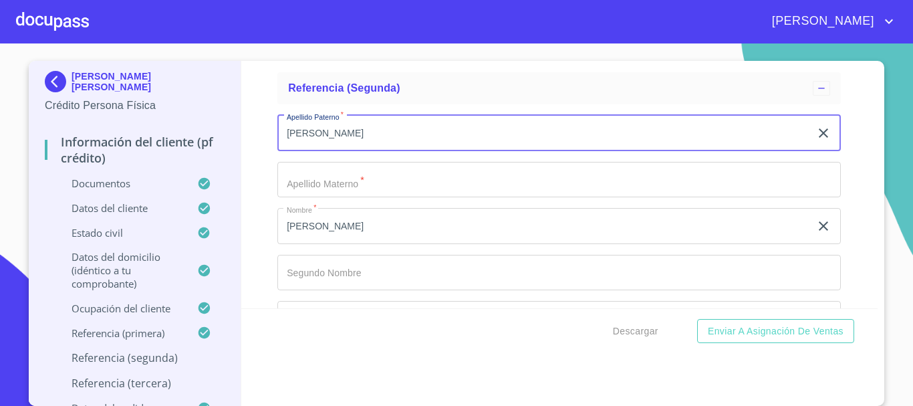
type input "[PERSON_NAME]"
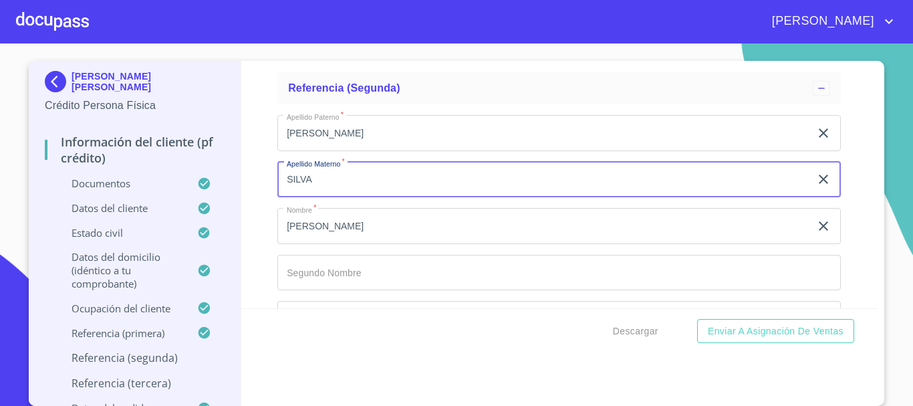
type input "SILVA"
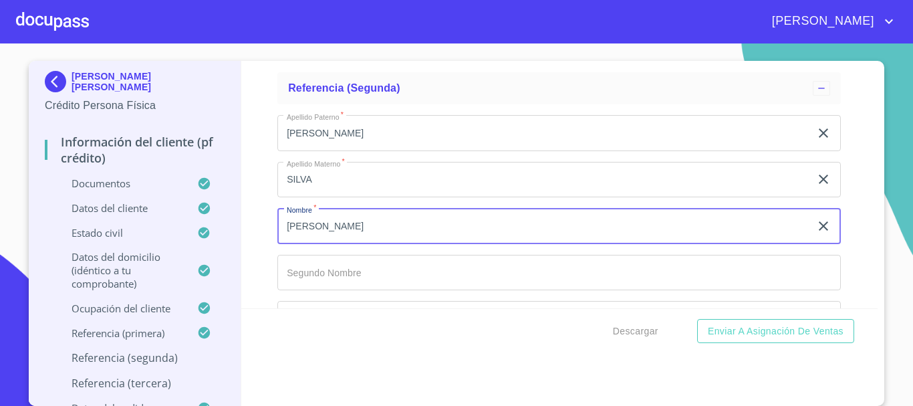
scroll to position [6990, 0]
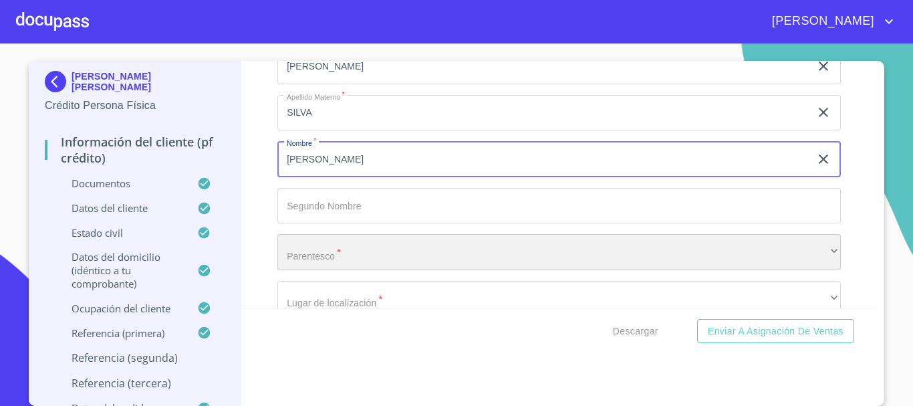
click at [329, 270] on div "​" at bounding box center [559, 252] width 564 height 36
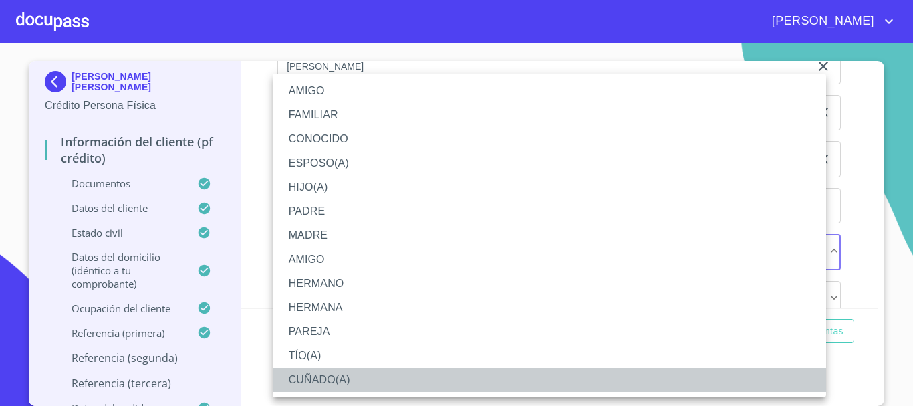
click at [344, 376] on li "CUÑADO(A)" at bounding box center [550, 380] width 554 height 24
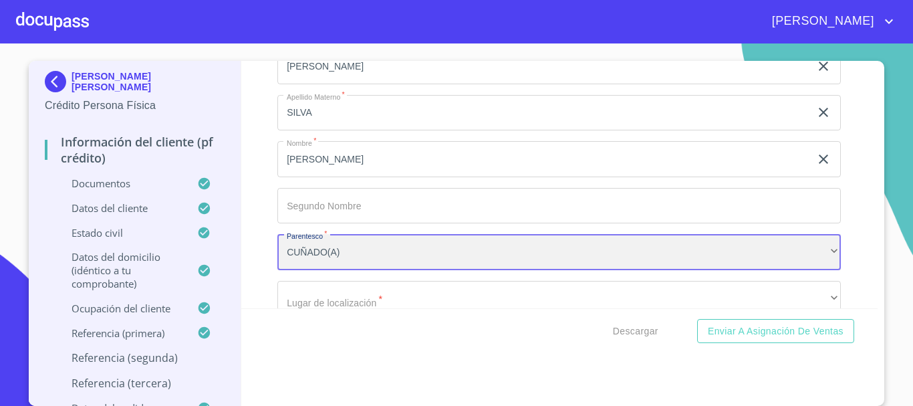
scroll to position [7124, 0]
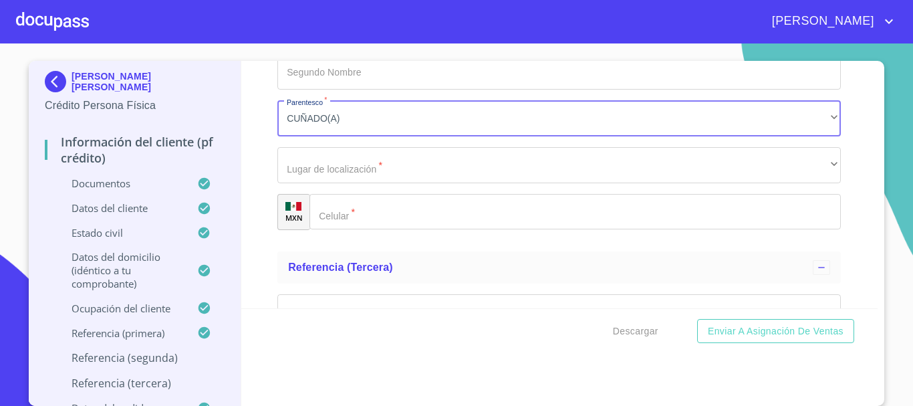
click at [338, 199] on div "Apellido [PERSON_NAME]   * [PERSON_NAME] ​ Apellido Materno   * [PERSON_NAME] ​…" at bounding box center [559, 72] width 564 height 337
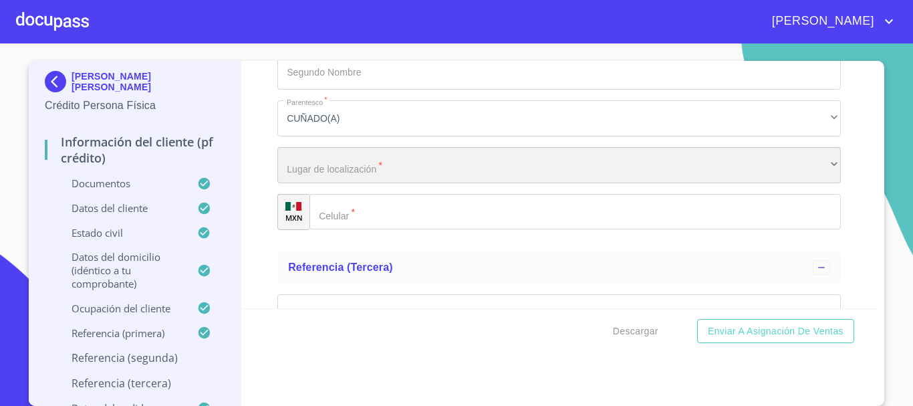
click at [344, 183] on div "​" at bounding box center [559, 165] width 564 height 36
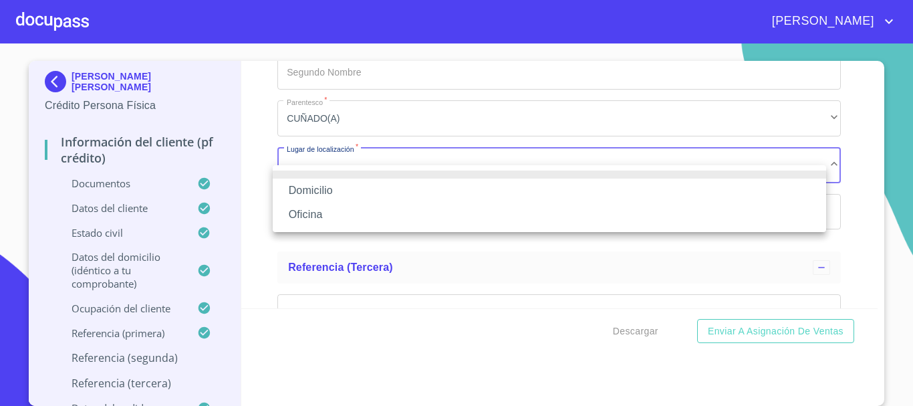
click at [344, 183] on li "Domicilio" at bounding box center [550, 191] width 554 height 24
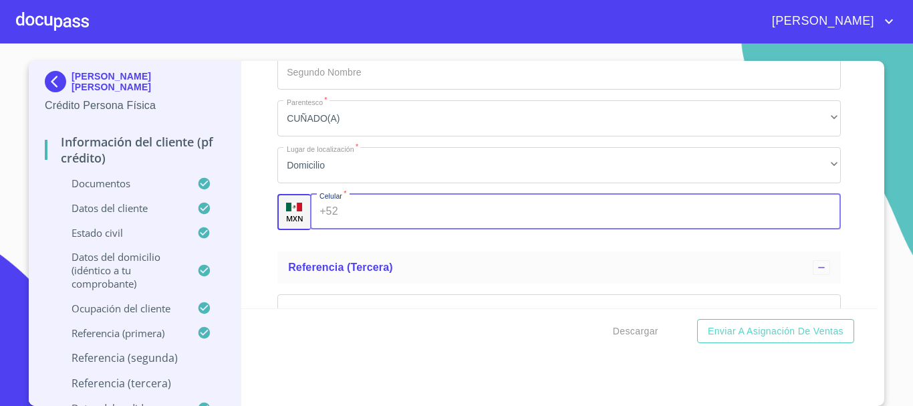
click at [380, 225] on input "Documento de identificación   *" at bounding box center [593, 212] width 498 height 36
type input "[PHONE_NUMBER]"
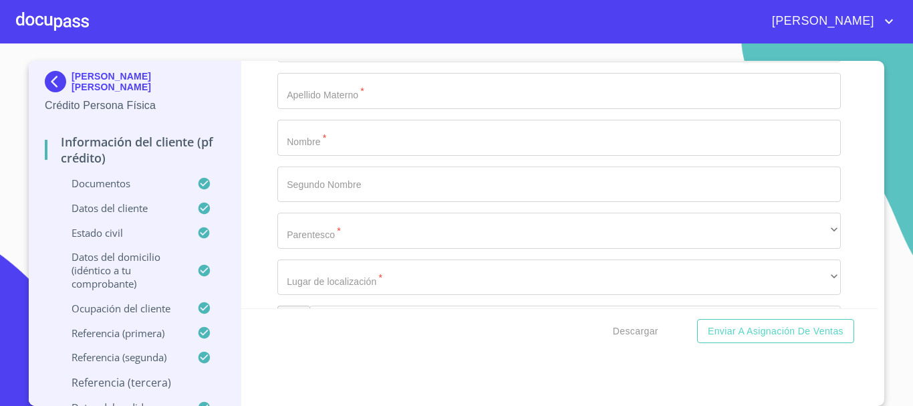
scroll to position [7325, 0]
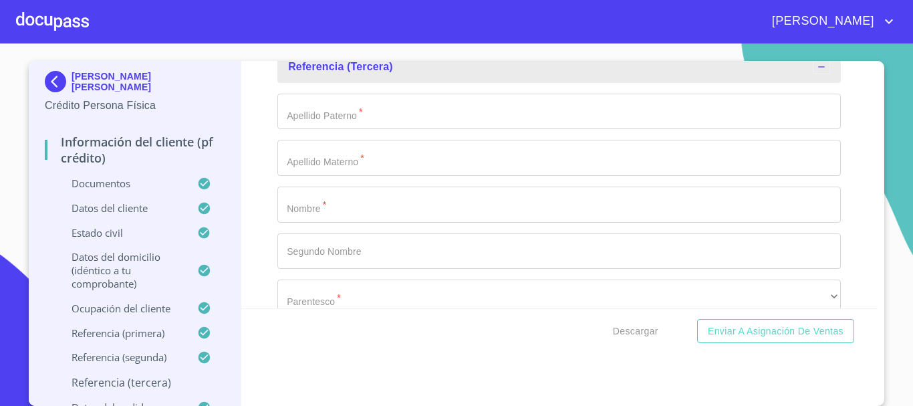
click at [334, 223] on input "Documento de identificación   *" at bounding box center [559, 205] width 564 height 36
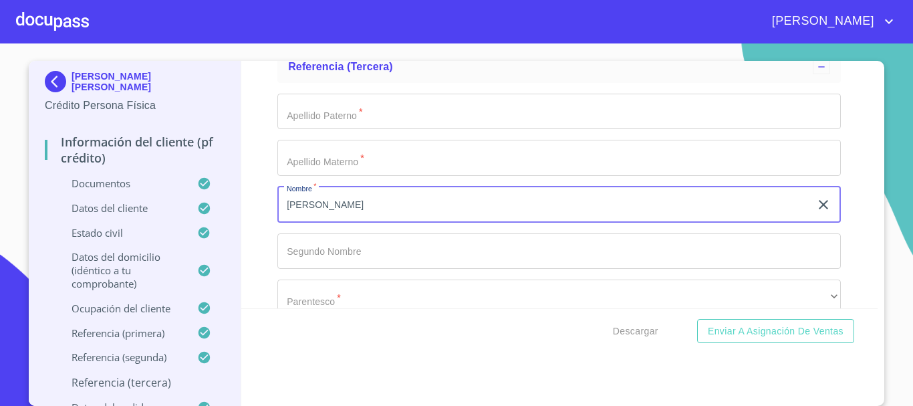
type input "[PERSON_NAME]"
click at [329, 130] on input "Documento de identificación   *" at bounding box center [559, 112] width 564 height 36
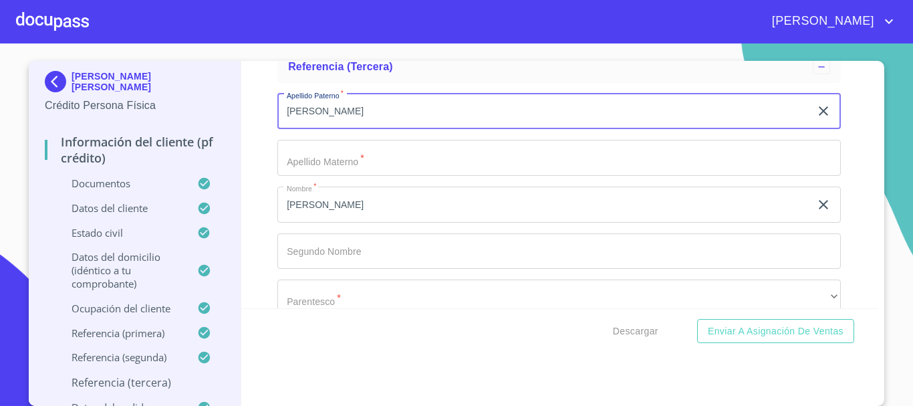
type input "[PERSON_NAME]"
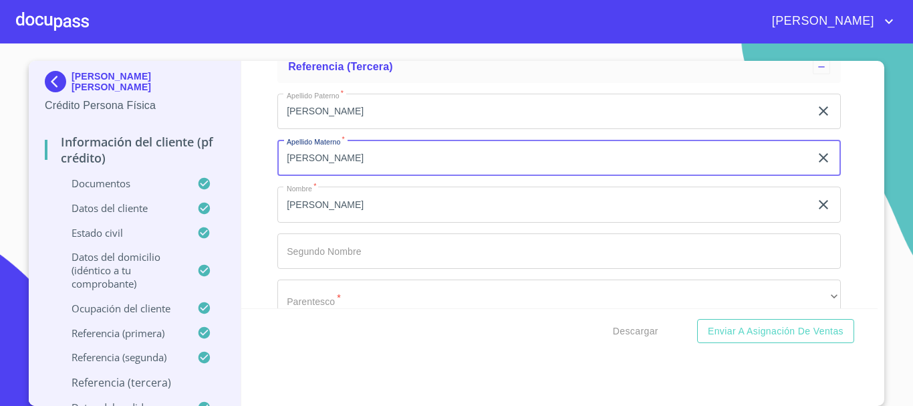
type input "[PERSON_NAME]"
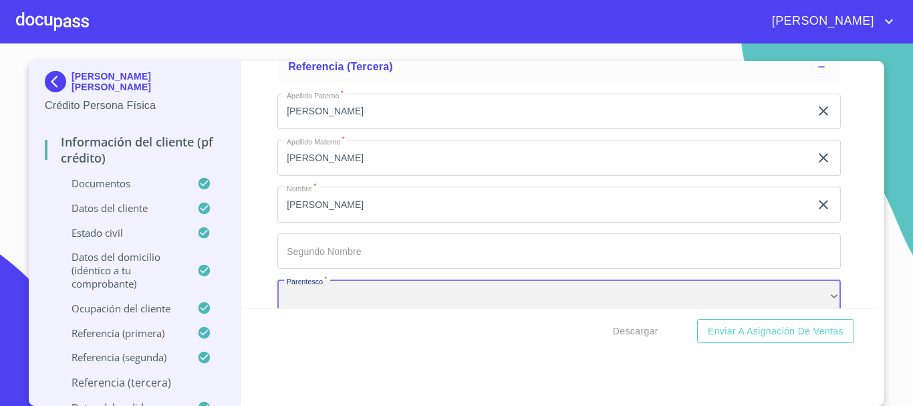
scroll to position [7348, 0]
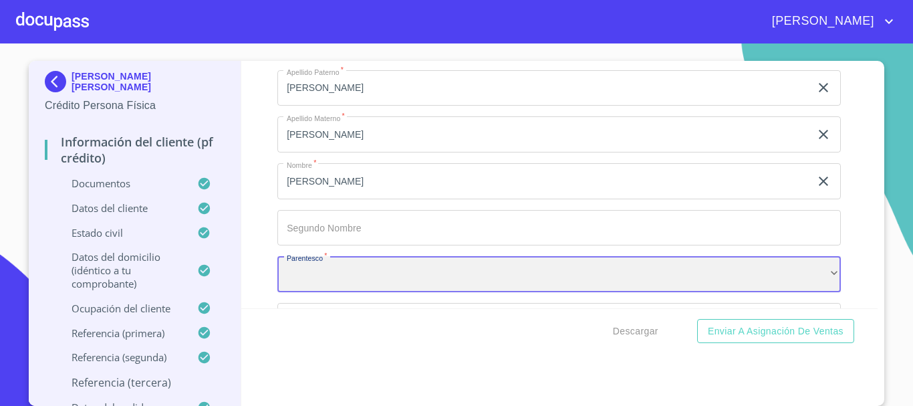
click at [302, 281] on div "​" at bounding box center [559, 274] width 564 height 36
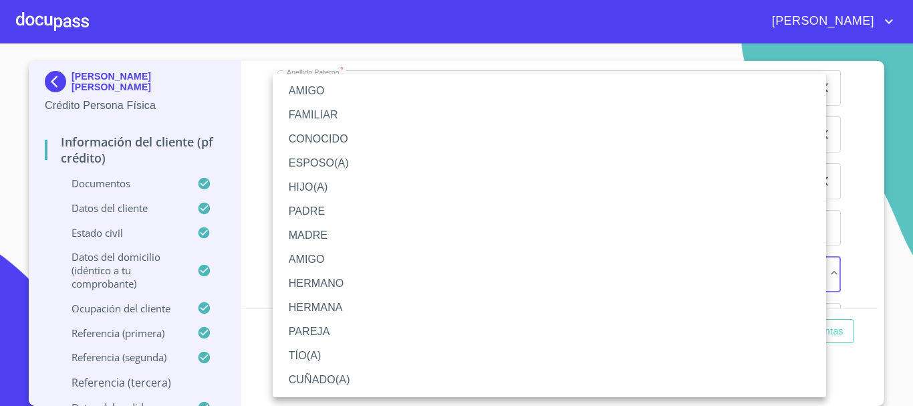
click at [358, 108] on li "FAMILIAR" at bounding box center [550, 115] width 554 height 24
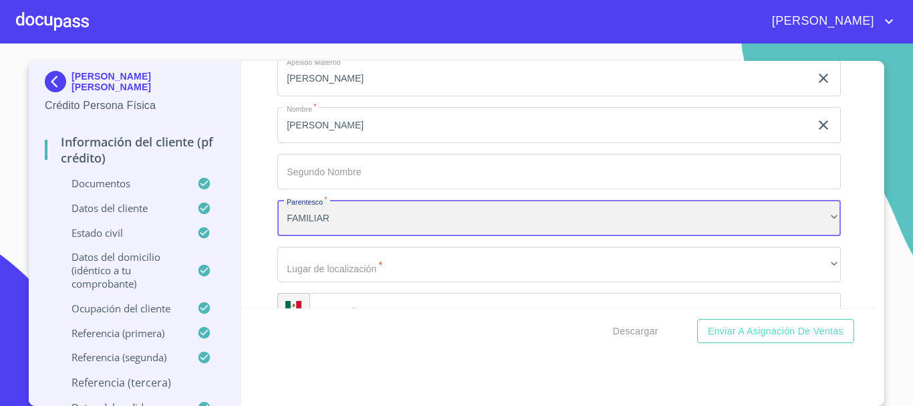
scroll to position [7482, 0]
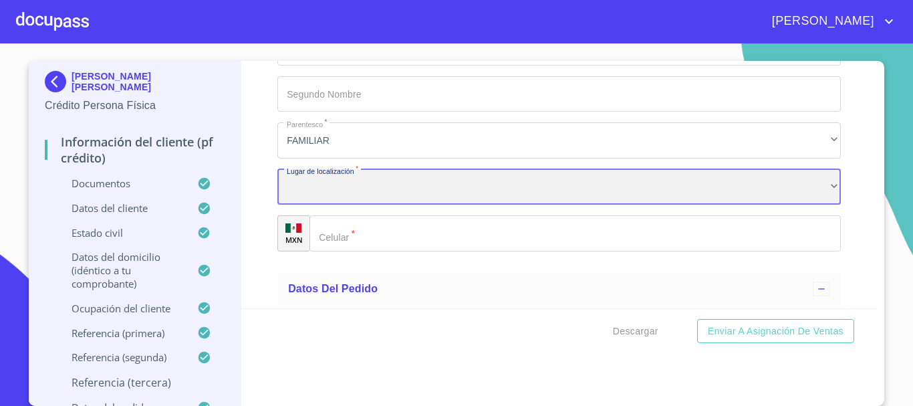
click at [324, 205] on div "​" at bounding box center [559, 187] width 564 height 36
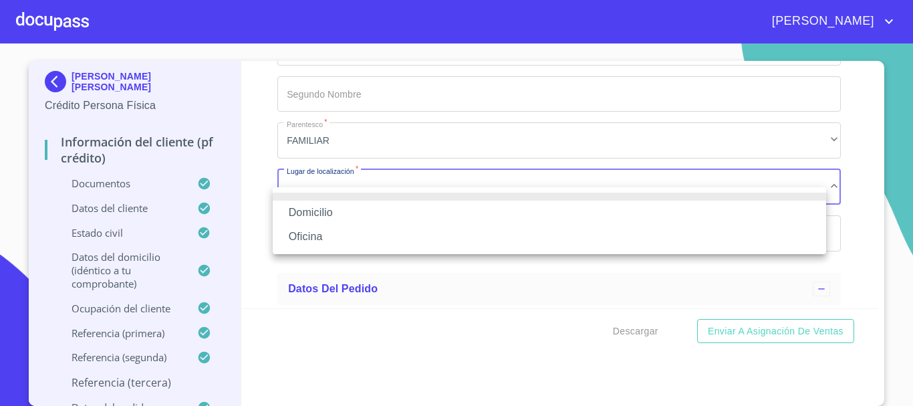
click at [324, 215] on li "Domicilio" at bounding box center [550, 213] width 554 height 24
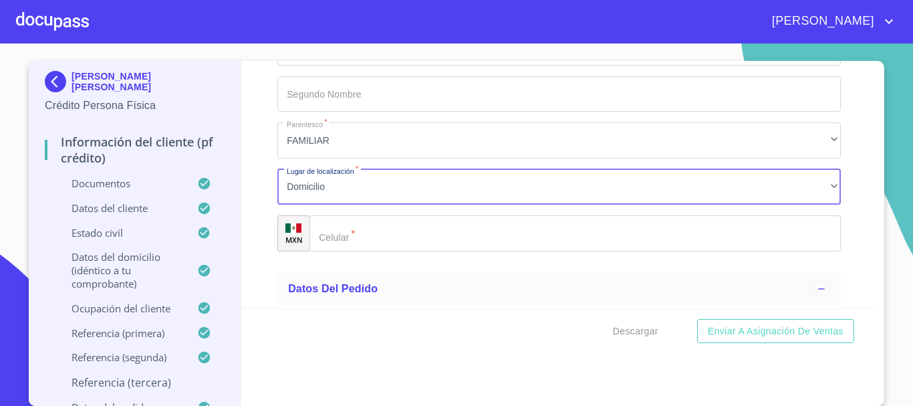
click at [359, 251] on input "Documento de identificación   *" at bounding box center [576, 233] width 532 height 36
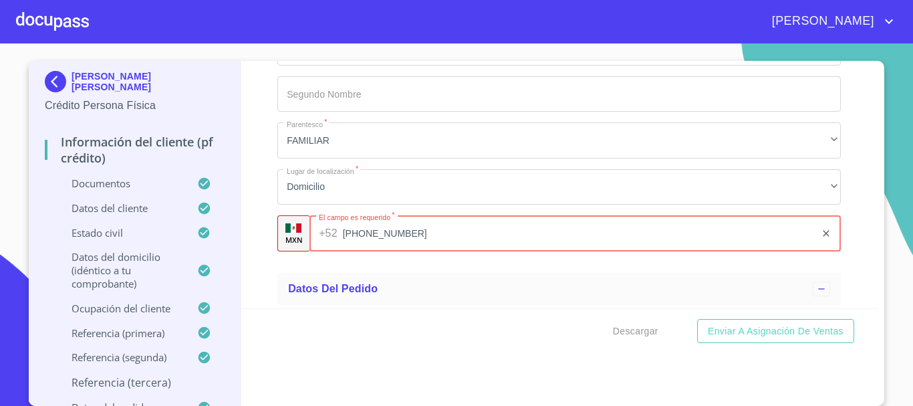
type input "[PHONE_NUMBER]"
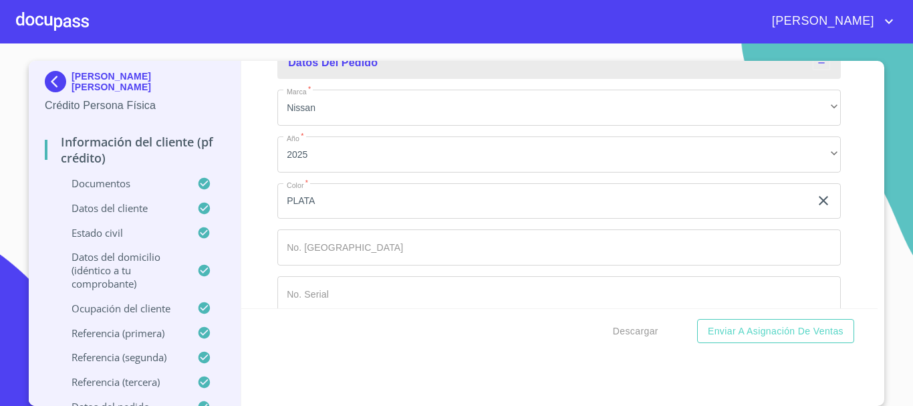
scroll to position [7744, 0]
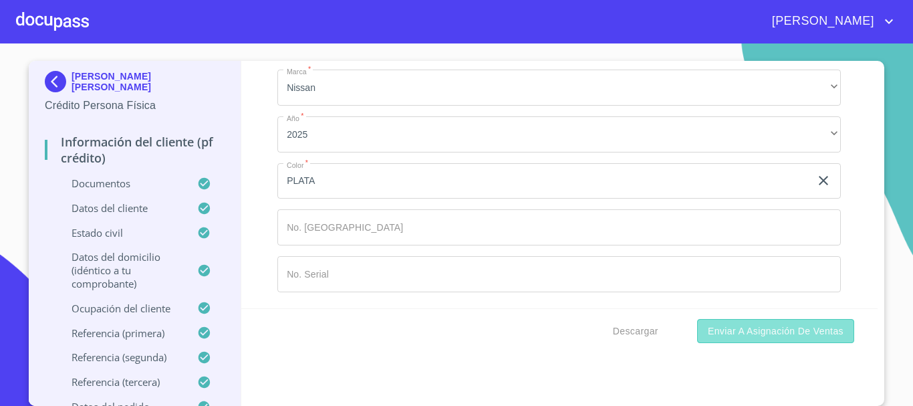
click at [788, 336] on span "Enviar a Asignación de Ventas" at bounding box center [776, 331] width 136 height 17
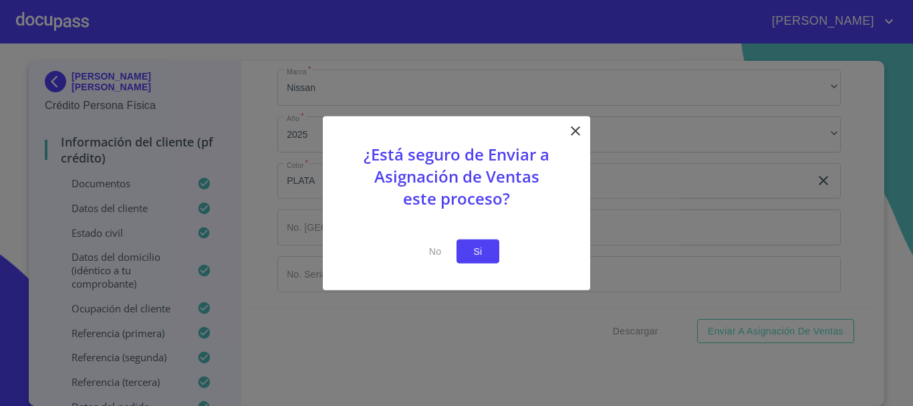
click at [489, 253] on button "Si" at bounding box center [478, 251] width 43 height 25
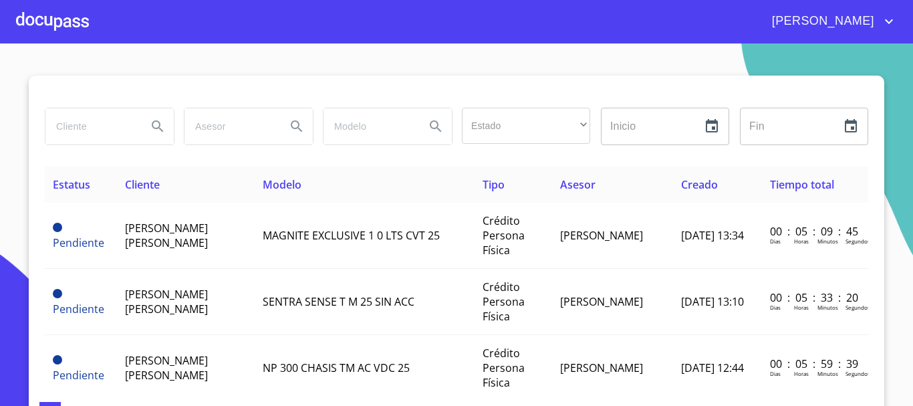
click at [64, 29] on div at bounding box center [52, 21] width 73 height 43
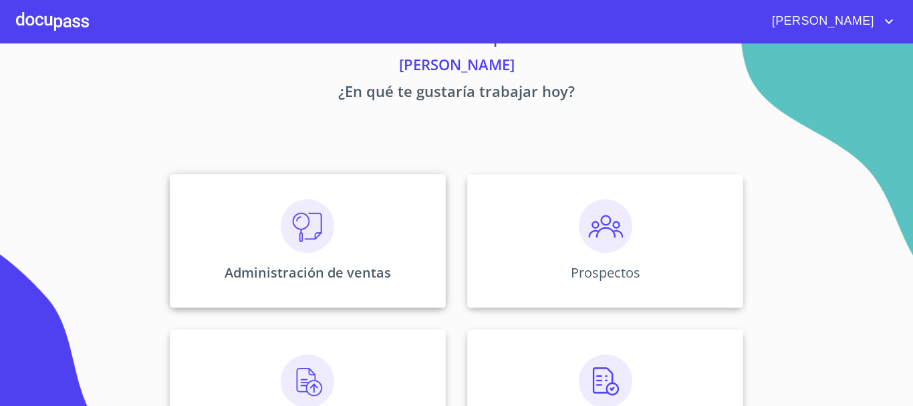
scroll to position [67, 0]
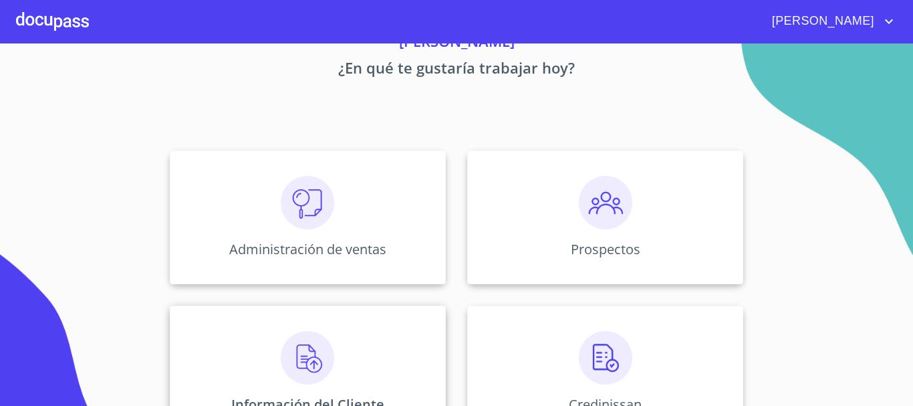
click at [289, 356] on img at bounding box center [307, 357] width 53 height 53
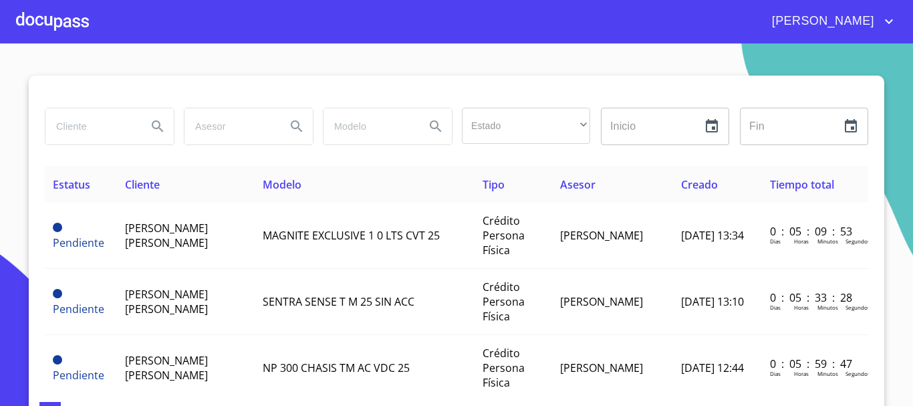
click at [72, 128] on input "search" at bounding box center [90, 126] width 91 height 36
type input "[PERSON_NAME]"
click at [155, 127] on icon "Search" at bounding box center [158, 126] width 16 height 16
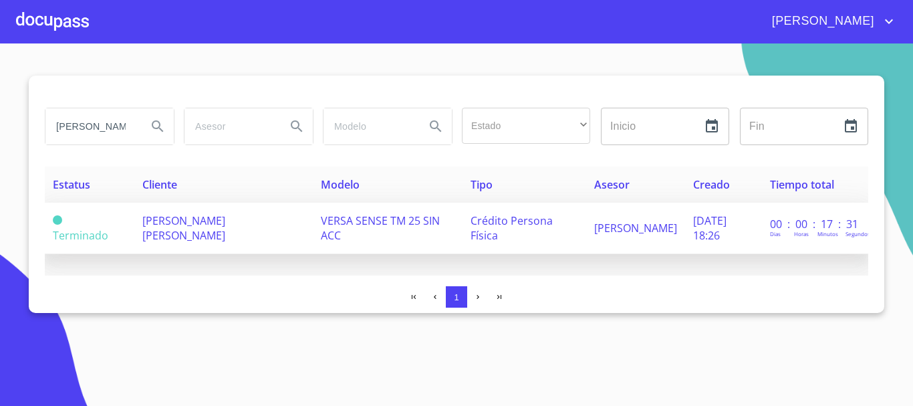
click at [368, 218] on span "VERSA SENSE TM 25 SIN ACC" at bounding box center [380, 227] width 119 height 29
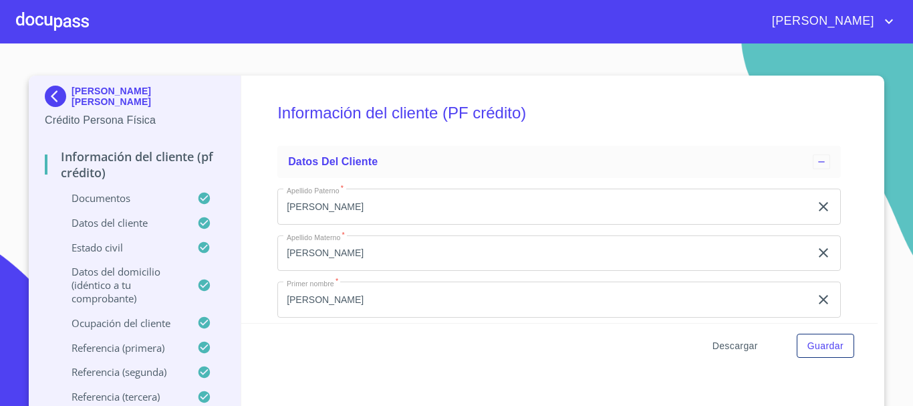
click at [731, 343] on span "Descargar" at bounding box center [735, 346] width 45 height 17
